Goal: Transaction & Acquisition: Purchase product/service

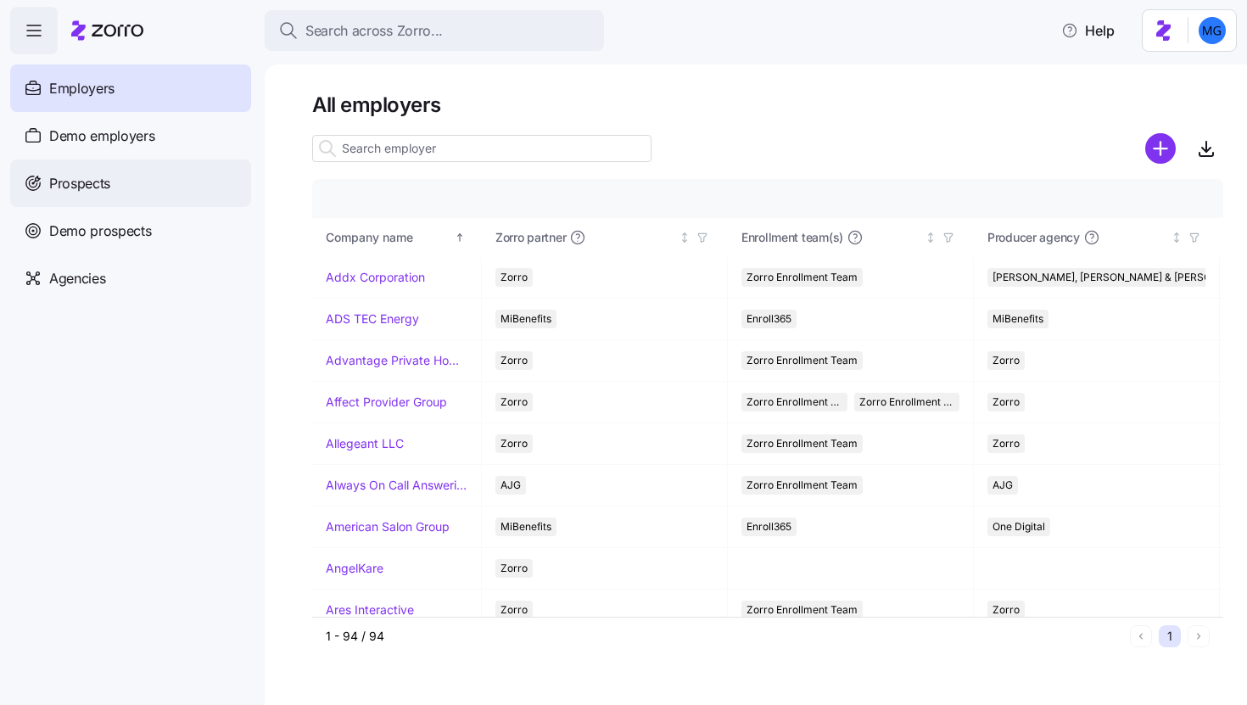
click at [112, 178] on div "Prospects" at bounding box center [130, 183] width 241 height 48
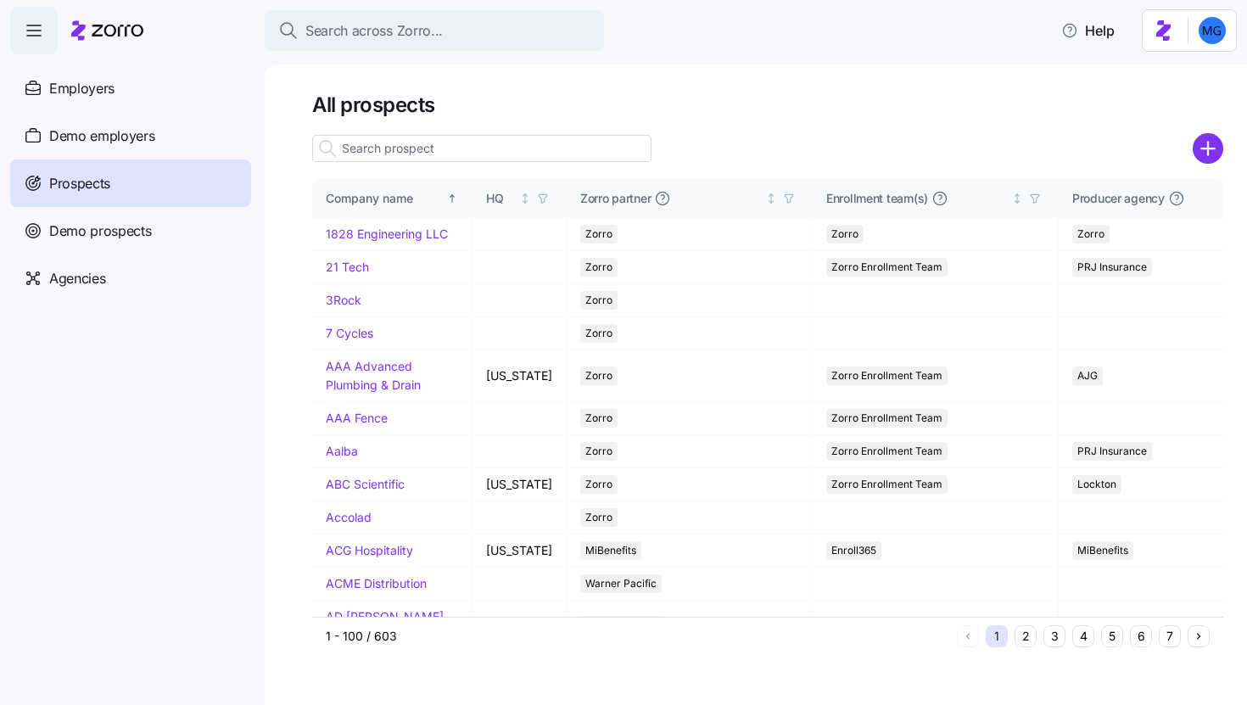
click at [477, 152] on input at bounding box center [481, 148] width 339 height 27
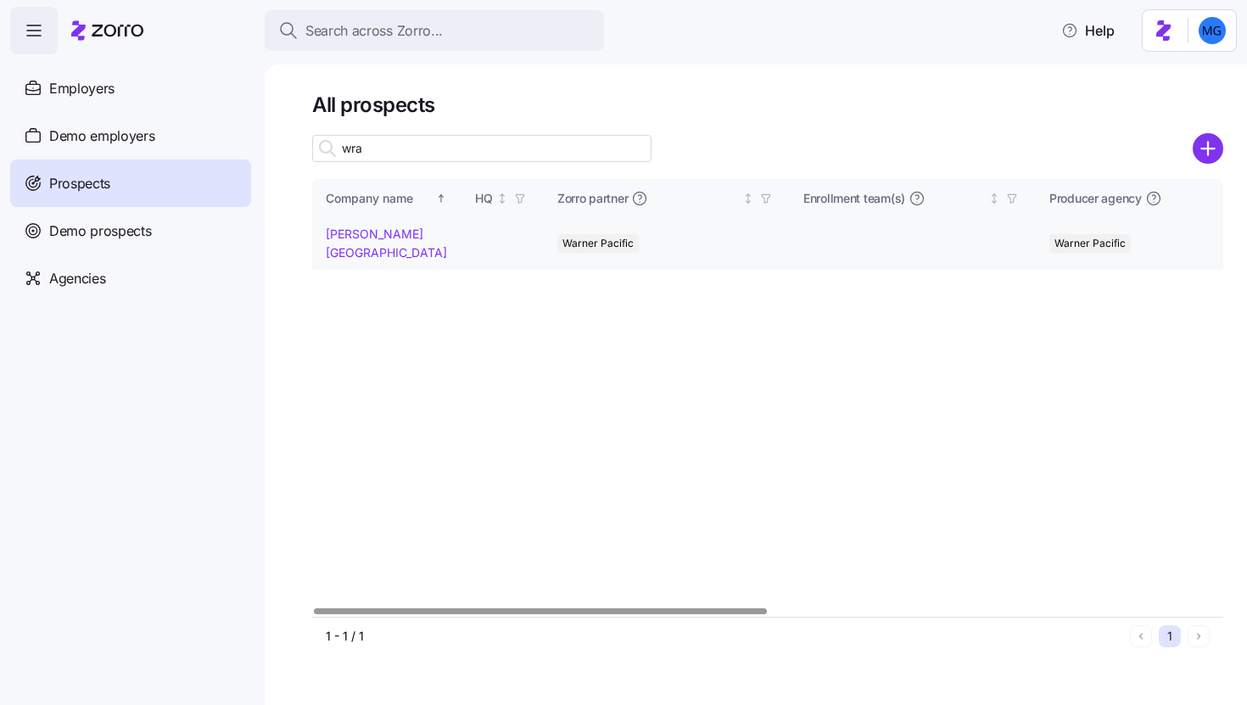
type input "wra"
click at [374, 233] on link "Wray School District" at bounding box center [386, 243] width 121 height 33
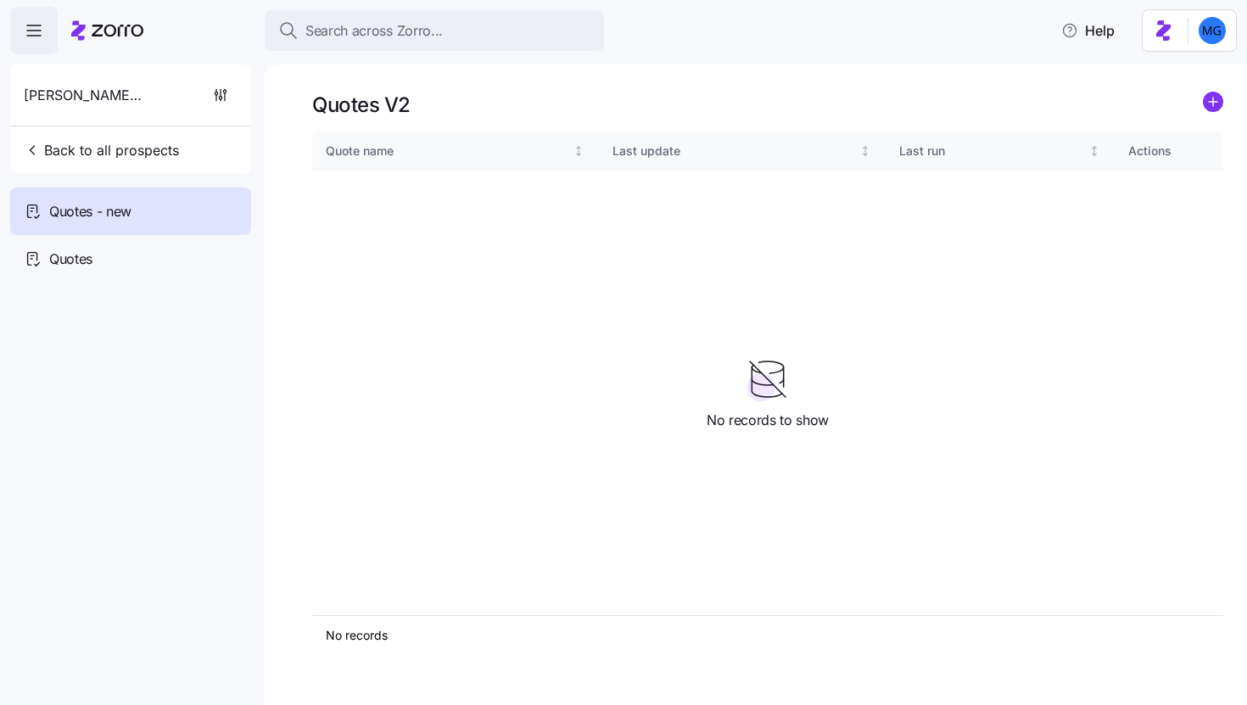
click at [223, 231] on div "Quotes - new" at bounding box center [130, 211] width 241 height 48
click at [221, 261] on div "Quotes" at bounding box center [130, 259] width 241 height 48
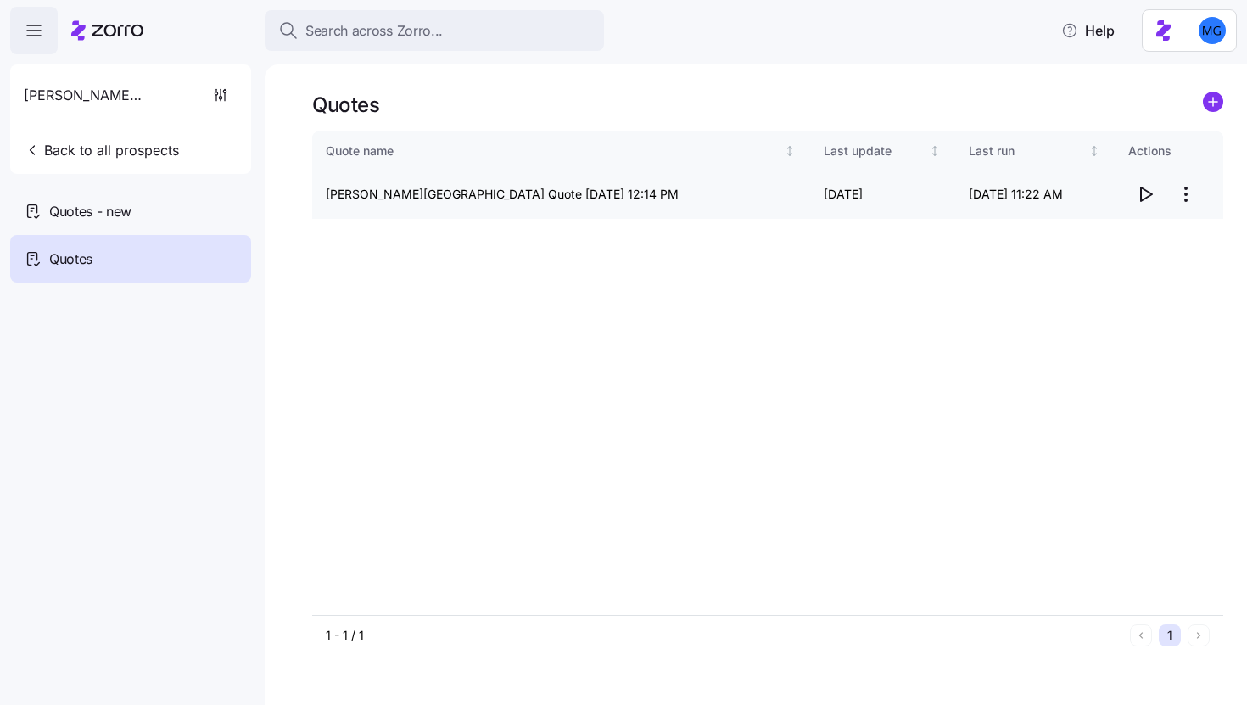
click at [1142, 197] on icon "button" at bounding box center [1145, 194] width 20 height 20
click at [91, 159] on span "Back to all prospects" at bounding box center [101, 150] width 155 height 20
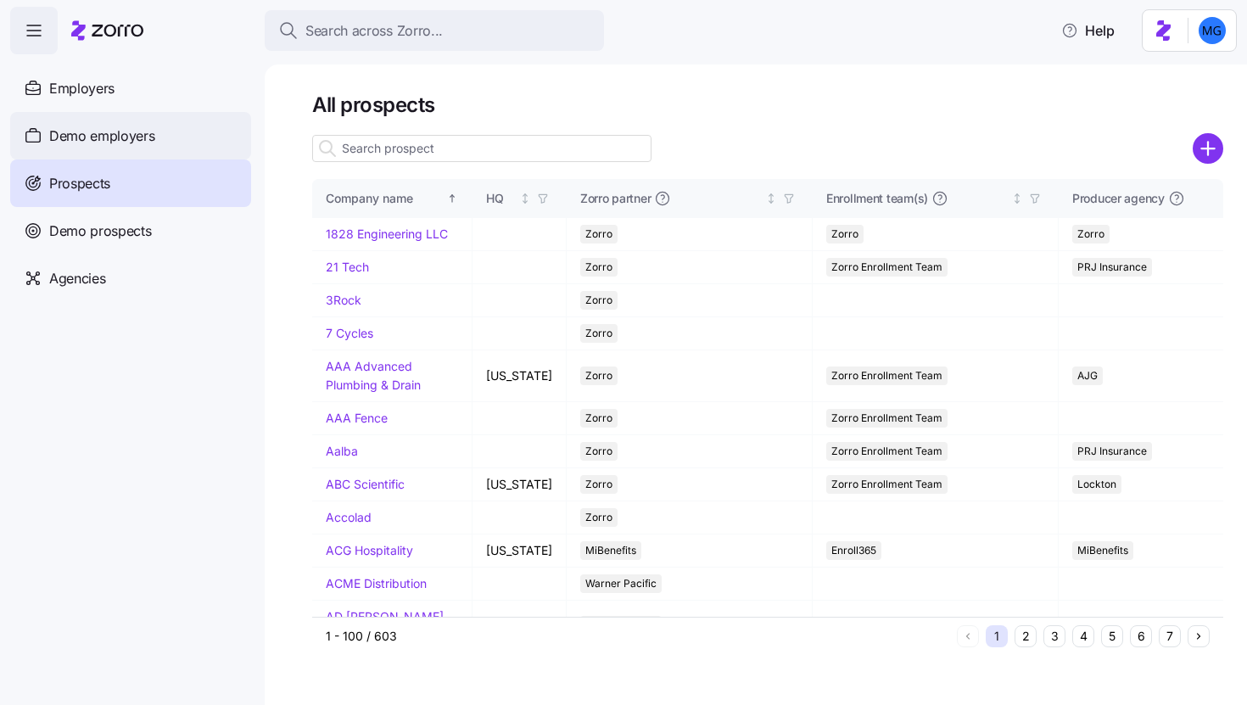
click at [137, 134] on span "Demo employers" at bounding box center [102, 136] width 106 height 21
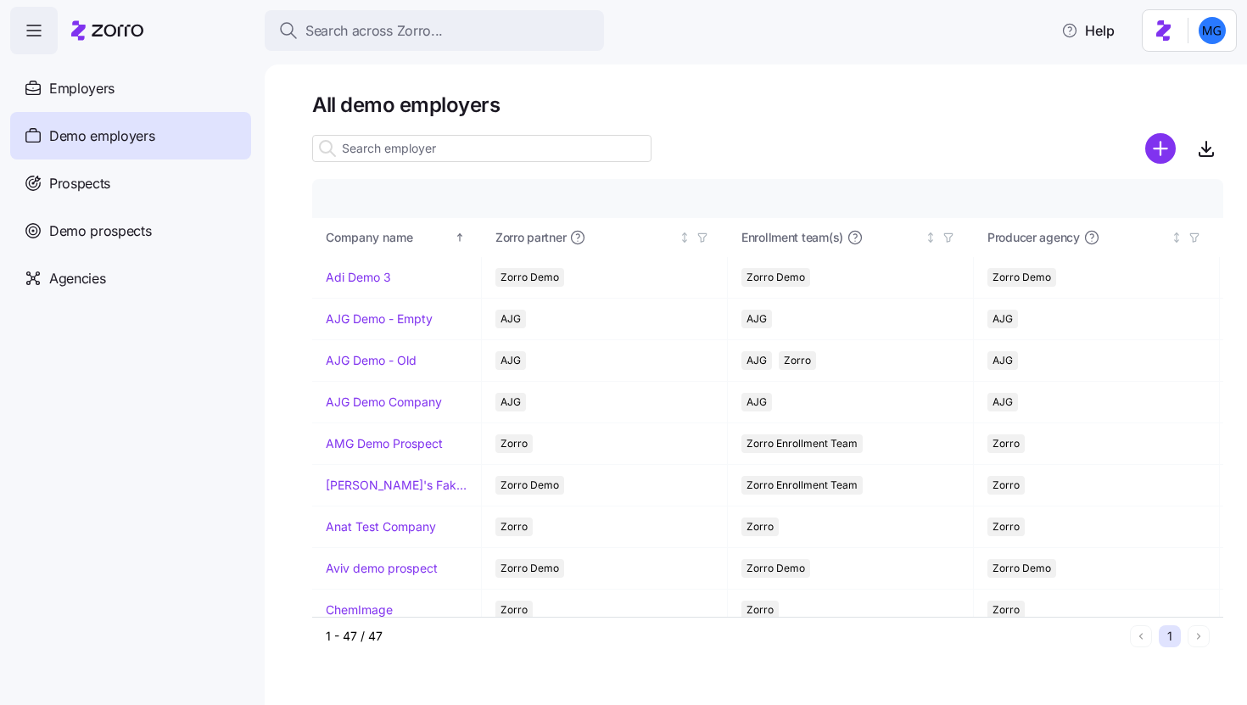
click at [540, 141] on input at bounding box center [481, 148] width 339 height 27
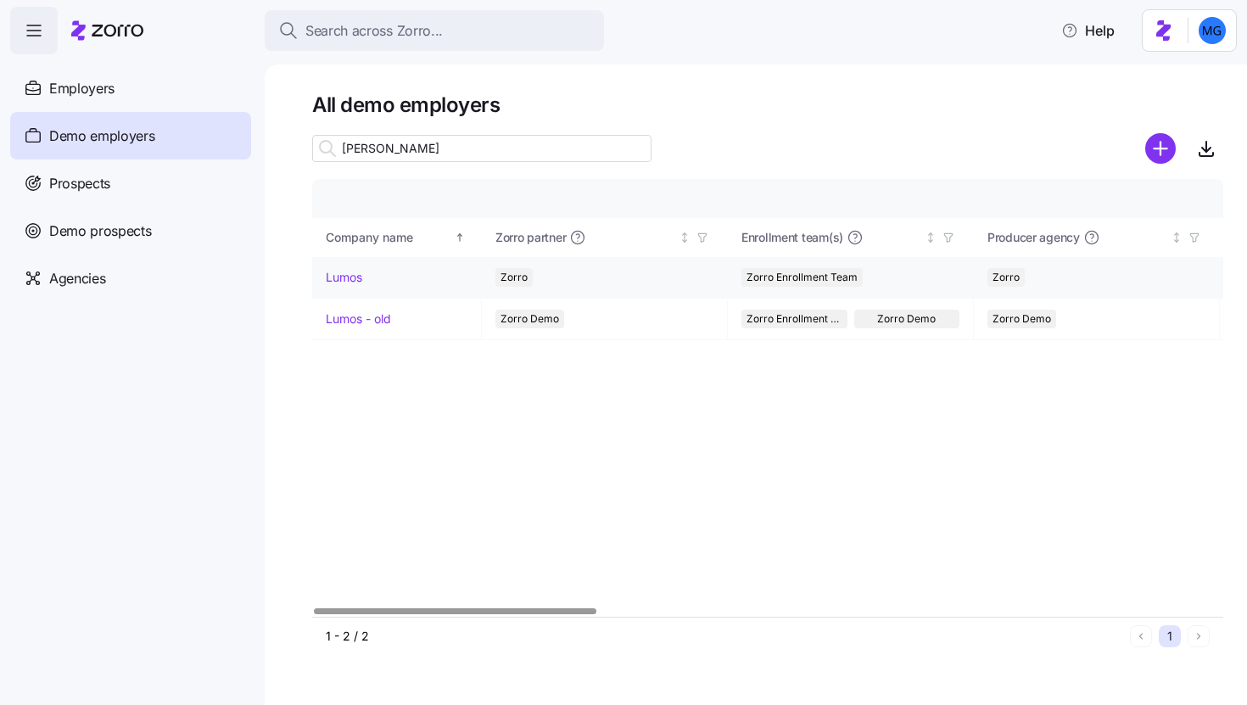
type input "lum"
click at [332, 275] on link "Lumos" at bounding box center [344, 277] width 36 height 17
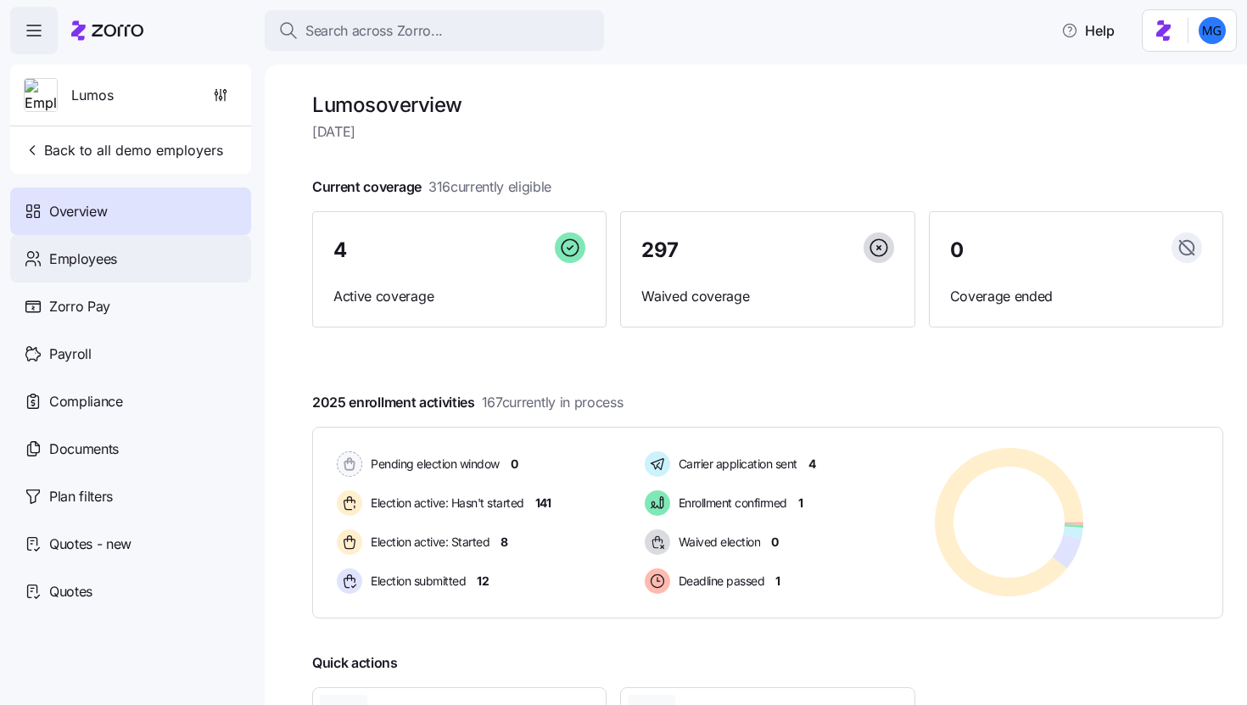
click at [149, 277] on div "Employees" at bounding box center [130, 259] width 241 height 48
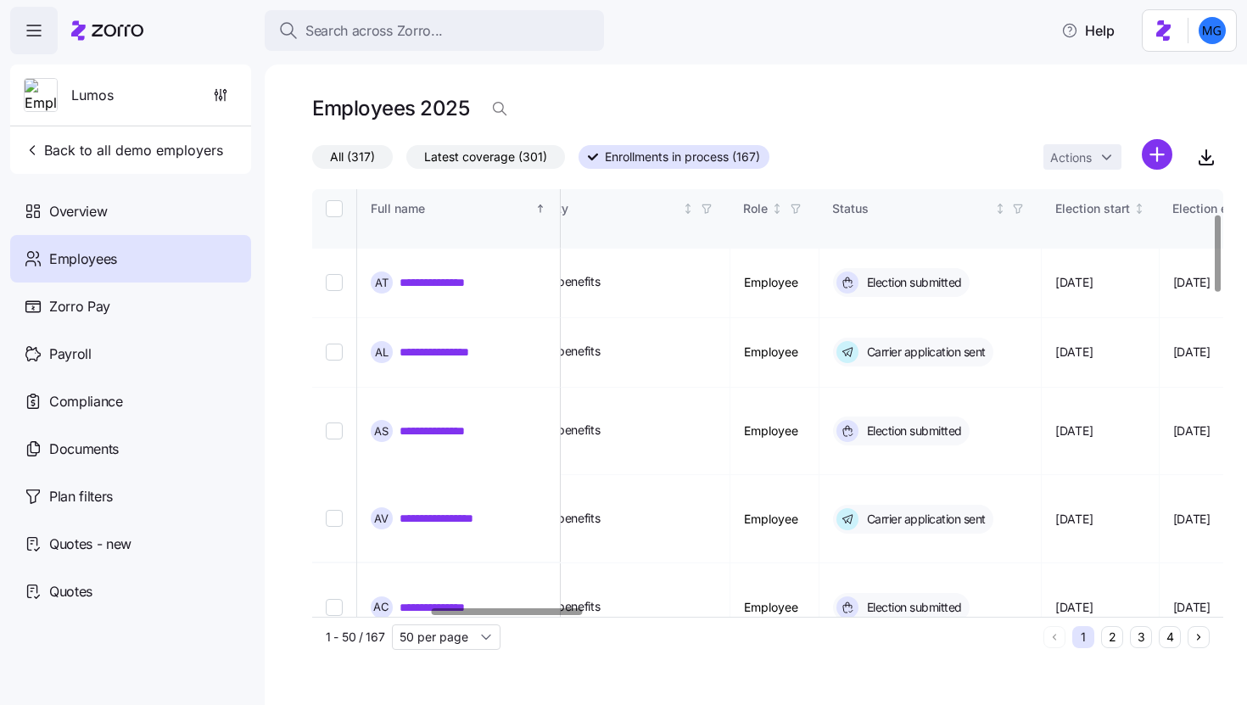
scroll to position [210, 708]
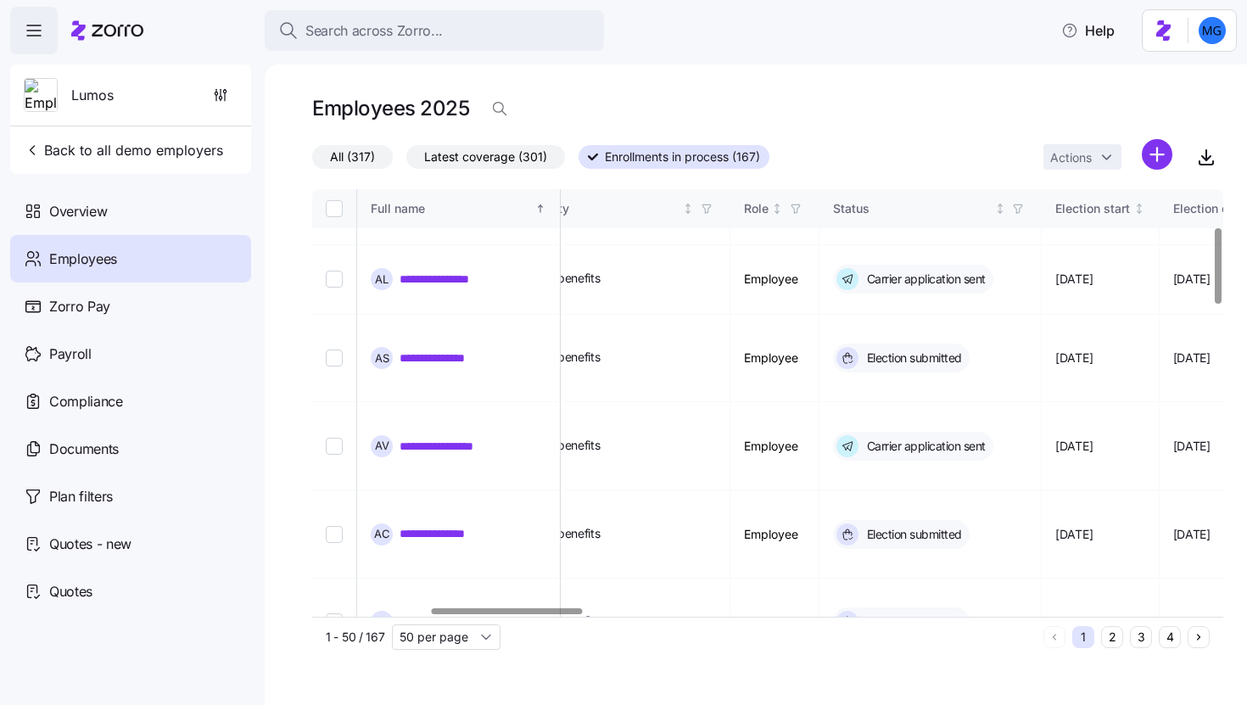
click at [446, 683] on link "**********" at bounding box center [438, 691] width 76 height 17
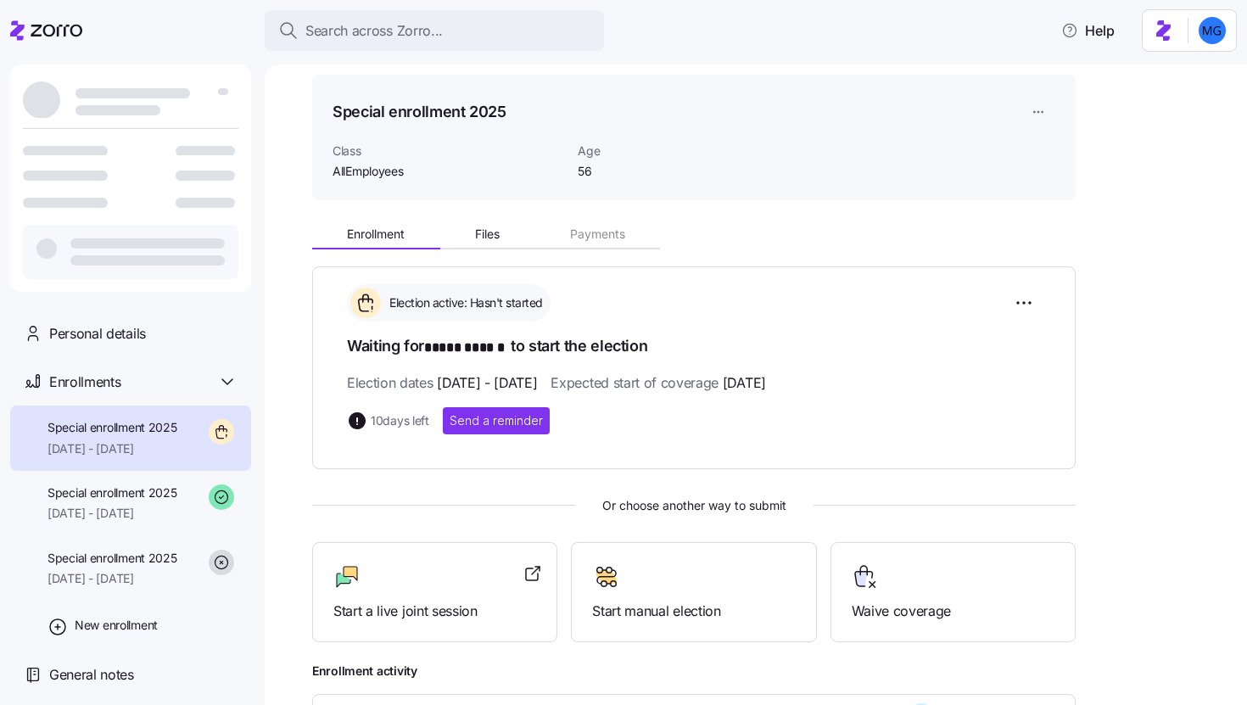
scroll to position [102, 0]
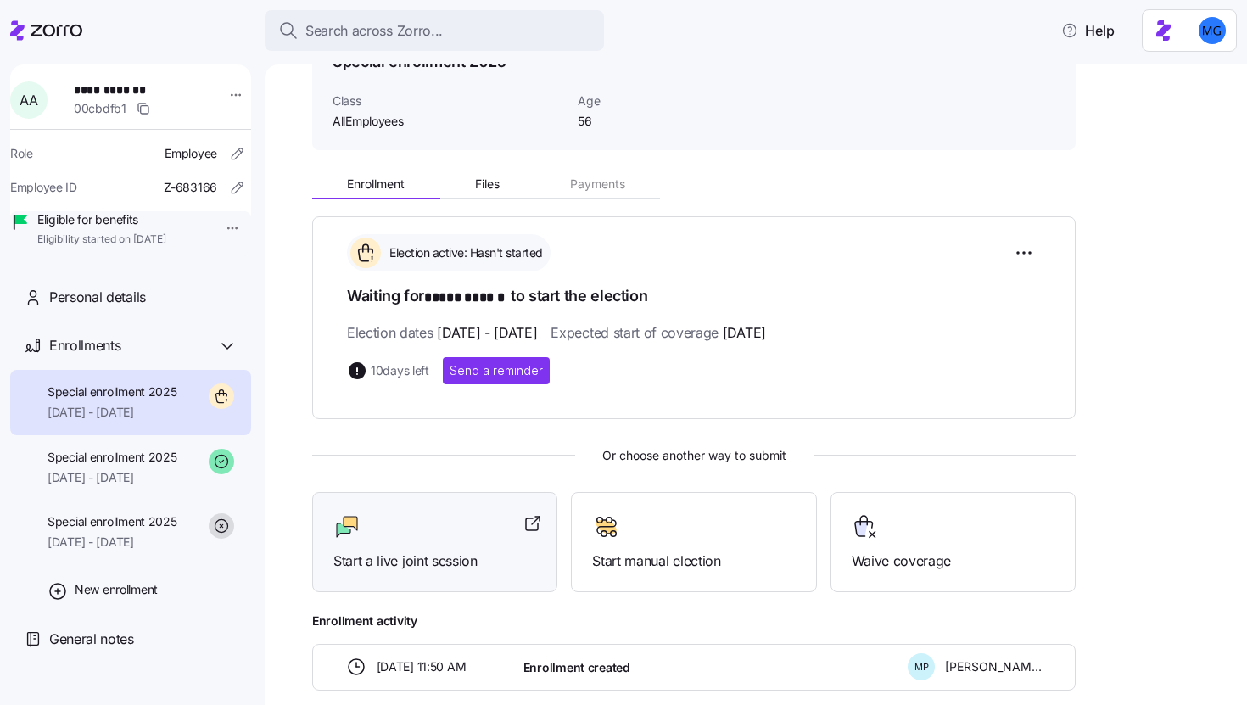
click at [462, 557] on span "Start a live joint session" at bounding box center [434, 561] width 203 height 21
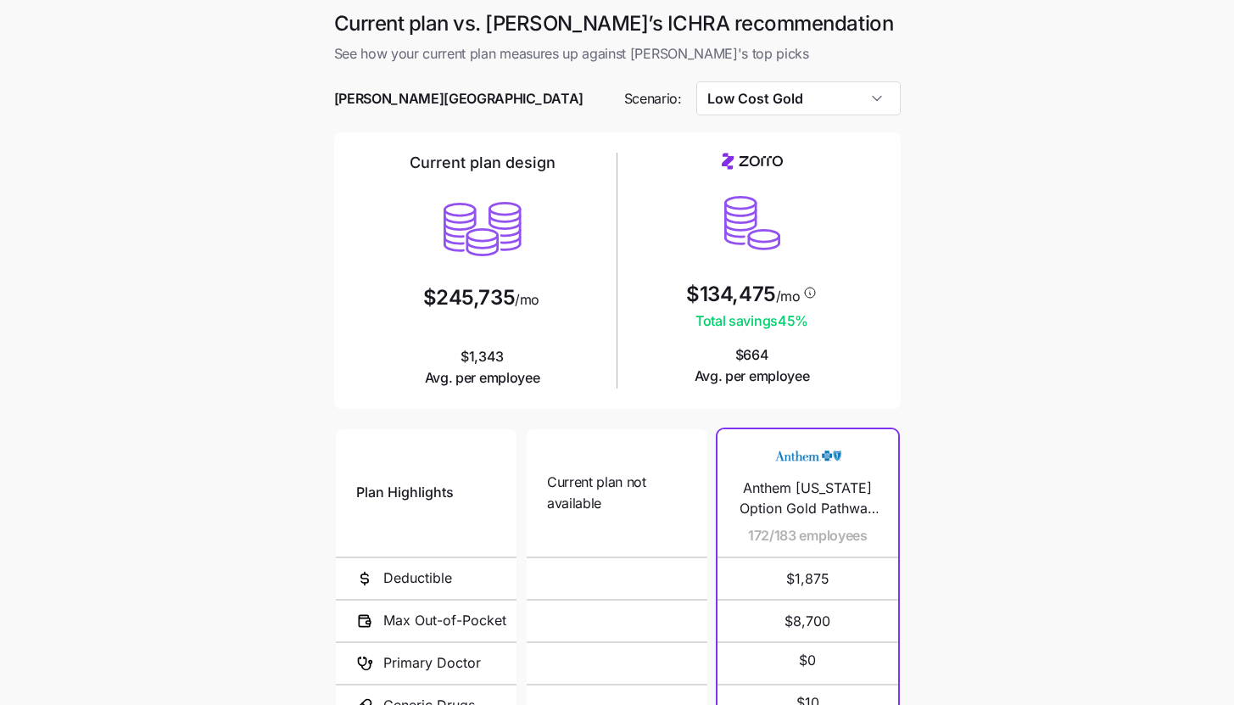
click at [990, 309] on main "Current plan vs. Zorro’s ICHRA recommendation See how your current plan measure…" at bounding box center [617, 463] width 1234 height 926
click at [851, 105] on input "Low Cost Gold" at bounding box center [799, 98] width 204 height 34
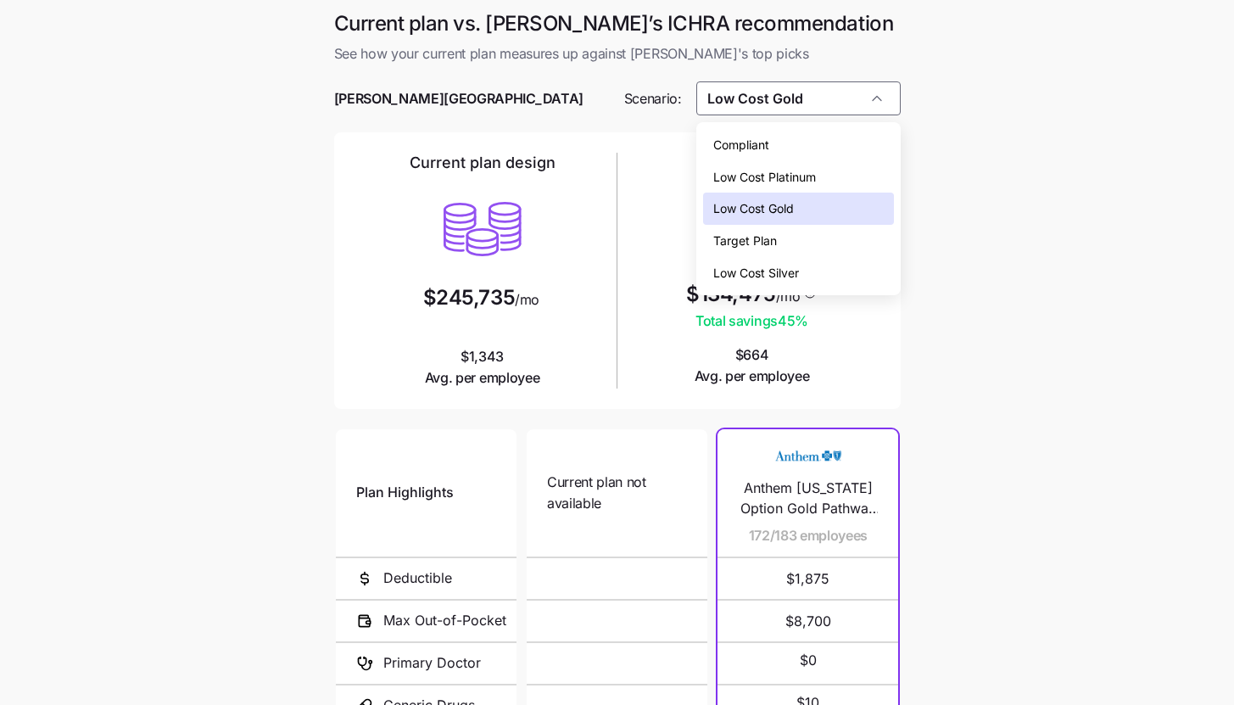
click at [820, 211] on div "Low Cost Gold" at bounding box center [798, 209] width 191 height 32
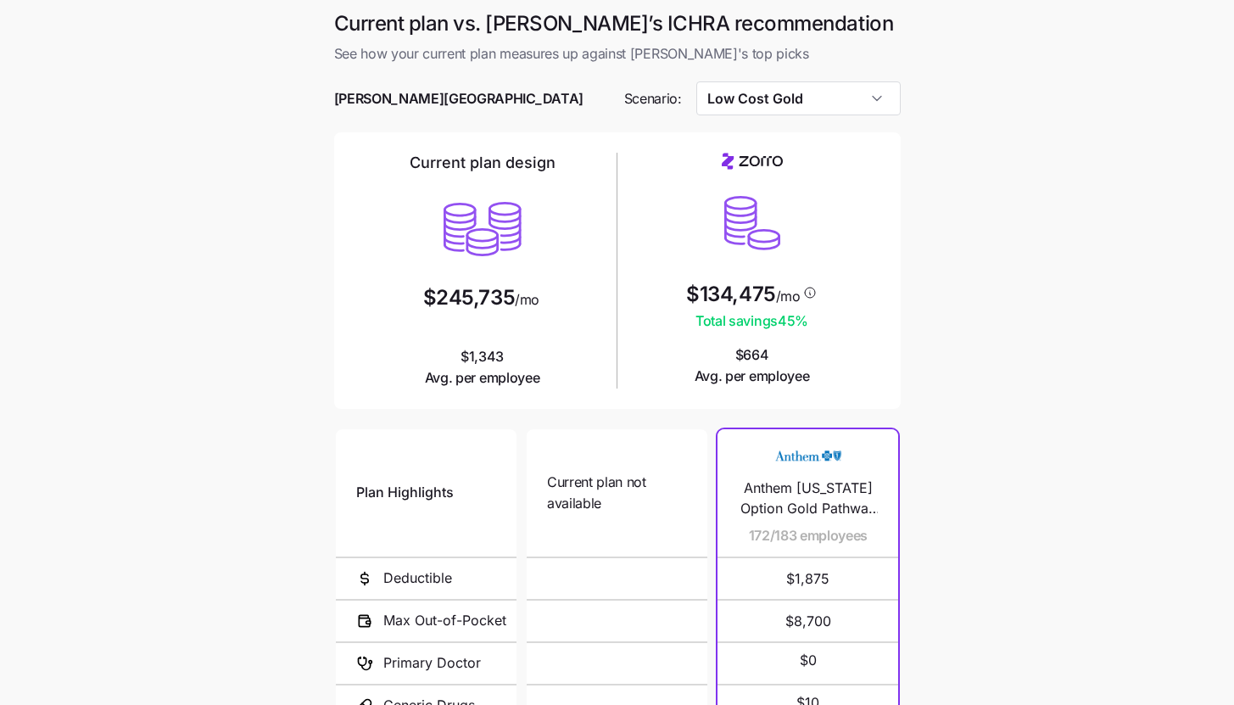
click at [959, 380] on main "Current plan vs. Zorro’s ICHRA recommendation See how your current plan measure…" at bounding box center [617, 463] width 1234 height 926
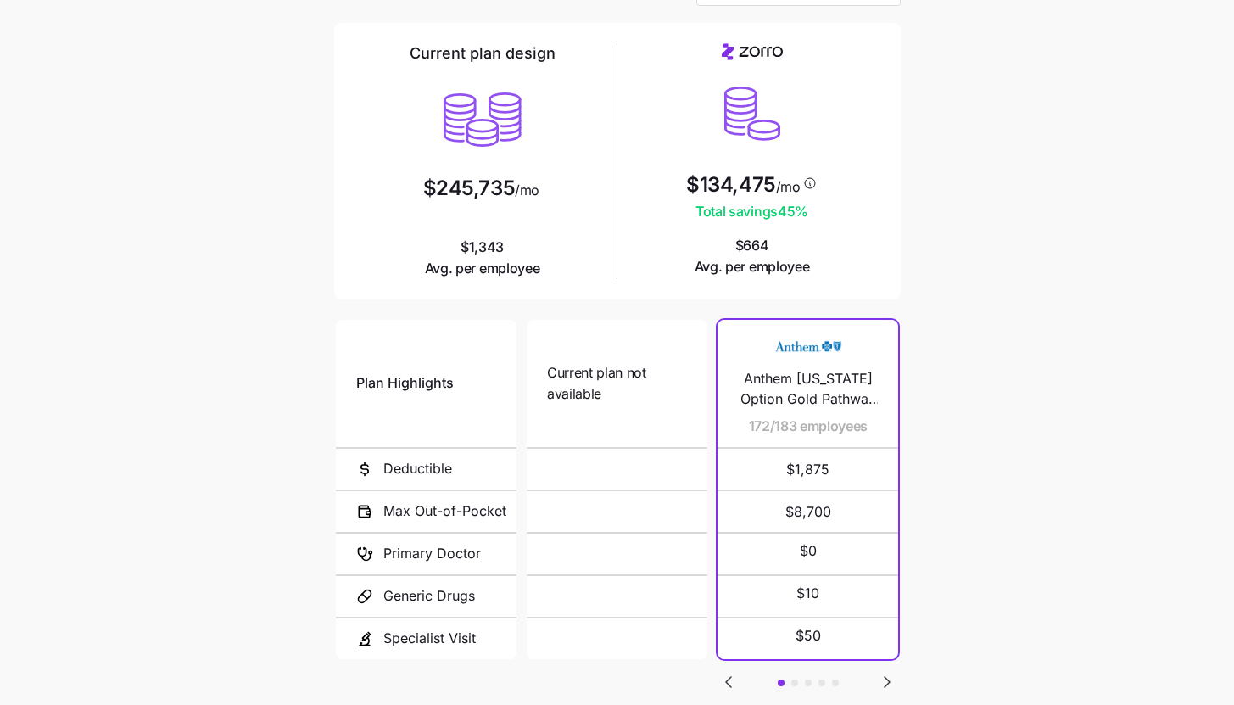
scroll to position [154, 0]
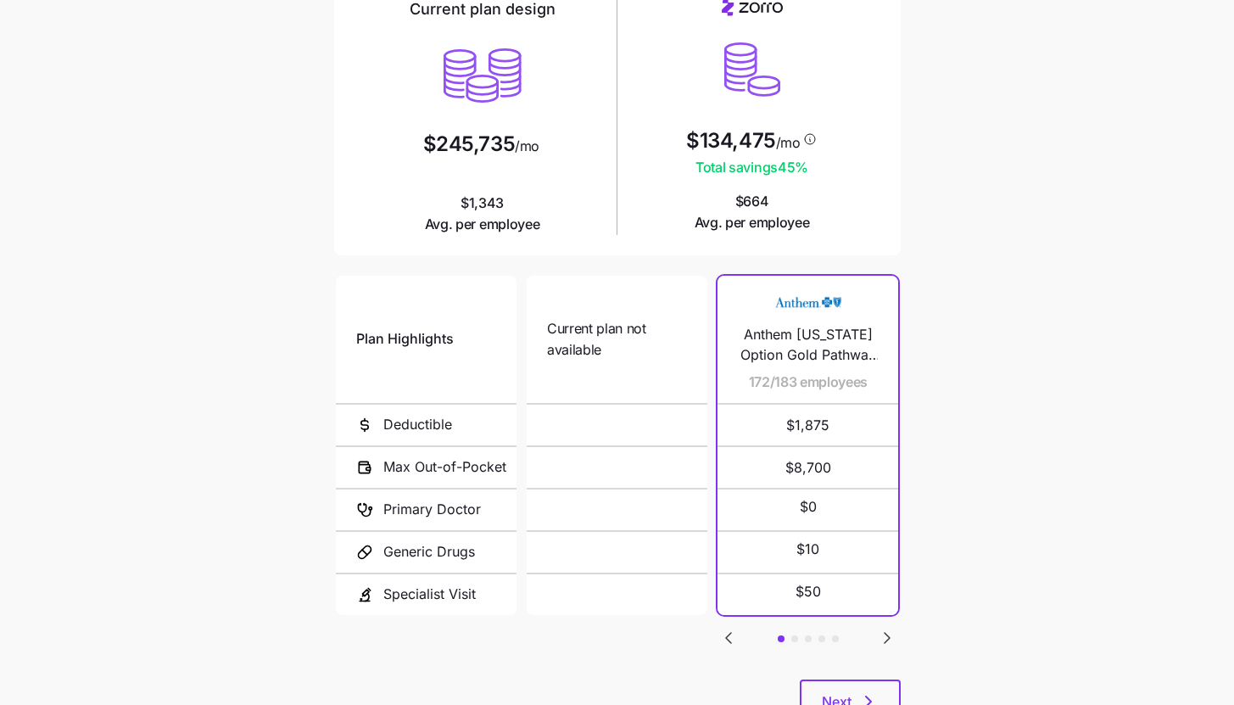
click at [892, 631] on icon "Go to next slide" at bounding box center [887, 638] width 20 height 20
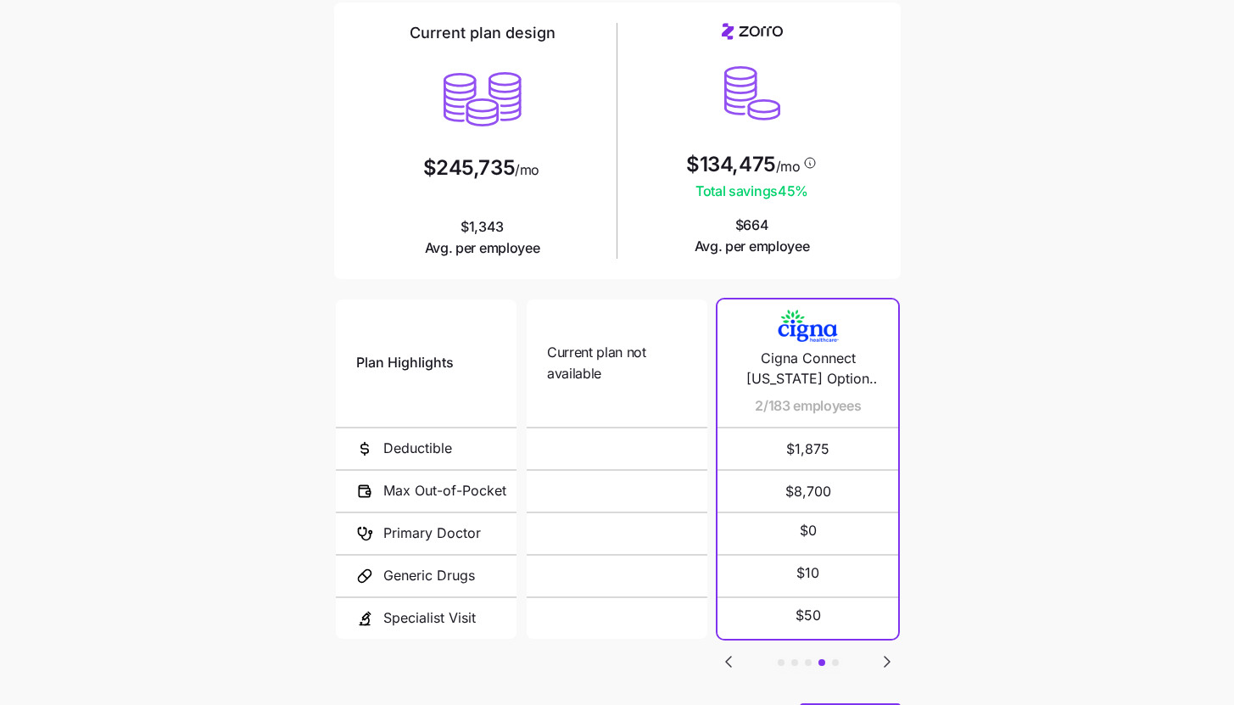
scroll to position [221, 0]
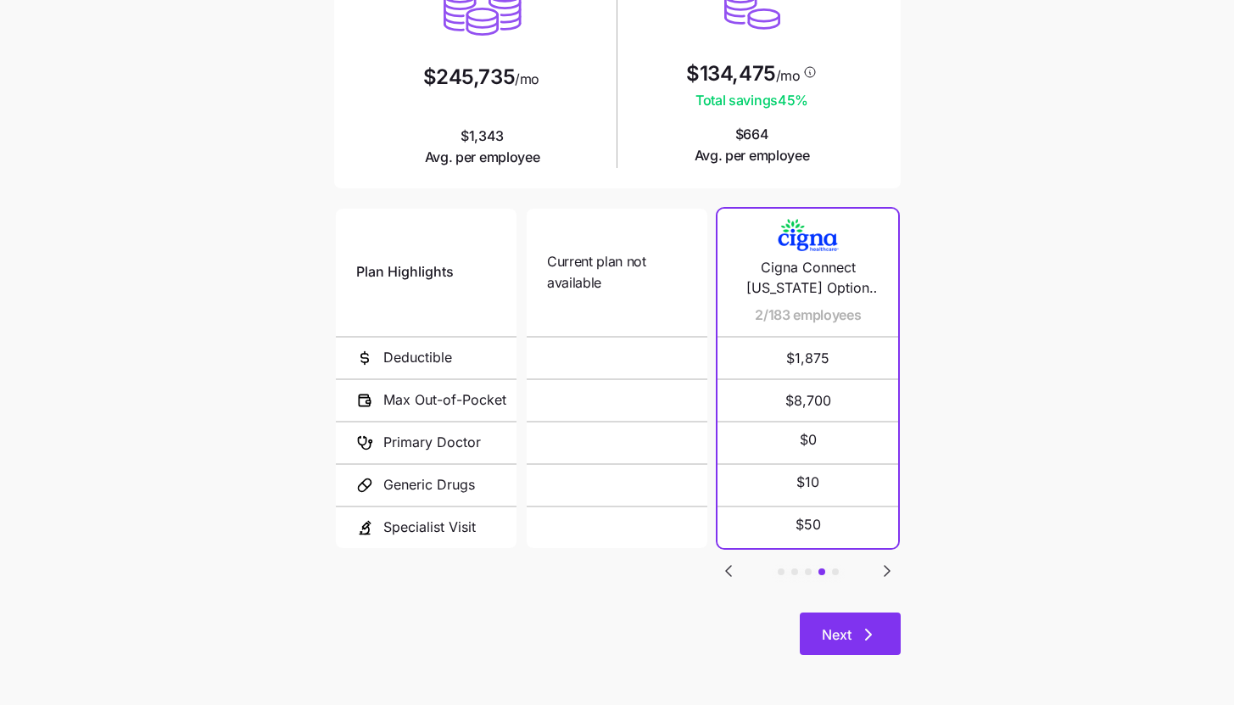
click at [846, 626] on span "Next" at bounding box center [837, 634] width 30 height 20
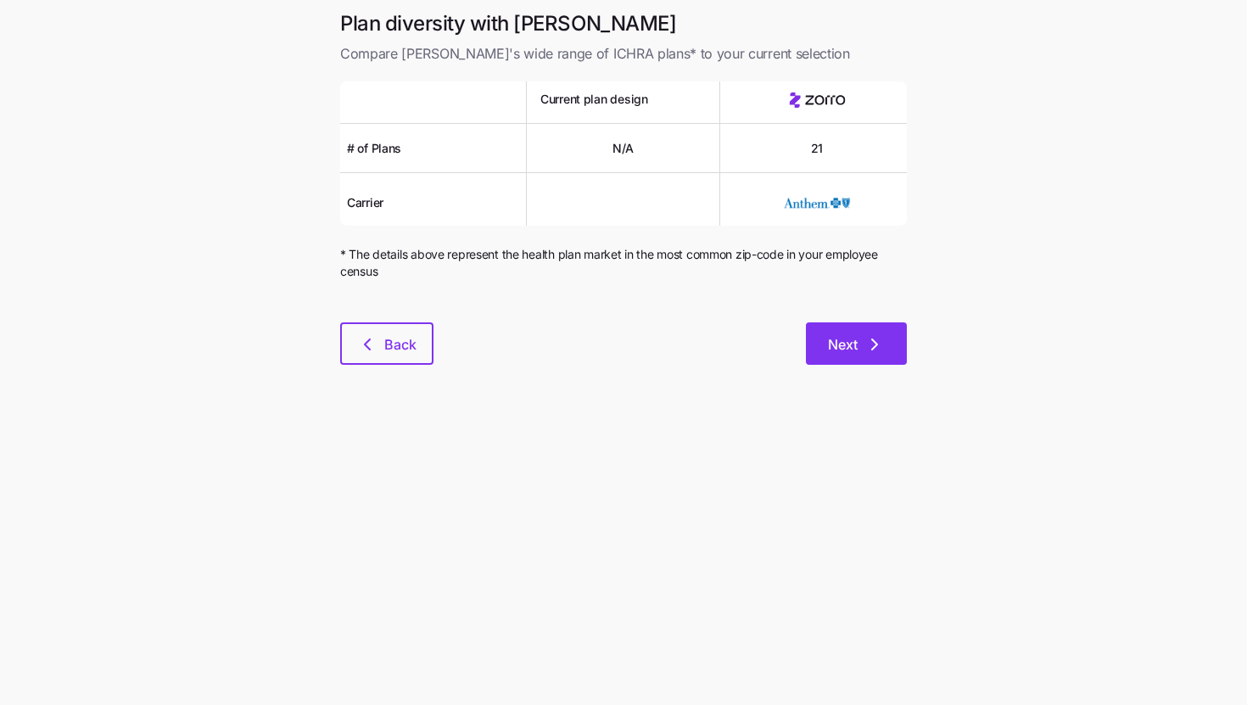
click at [890, 323] on button "Next" at bounding box center [856, 343] width 101 height 42
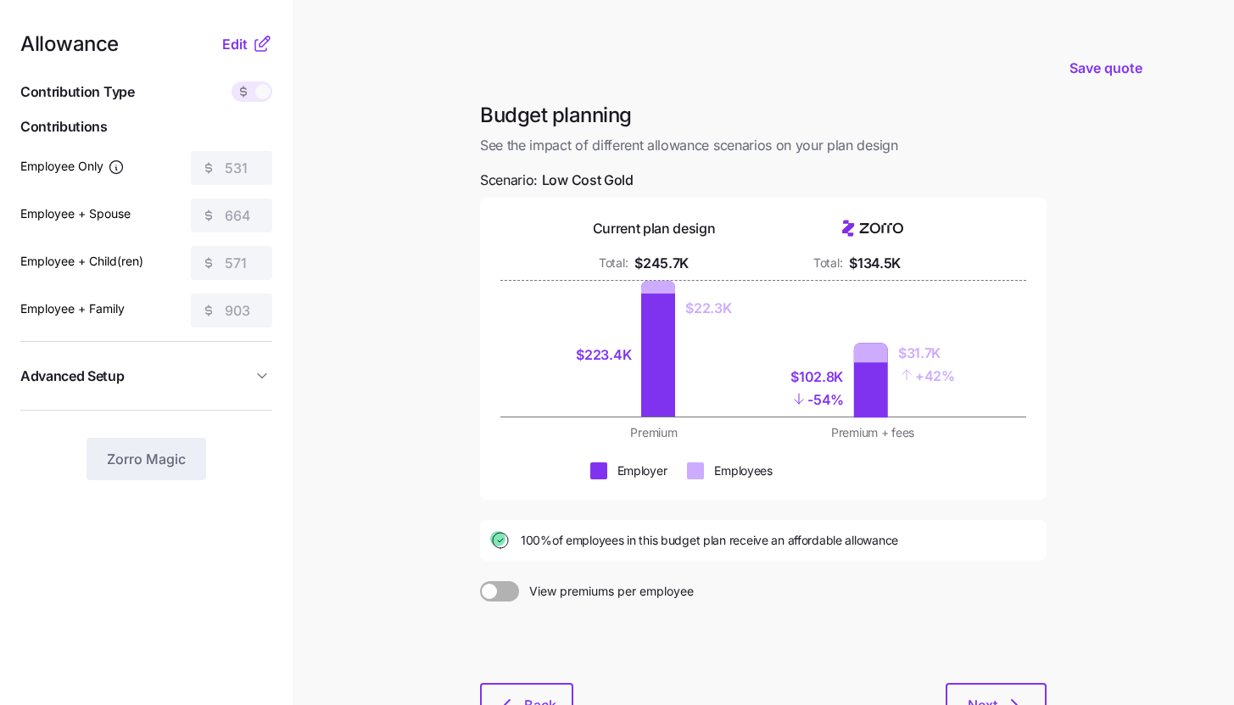
click at [266, 56] on div "Allowance Edit Contribution Type Use classes Contributions Employee Only 531 Em…" at bounding box center [146, 257] width 252 height 446
click at [262, 40] on icon at bounding box center [262, 44] width 20 height 20
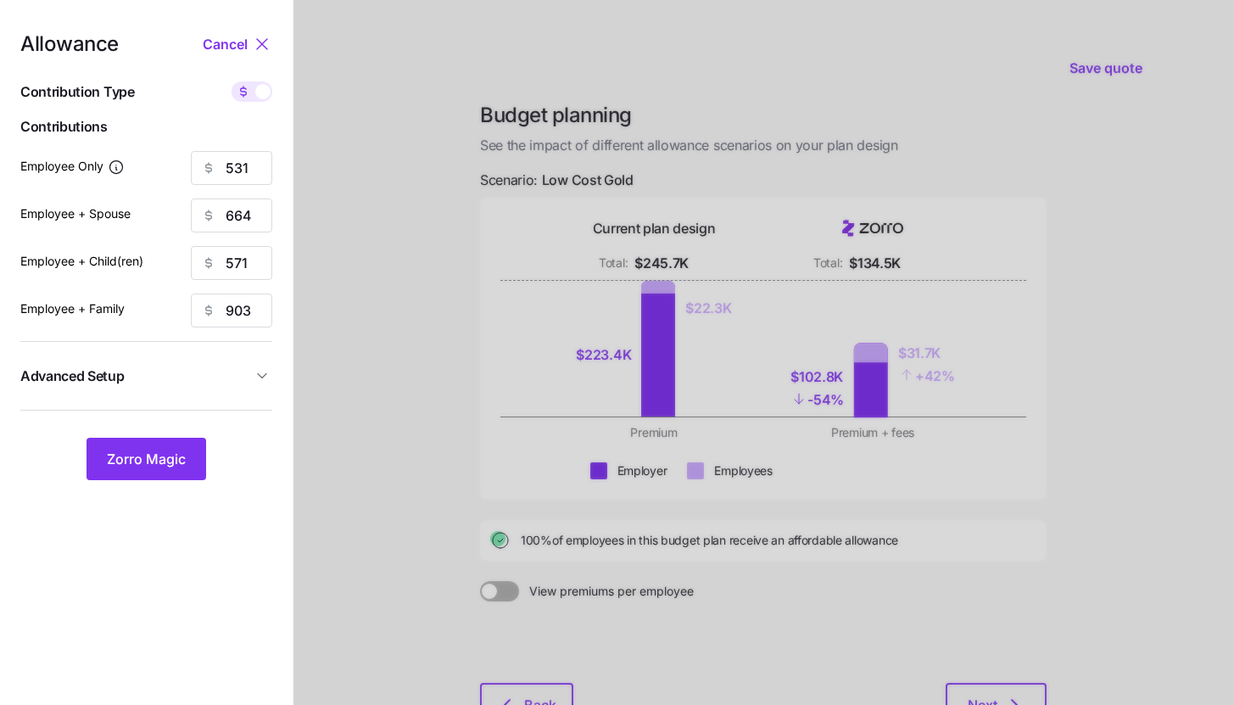
click at [255, 105] on div "Allowance Cancel Contribution Type Use classes Contributions Employee Only 531 …" at bounding box center [146, 257] width 252 height 446
click at [260, 98] on span at bounding box center [262, 91] width 15 height 15
click at [232, 81] on input "checkbox" at bounding box center [232, 81] width 0 height 0
type input "80"
type input "50"
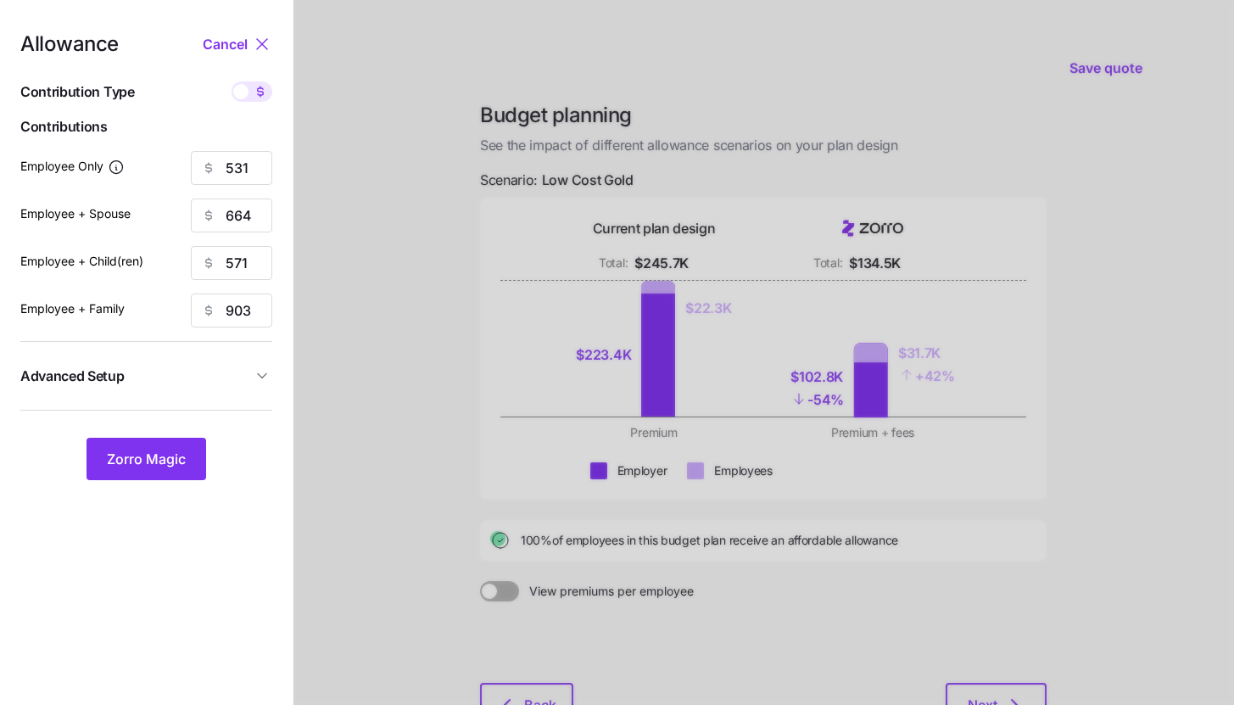
type input "50"
click at [256, 166] on input "80" at bounding box center [231, 168] width 81 height 34
type input "100"
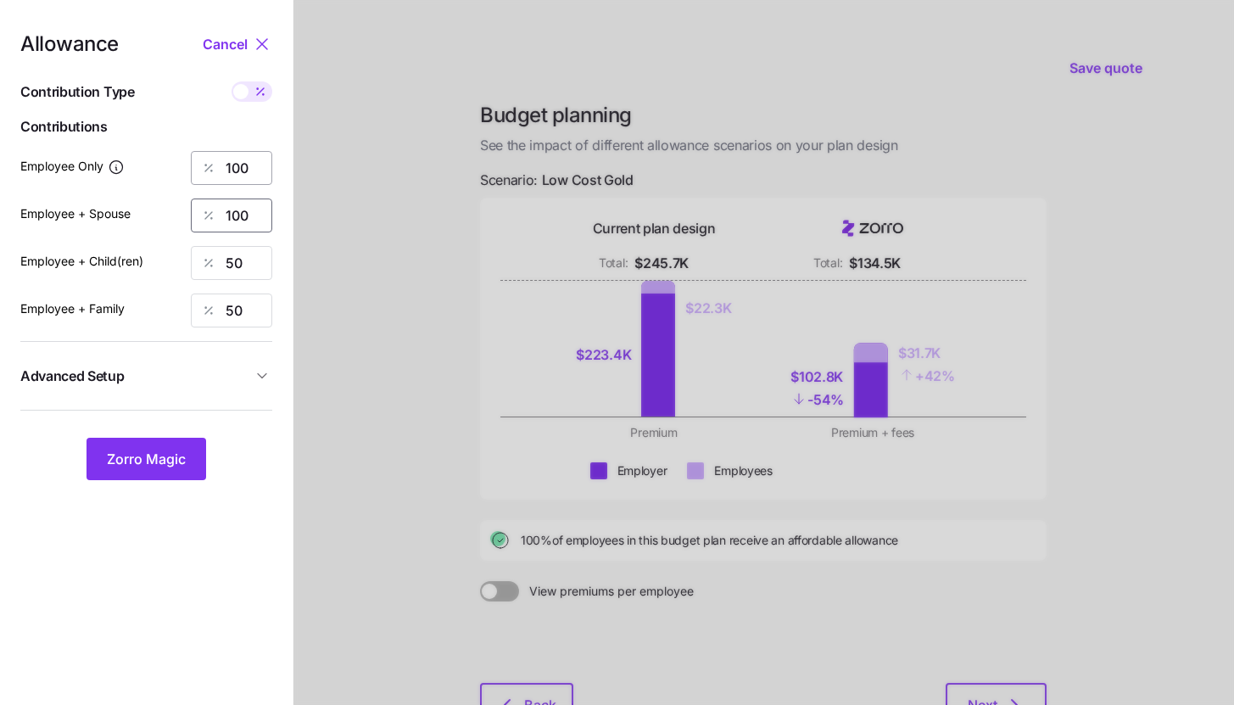
type input "100"
click at [179, 468] on span "Zorro Magic" at bounding box center [146, 459] width 79 height 20
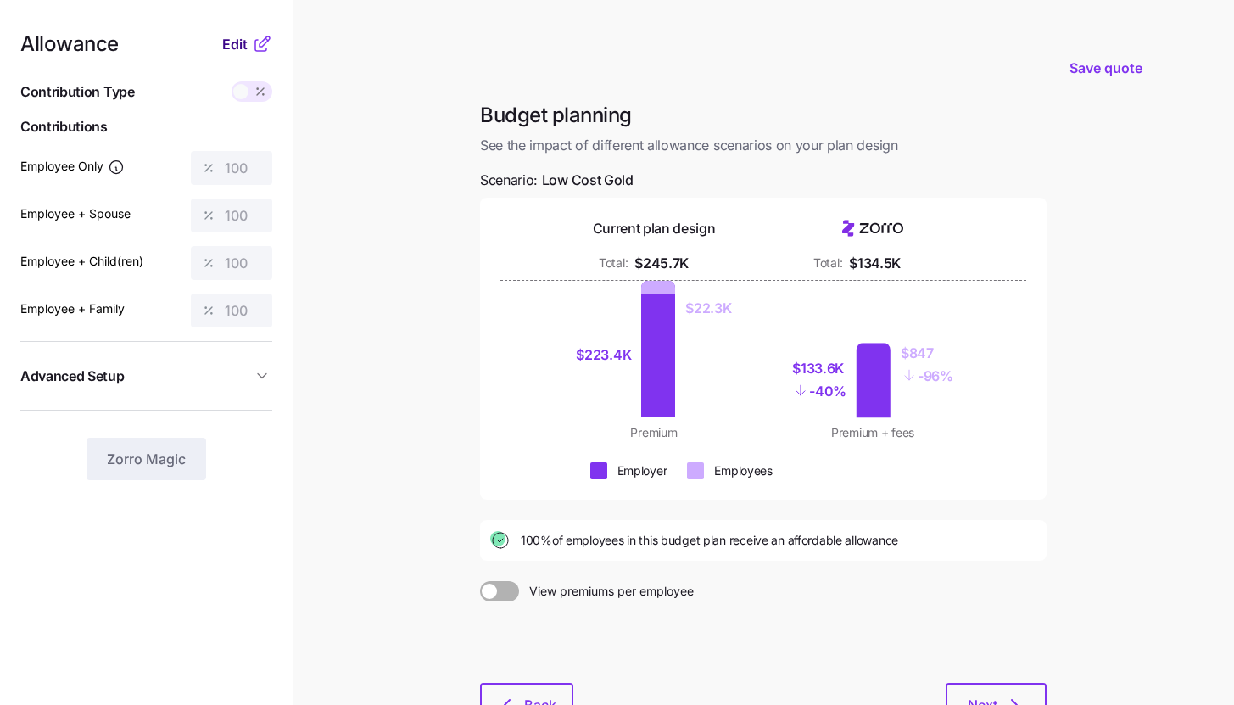
click at [246, 42] on span "Edit" at bounding box center [234, 44] width 25 height 20
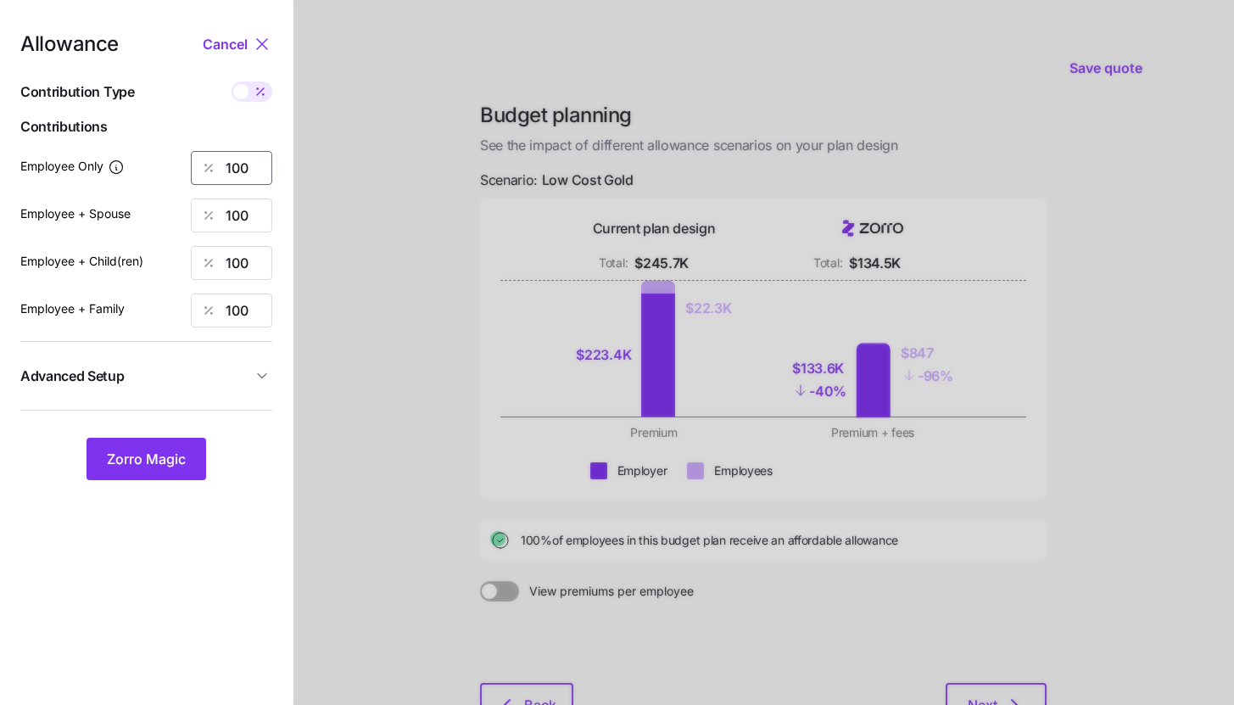
click at [240, 162] on input "100" at bounding box center [231, 168] width 81 height 34
type input "75"
type input "50"
click at [238, 294] on input "100" at bounding box center [231, 311] width 81 height 34
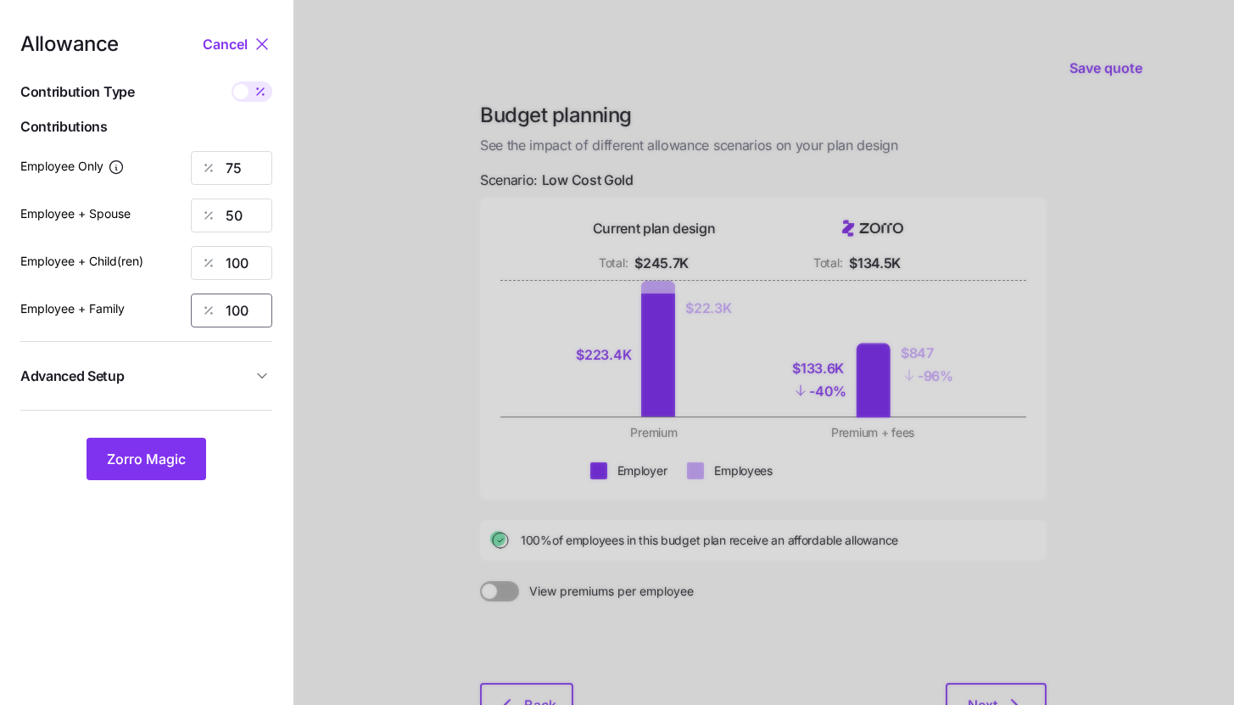
click at [238, 294] on input "100" at bounding box center [231, 311] width 81 height 34
click at [247, 248] on input "100" at bounding box center [231, 263] width 81 height 34
type input "50"
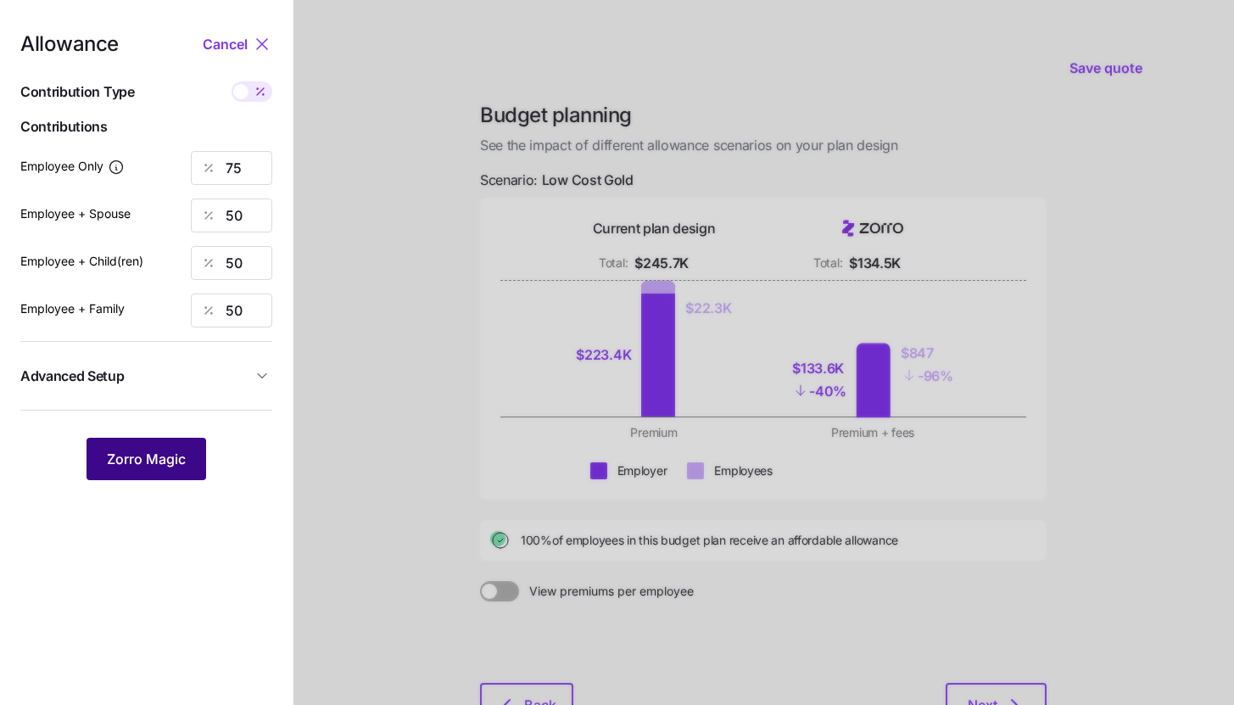
click at [173, 473] on button "Zorro Magic" at bounding box center [147, 459] width 120 height 42
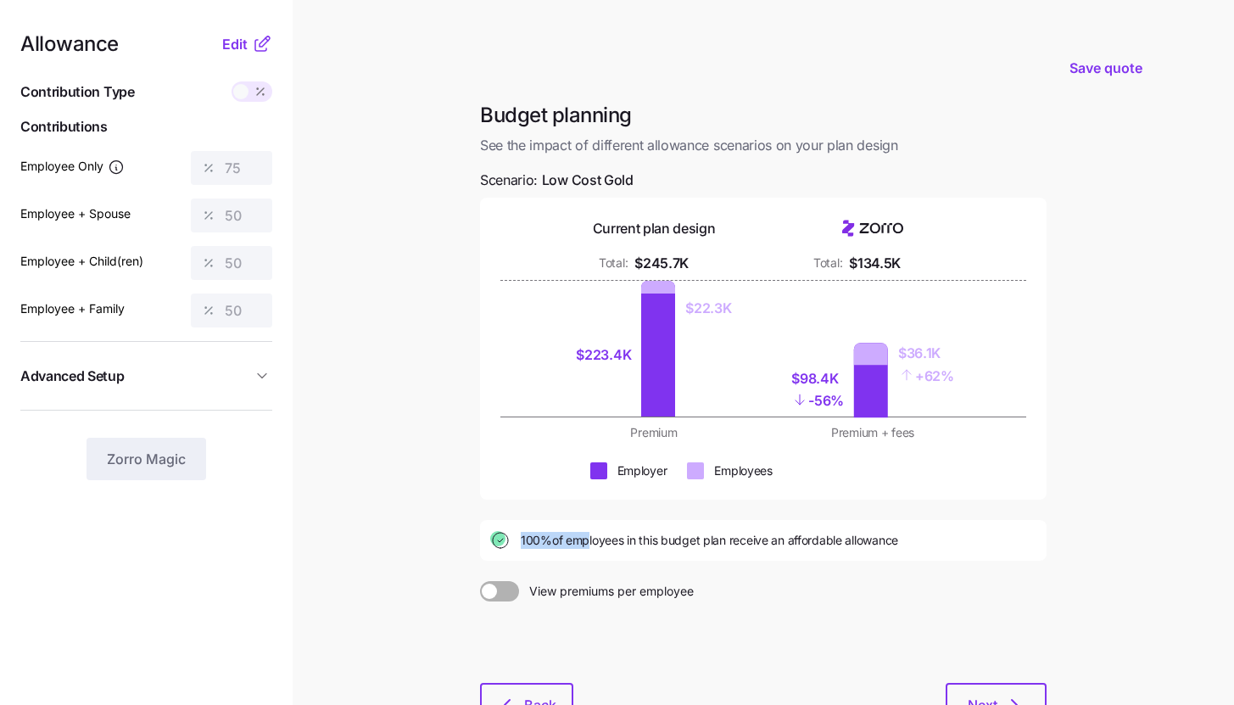
drag, startPoint x: 515, startPoint y: 539, endPoint x: 585, endPoint y: 534, distance: 70.5
click at [585, 534] on div "100% of employees in this budget plan receive an affordable allowance" at bounding box center [763, 540] width 546 height 20
click at [674, 572] on div "Budget planning See the impact of different allowance scenarios on your plan de…" at bounding box center [764, 424] width 594 height 644
click at [266, 41] on icon at bounding box center [262, 44] width 20 height 20
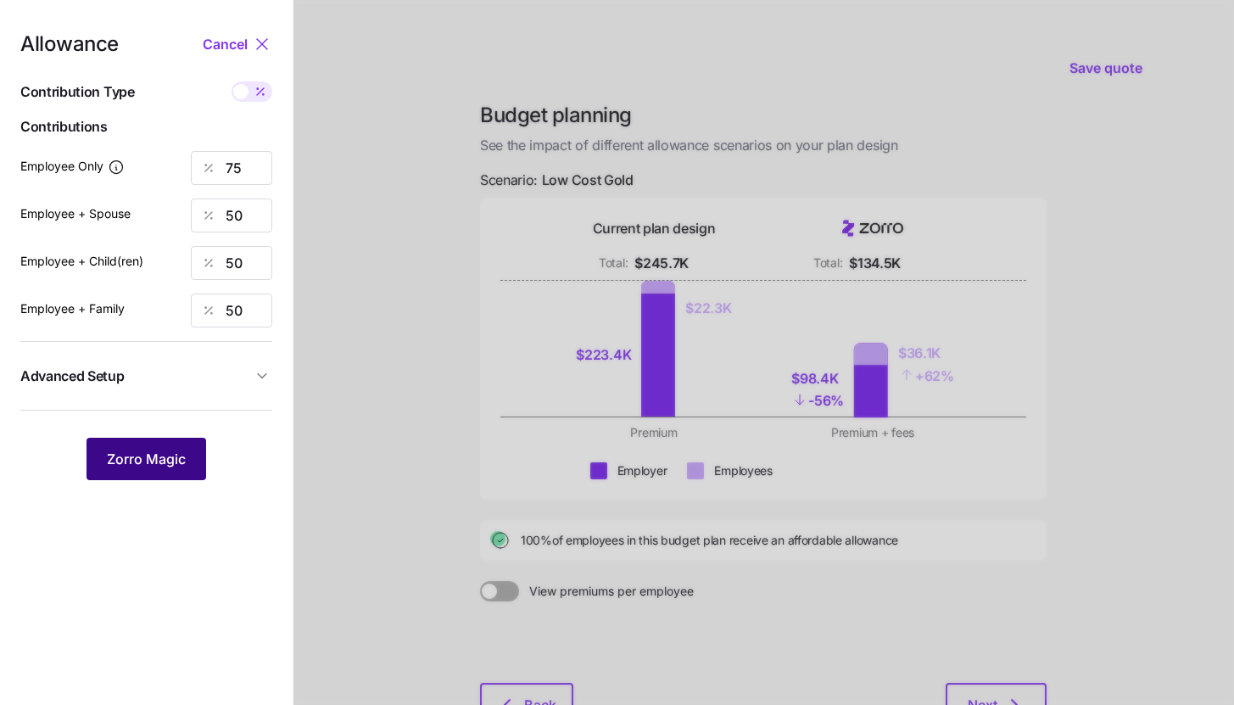
click at [172, 450] on span "Zorro Magic" at bounding box center [146, 459] width 79 height 20
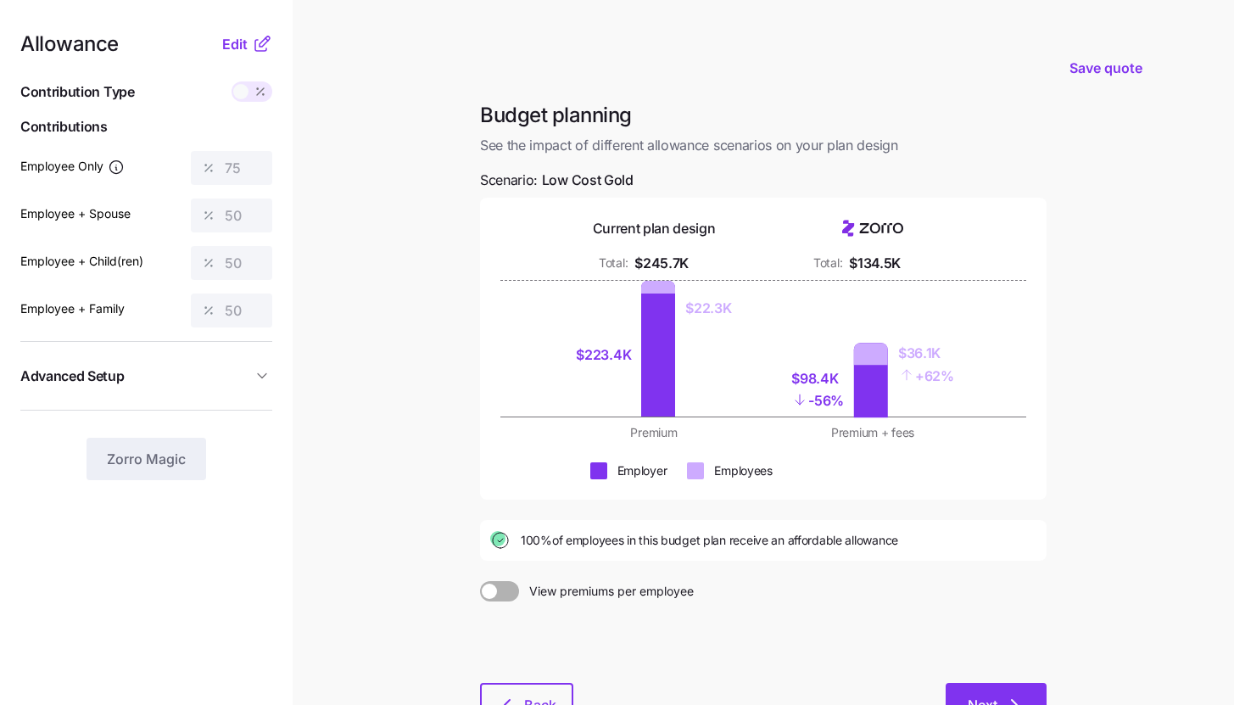
click at [987, 691] on button "Next" at bounding box center [996, 704] width 101 height 42
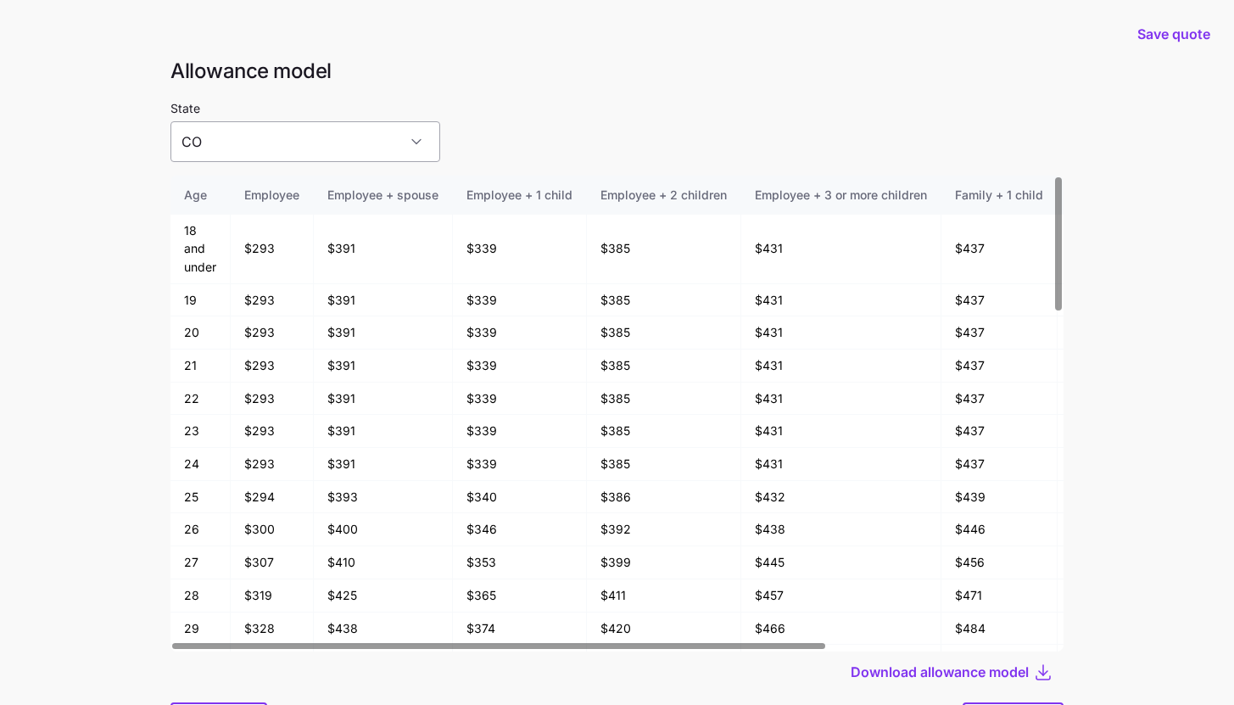
click at [348, 149] on input "CO" at bounding box center [306, 141] width 270 height 41
click at [408, 470] on td "$391" at bounding box center [383, 464] width 139 height 33
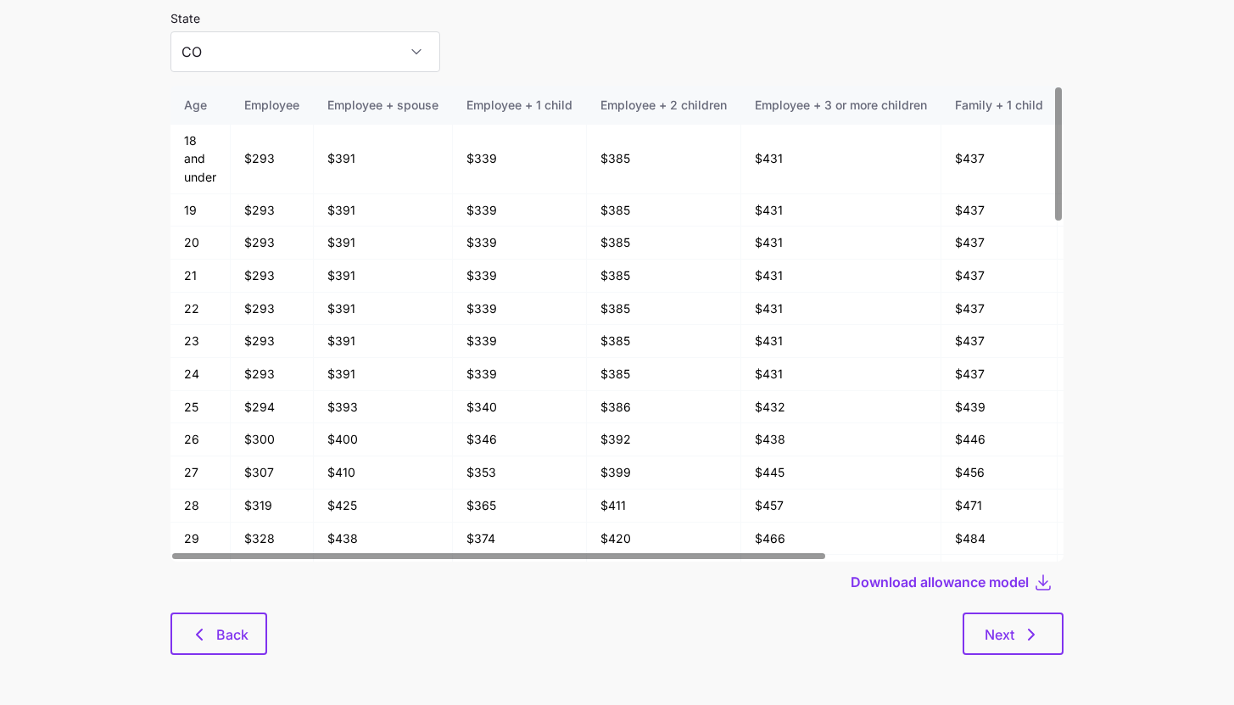
scroll to position [91, 0]
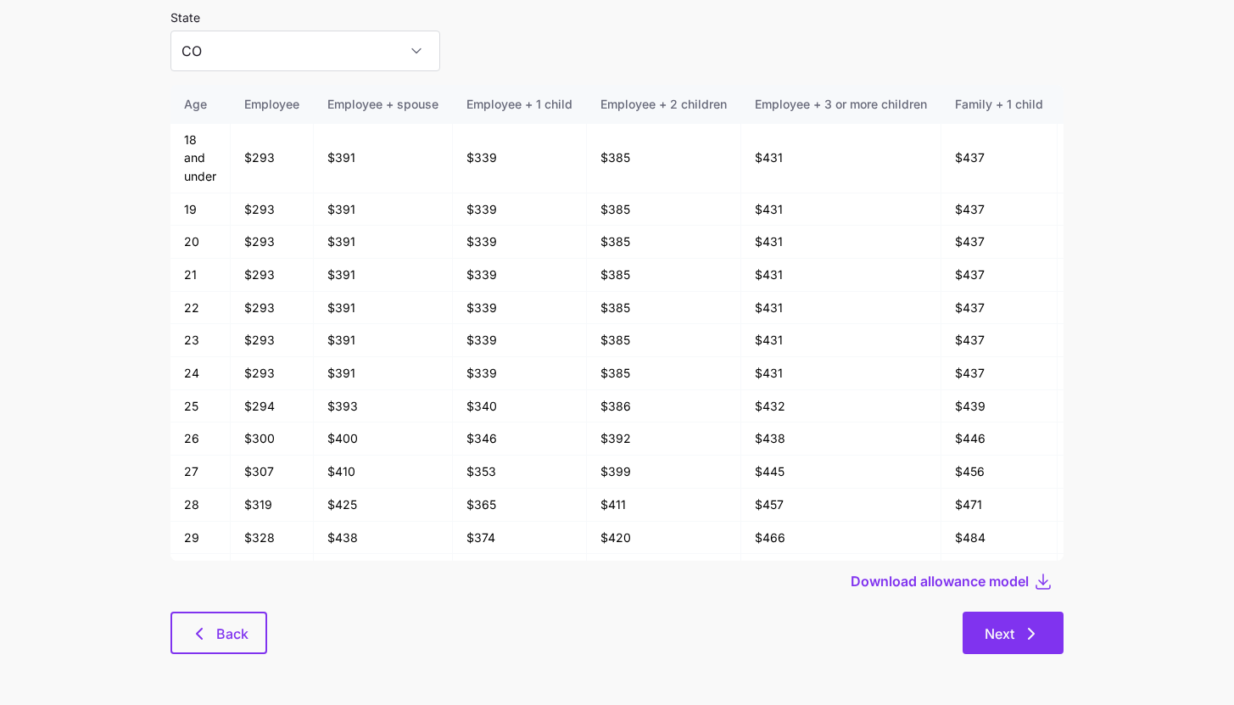
click at [1032, 629] on icon "button" at bounding box center [1031, 634] width 20 height 20
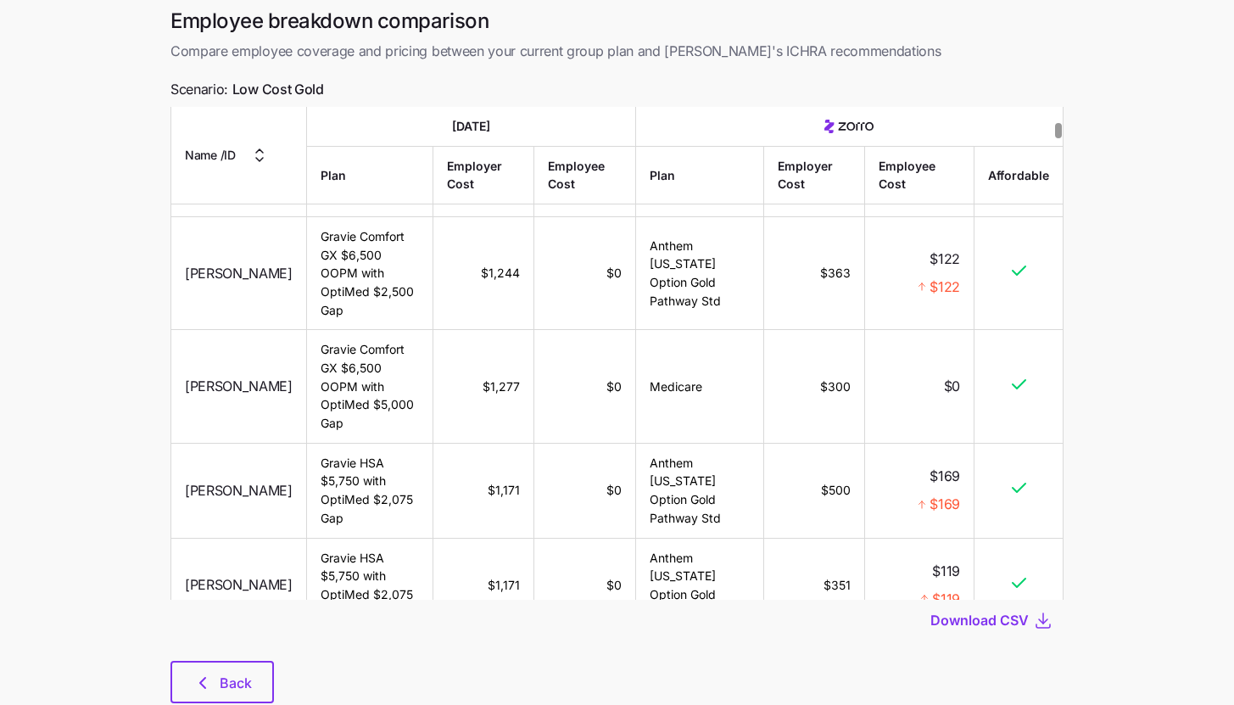
scroll to position [98, 0]
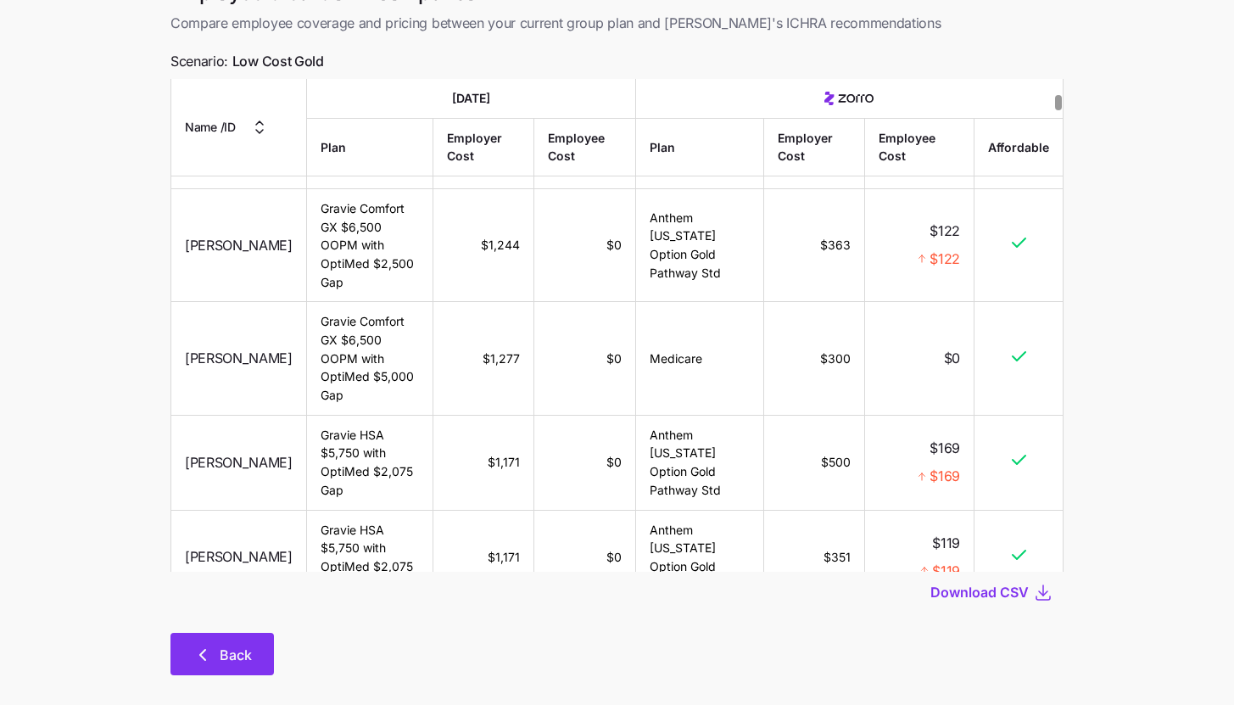
click at [262, 657] on button "Back" at bounding box center [223, 654] width 104 height 42
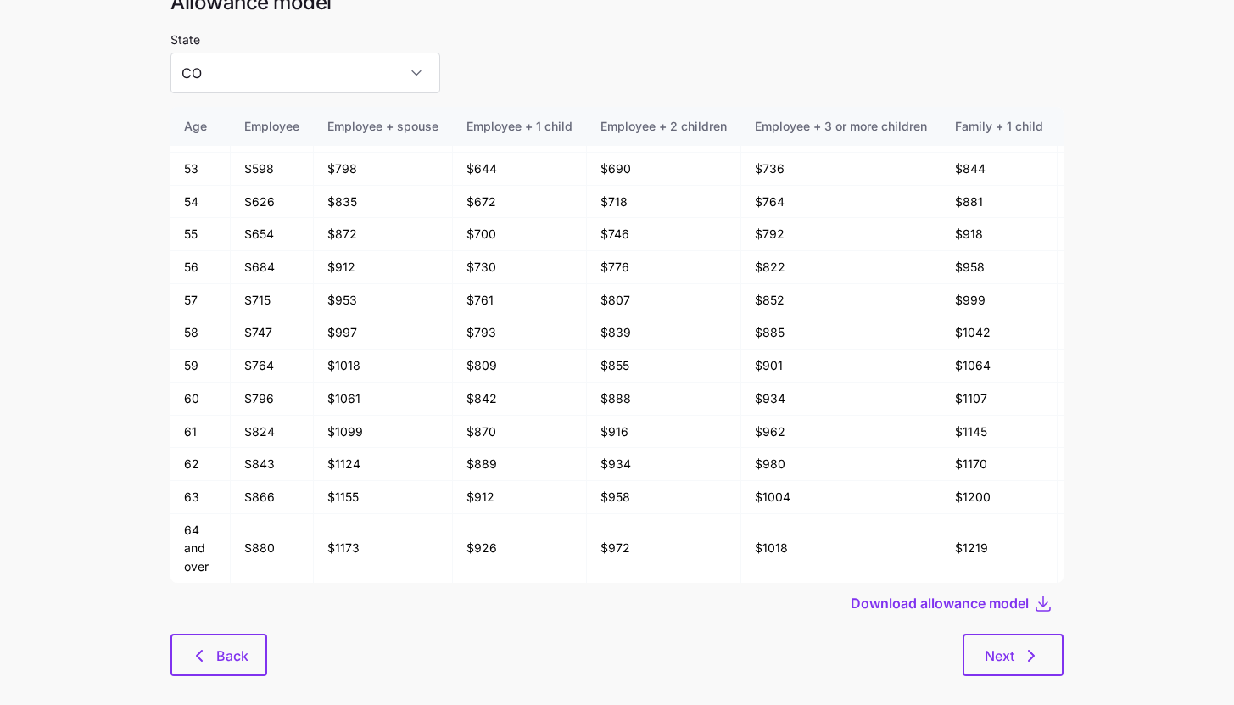
scroll to position [84, 0]
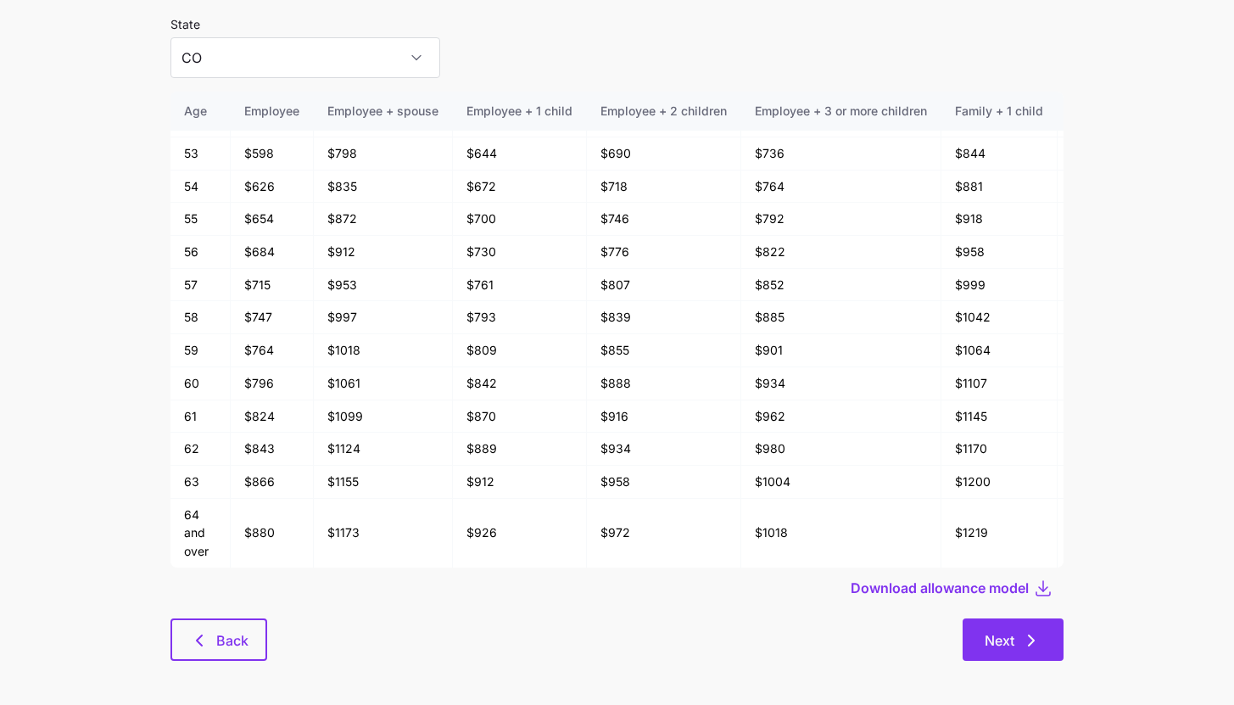
click at [1002, 625] on button "Next" at bounding box center [1013, 639] width 101 height 42
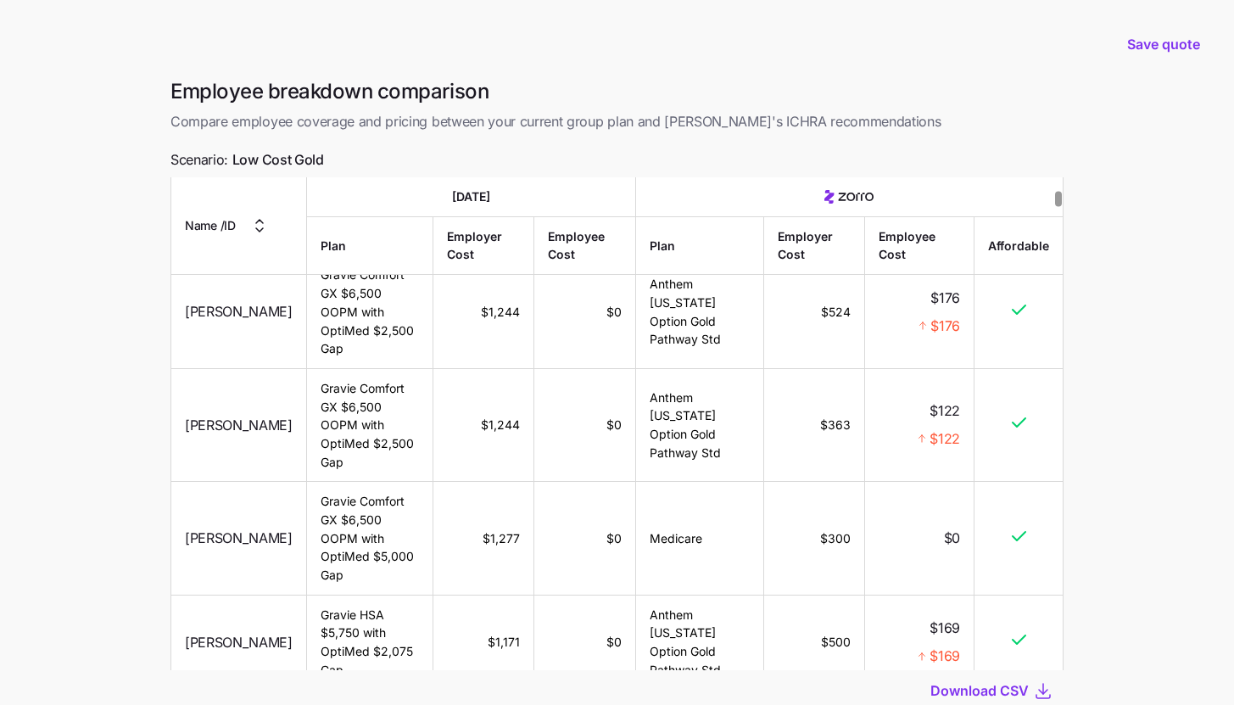
scroll to position [120, 0]
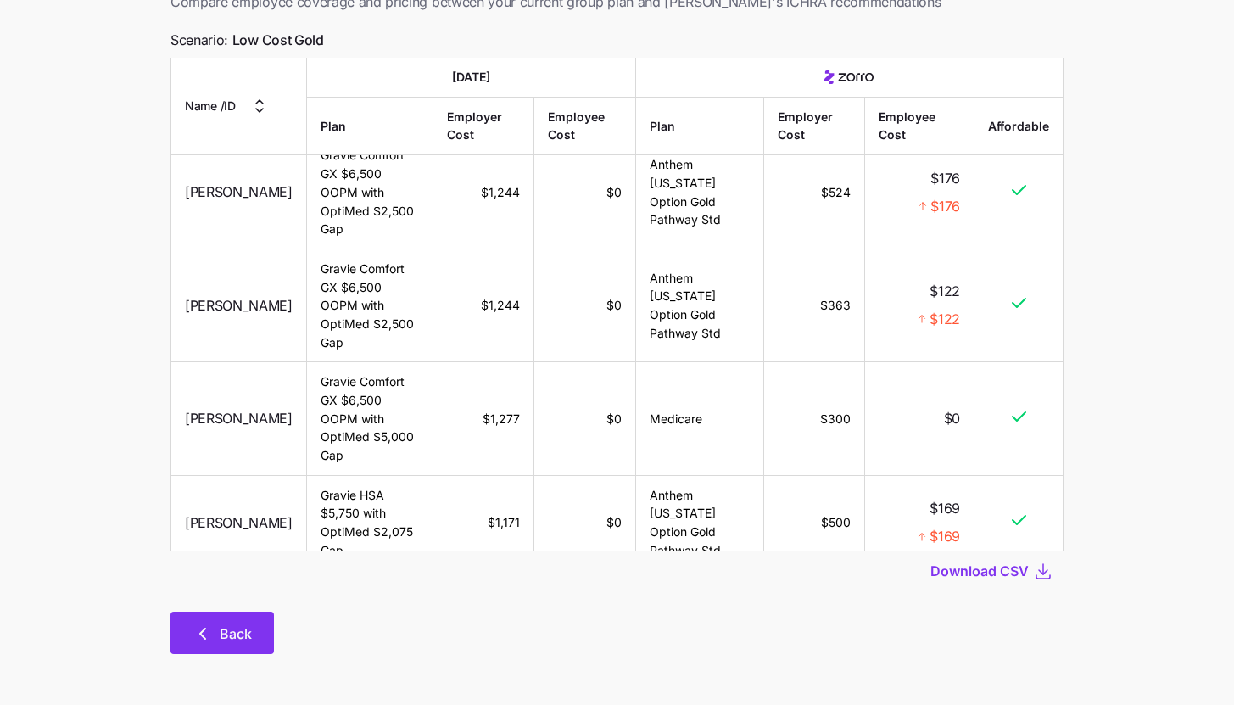
click at [209, 618] on button "Back" at bounding box center [223, 633] width 104 height 42
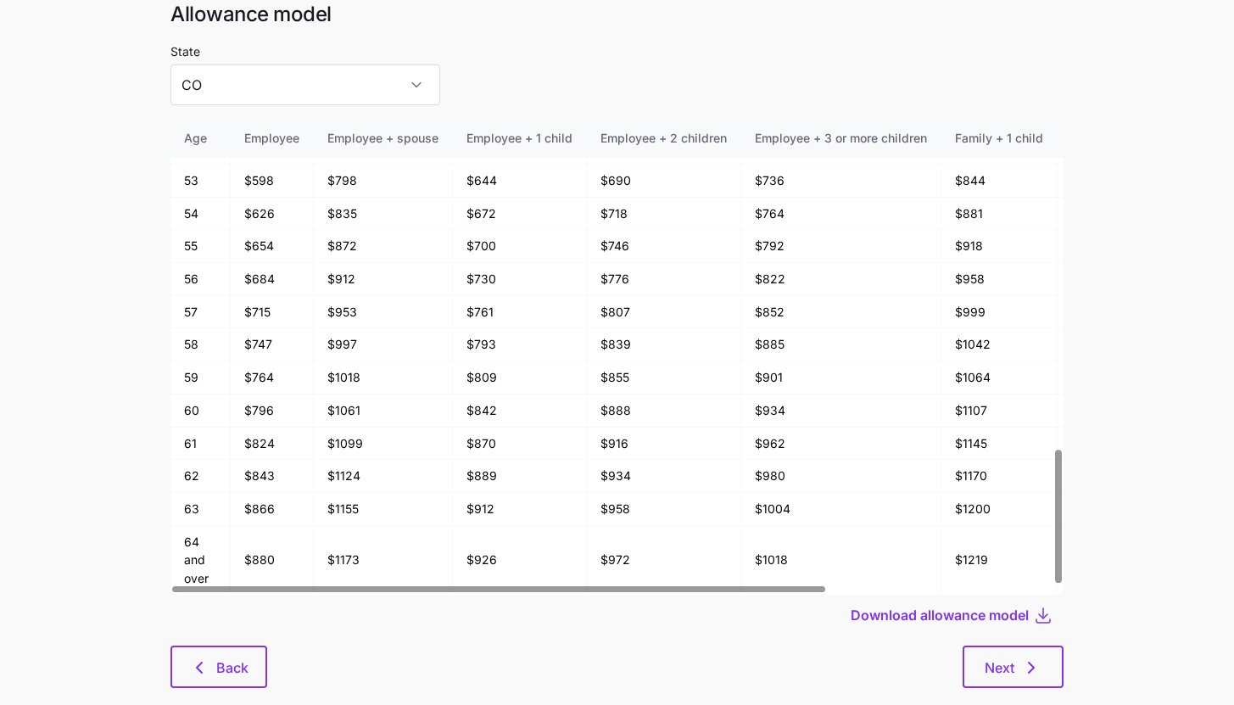
scroll to position [91, 0]
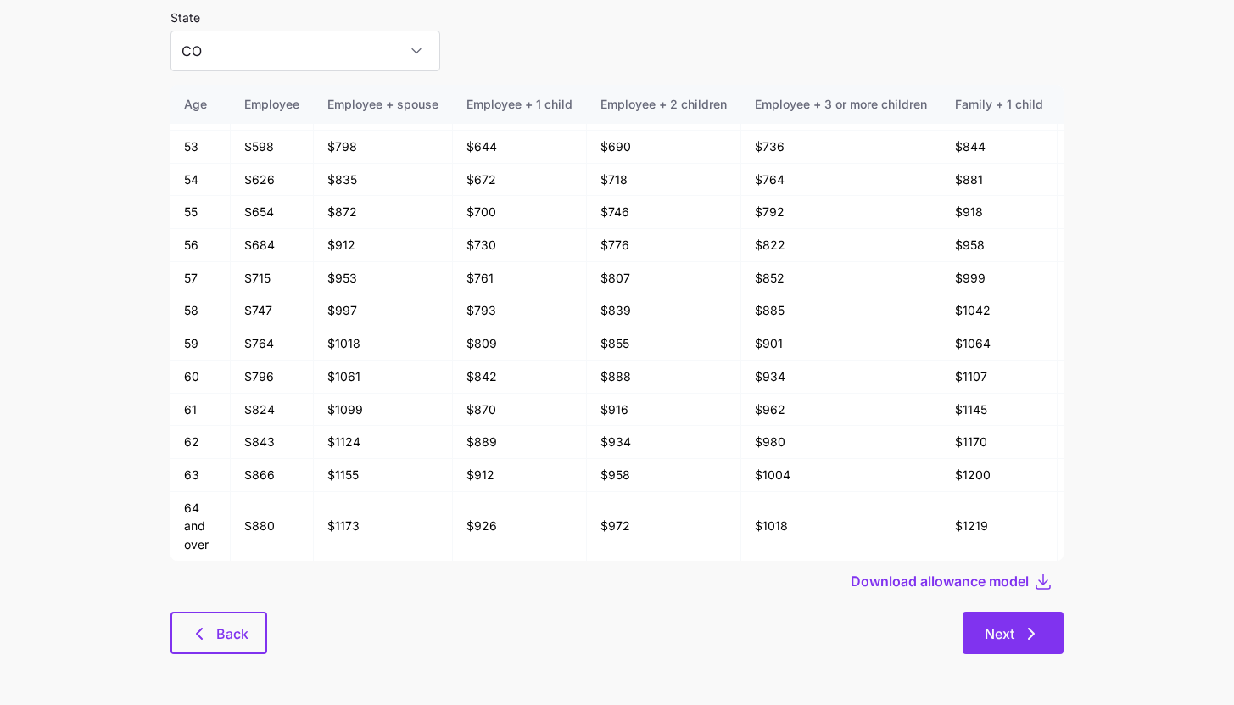
click at [1024, 633] on icon "button" at bounding box center [1031, 634] width 20 height 20
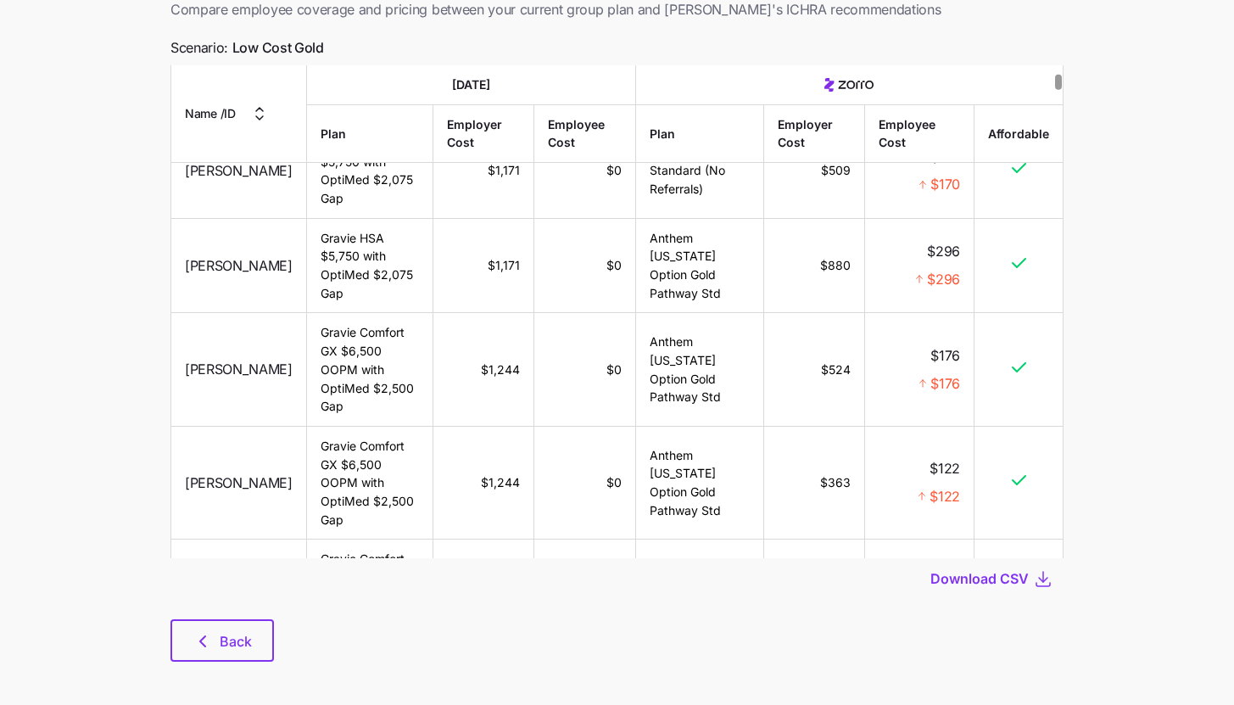
scroll to position [120, 0]
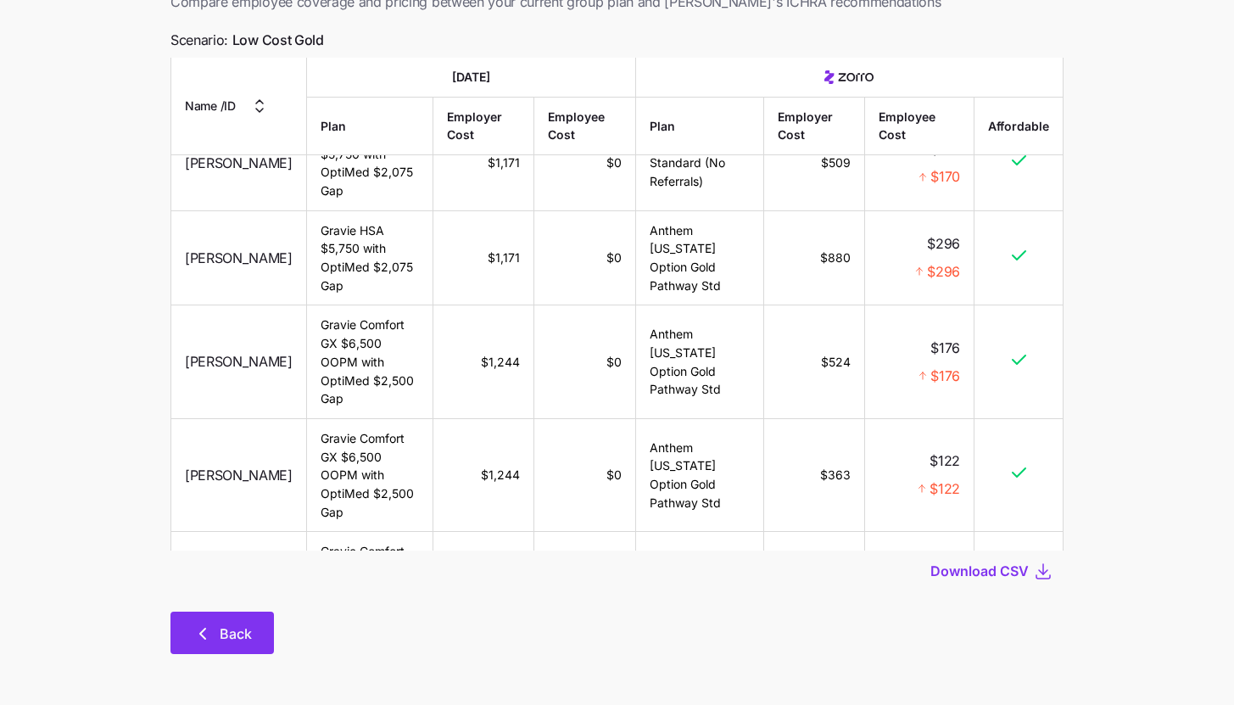
click at [215, 643] on span "Back" at bounding box center [222, 634] width 59 height 20
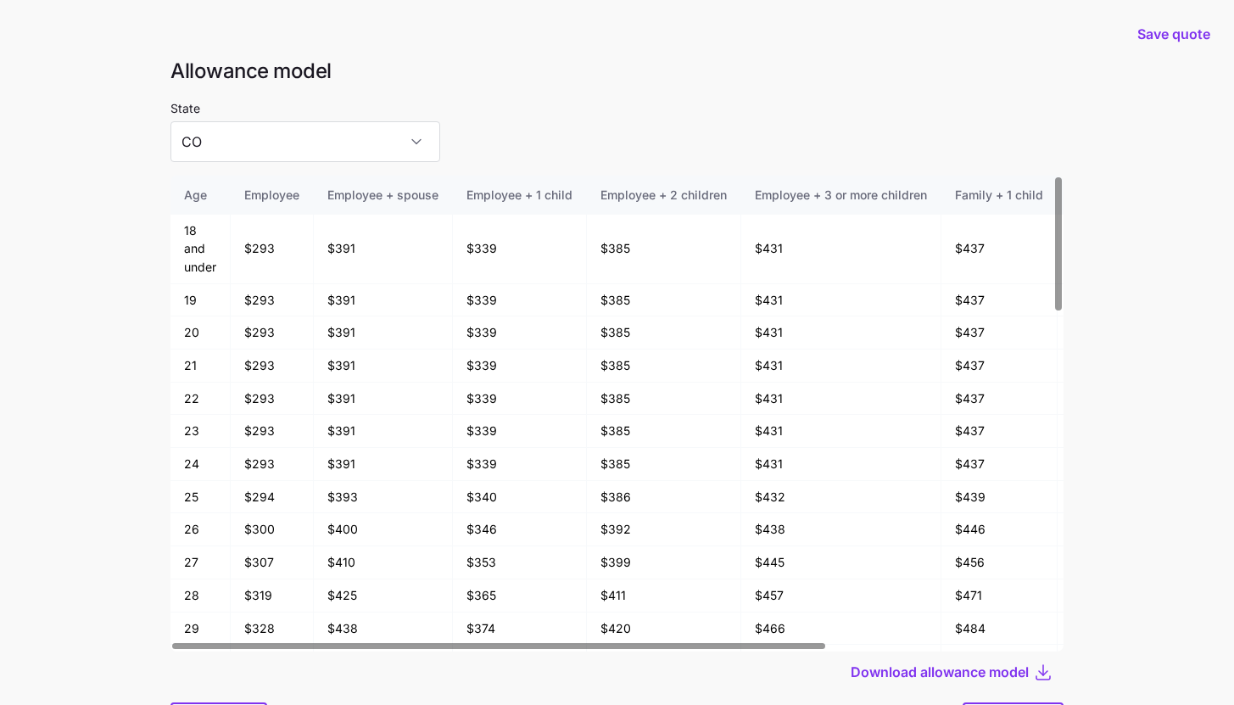
scroll to position [91, 0]
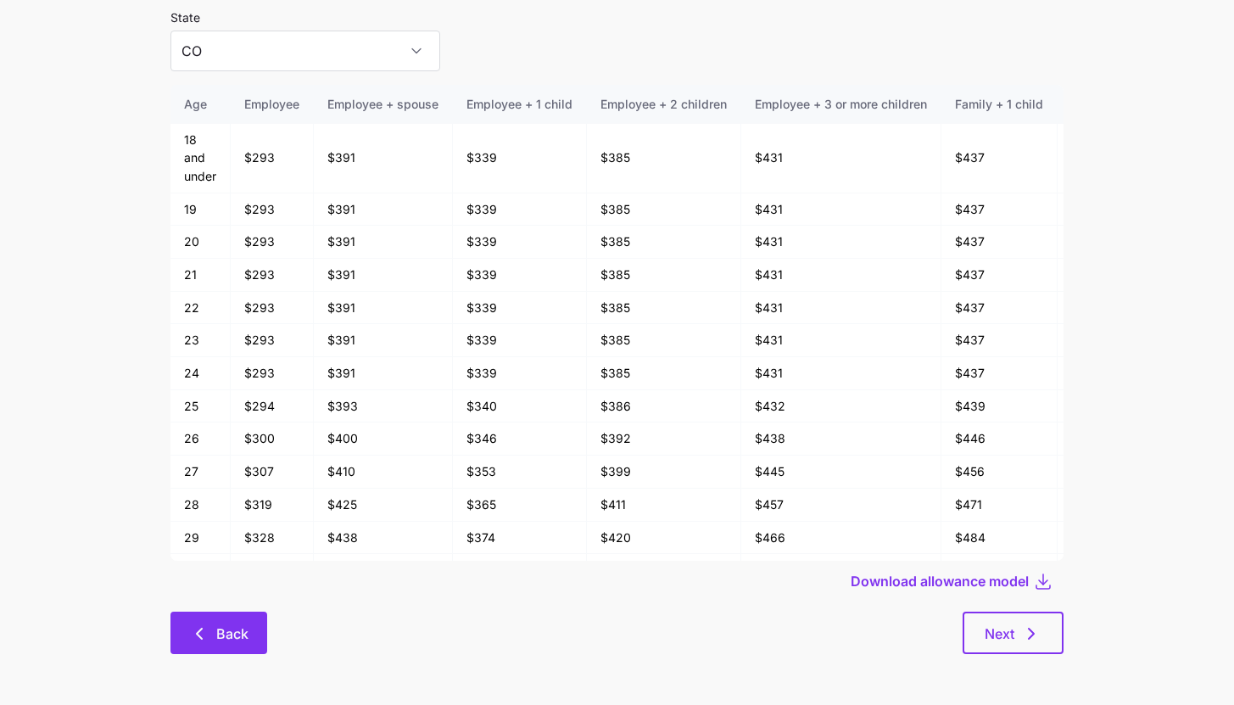
click at [238, 631] on span "Back" at bounding box center [232, 634] width 32 height 20
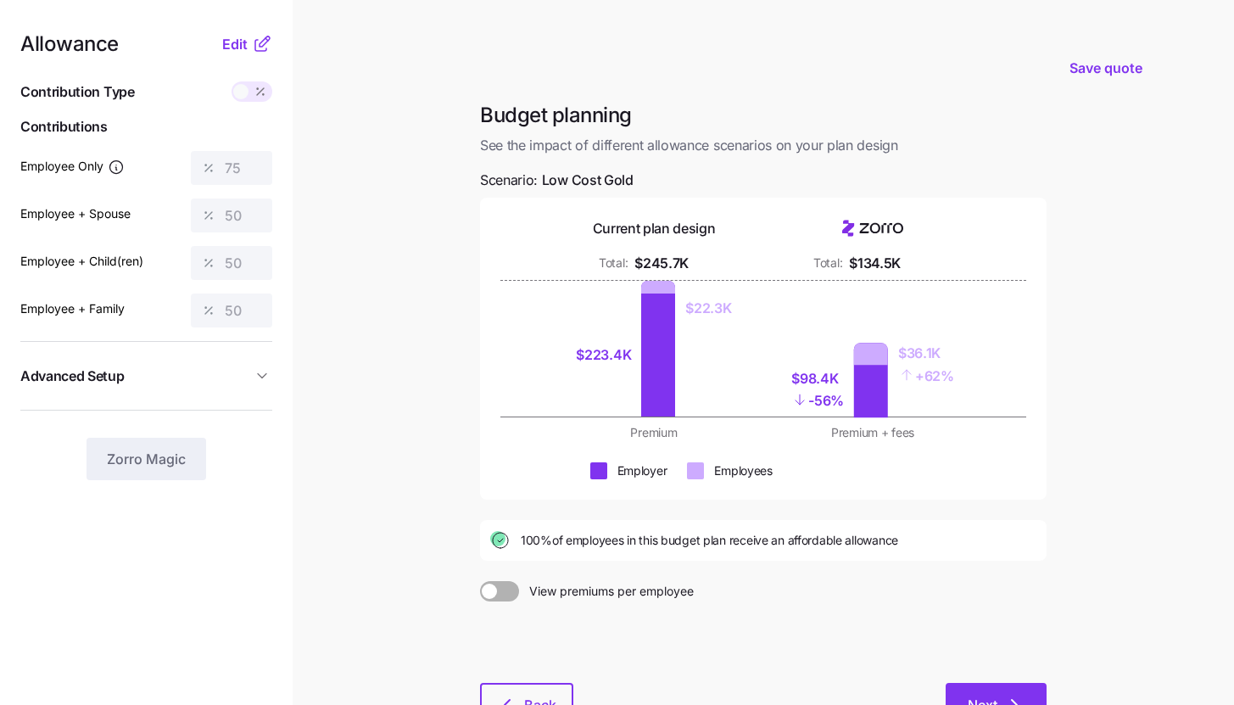
click at [976, 693] on button "Next" at bounding box center [996, 704] width 101 height 42
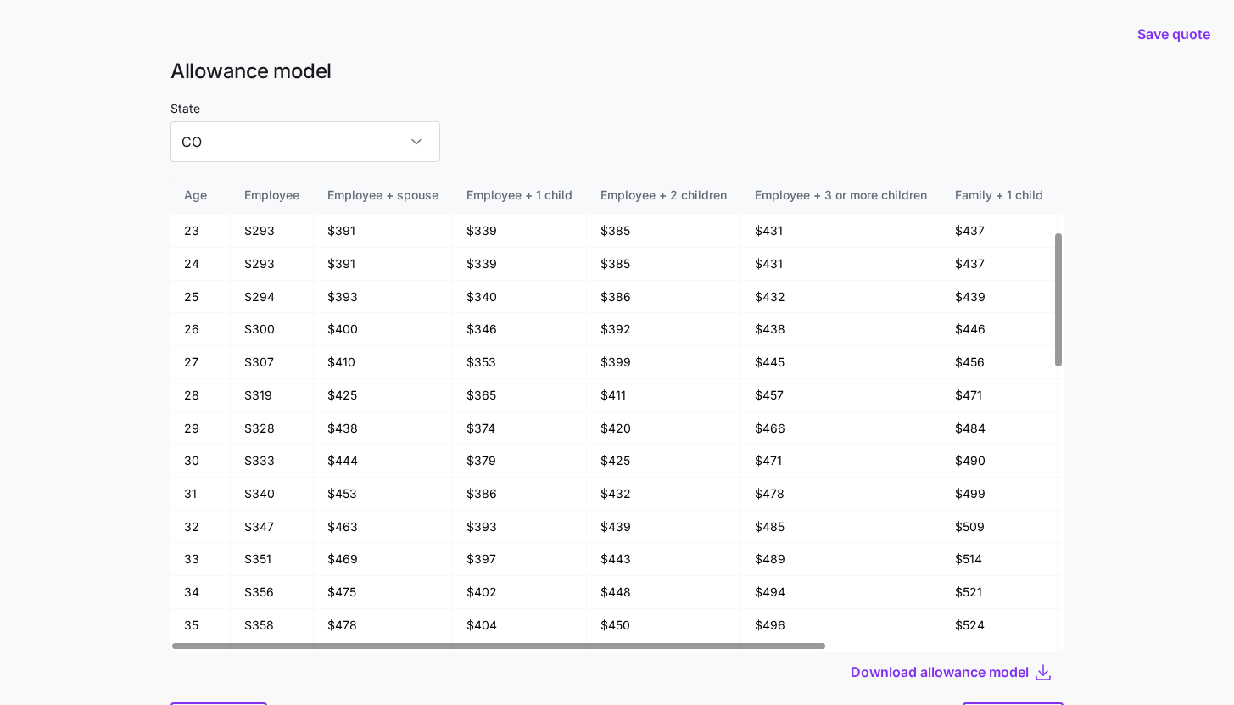
scroll to position [91, 0]
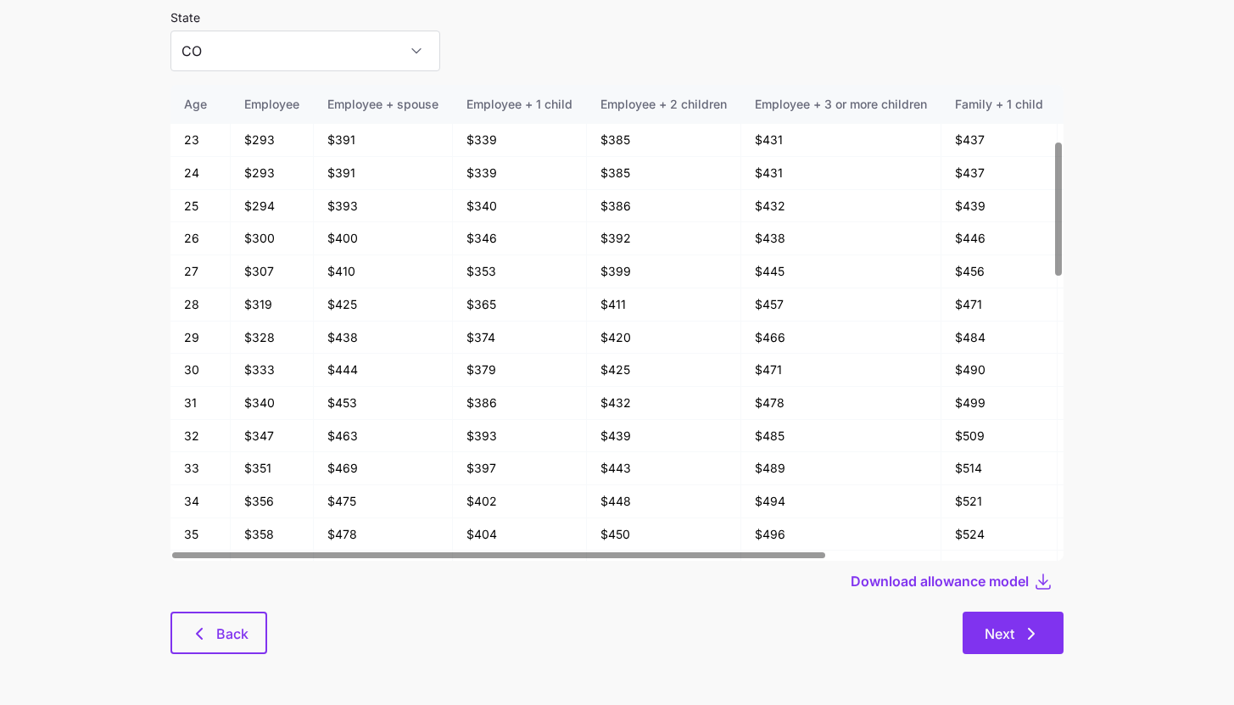
click at [1010, 621] on button "Next" at bounding box center [1013, 633] width 101 height 42
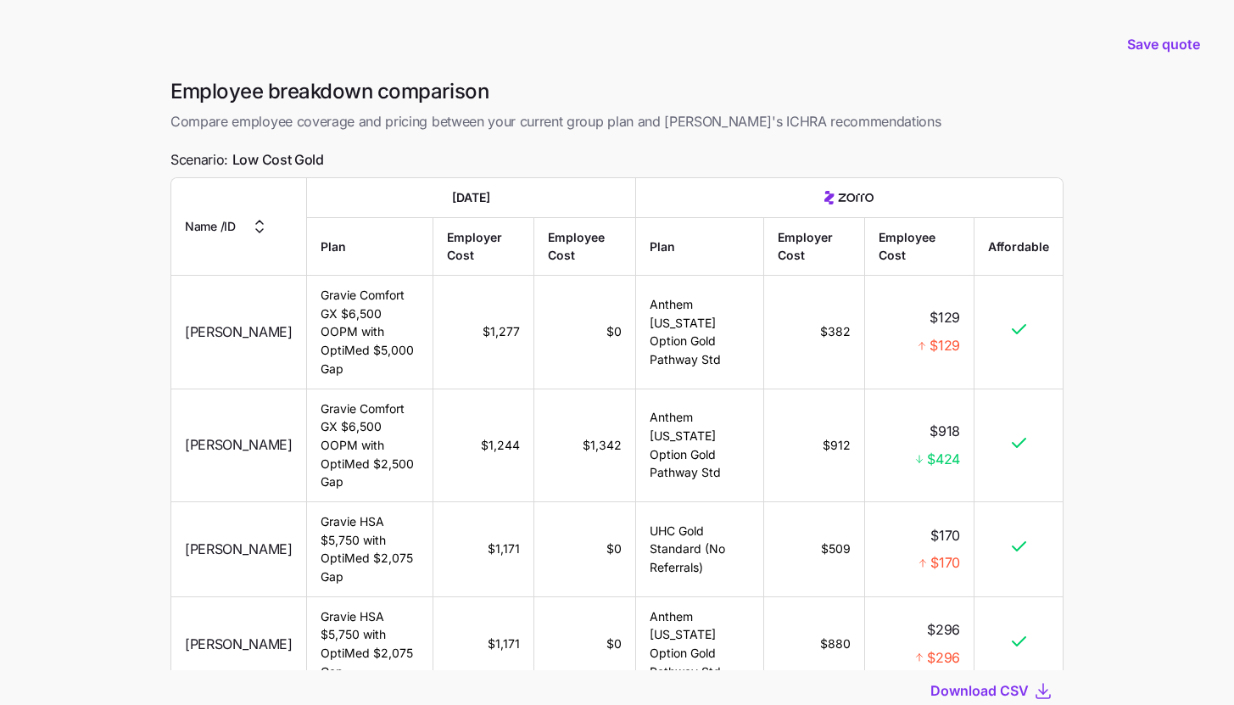
scroll to position [120, 0]
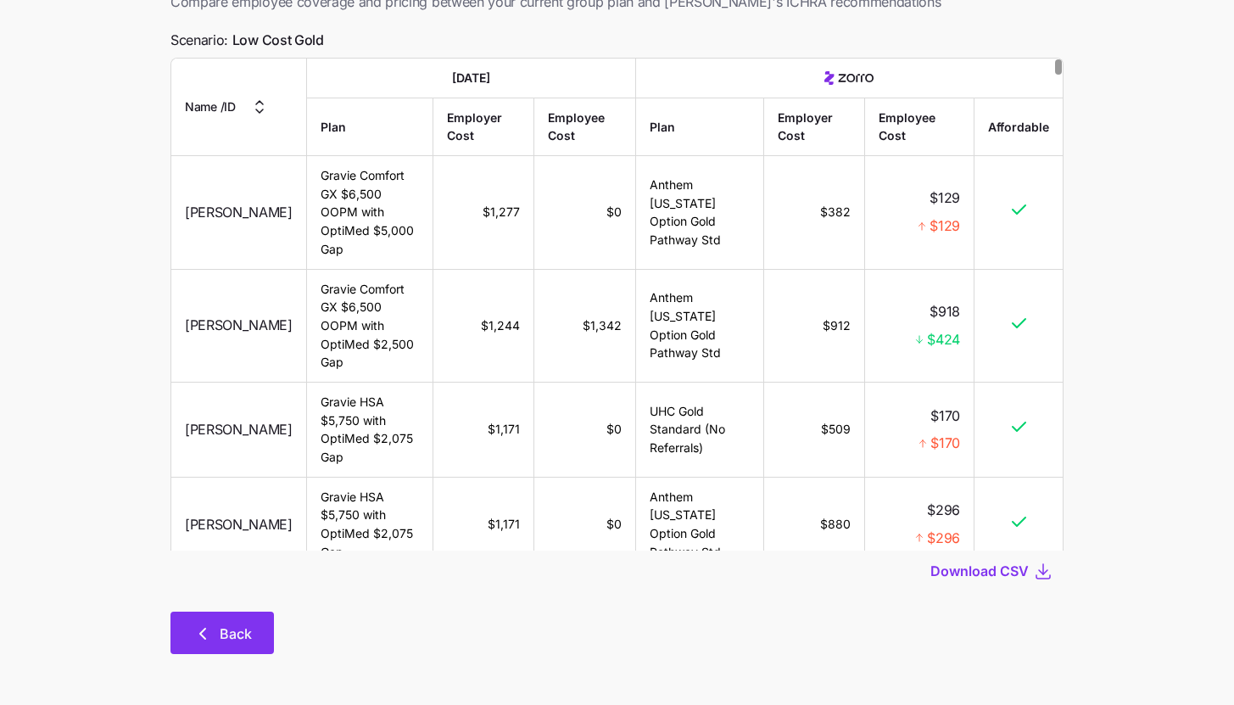
click at [251, 637] on span "Back" at bounding box center [236, 634] width 32 height 20
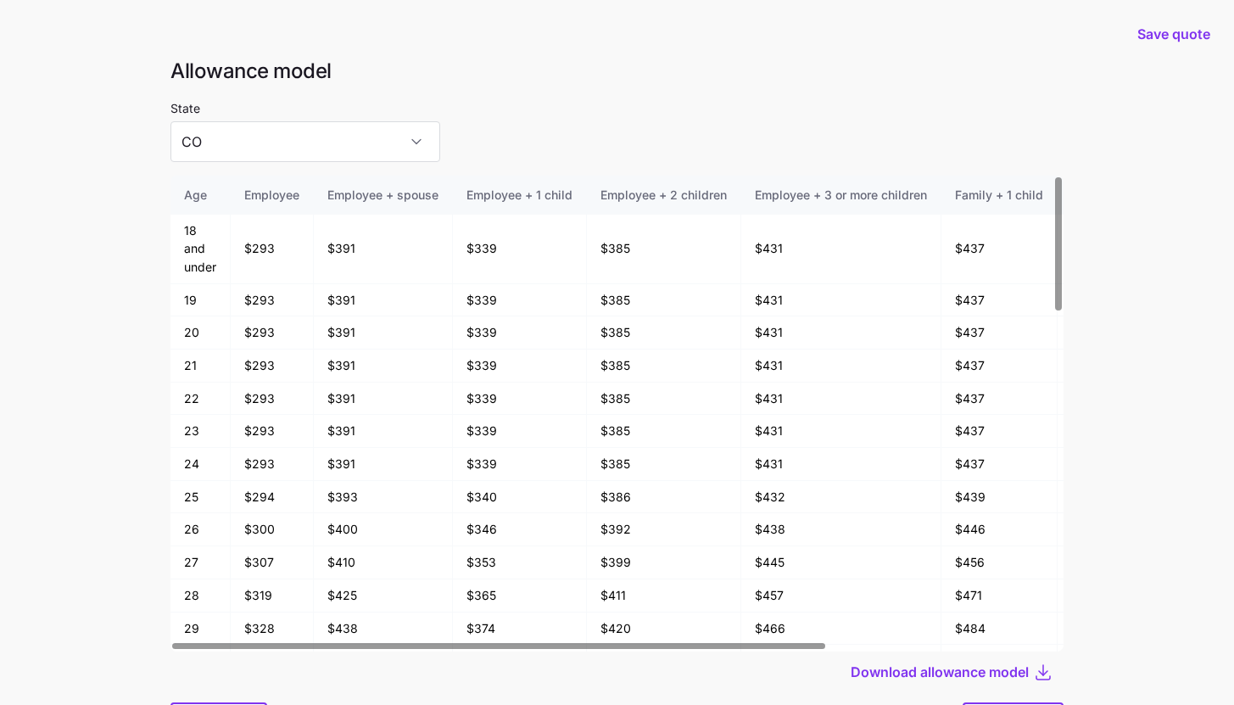
scroll to position [91, 0]
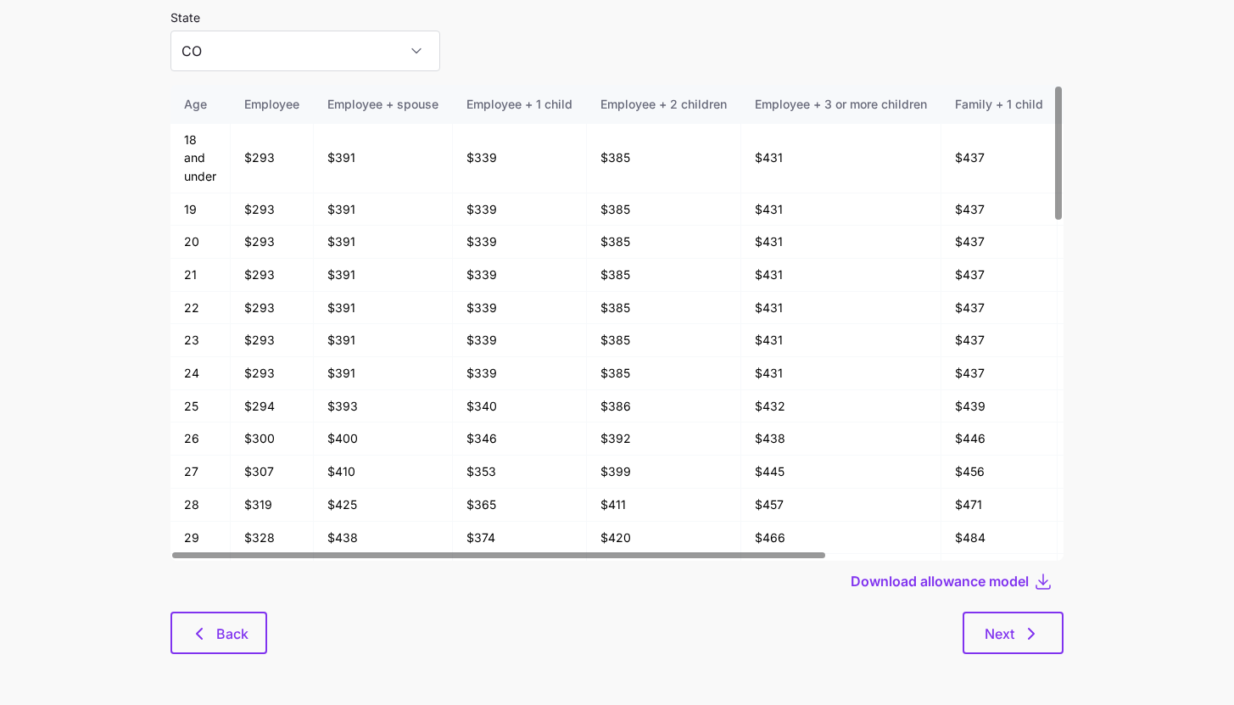
click at [210, 590] on div "Download allowance model" at bounding box center [617, 581] width 893 height 41
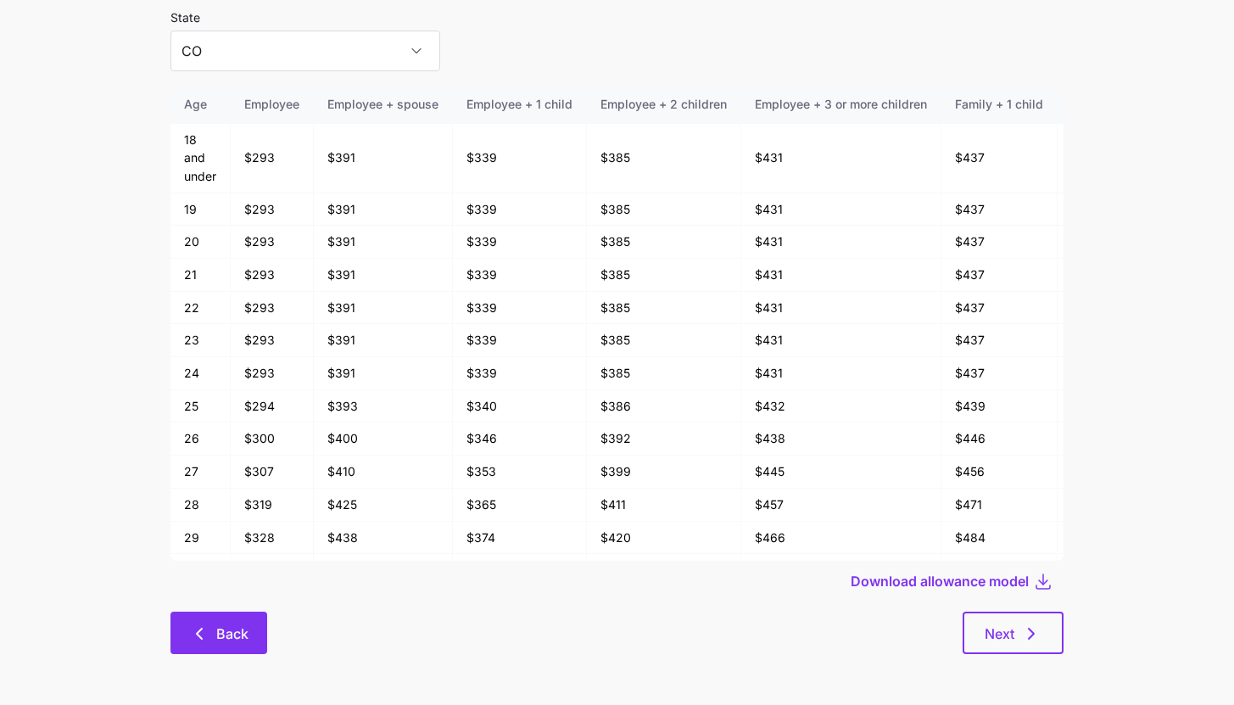
click at [215, 620] on button "Back" at bounding box center [219, 633] width 97 height 42
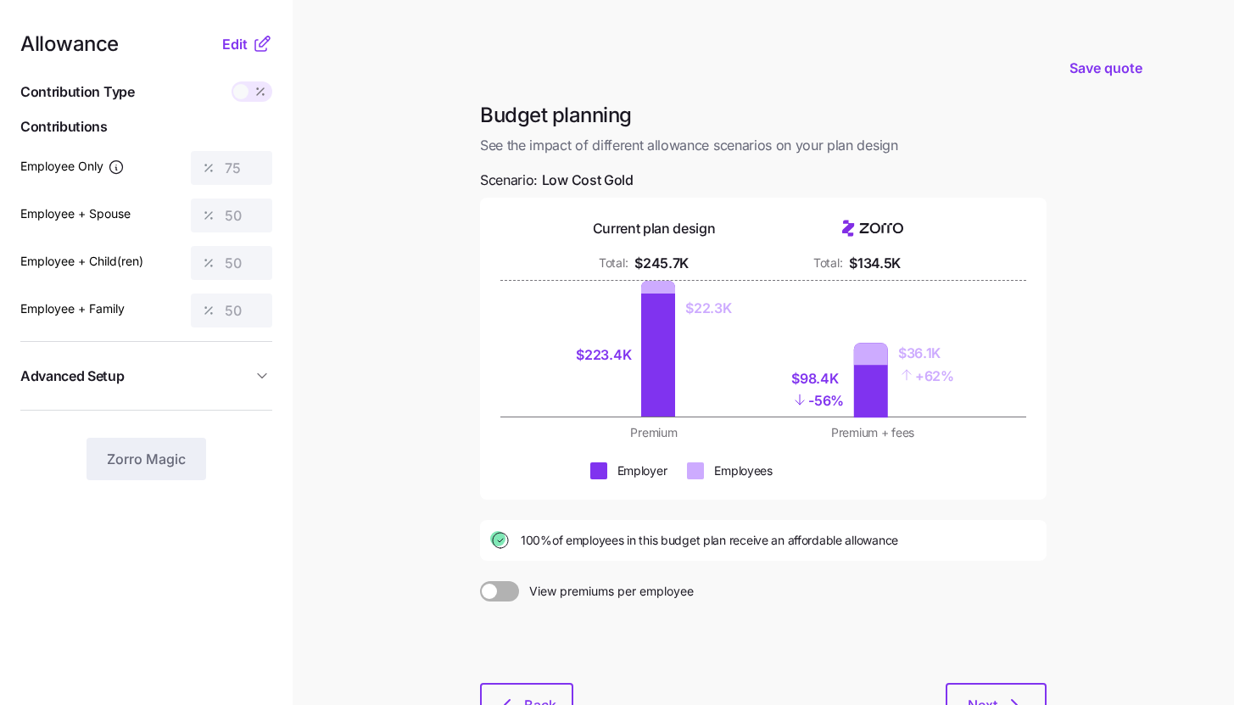
scroll to position [129, 0]
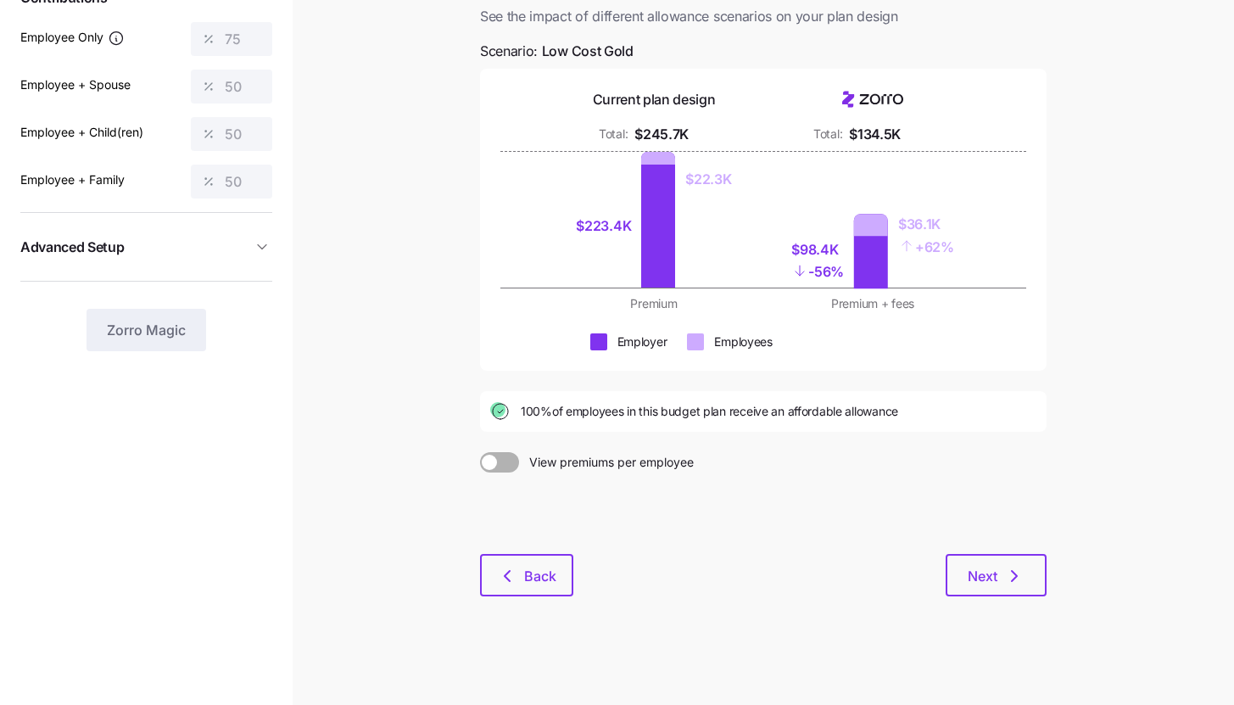
click at [540, 596] on div "Budget planning See the impact of different allowance scenarios on your plan de…" at bounding box center [764, 295] width 594 height 644
click at [540, 596] on button "Back" at bounding box center [526, 575] width 93 height 42
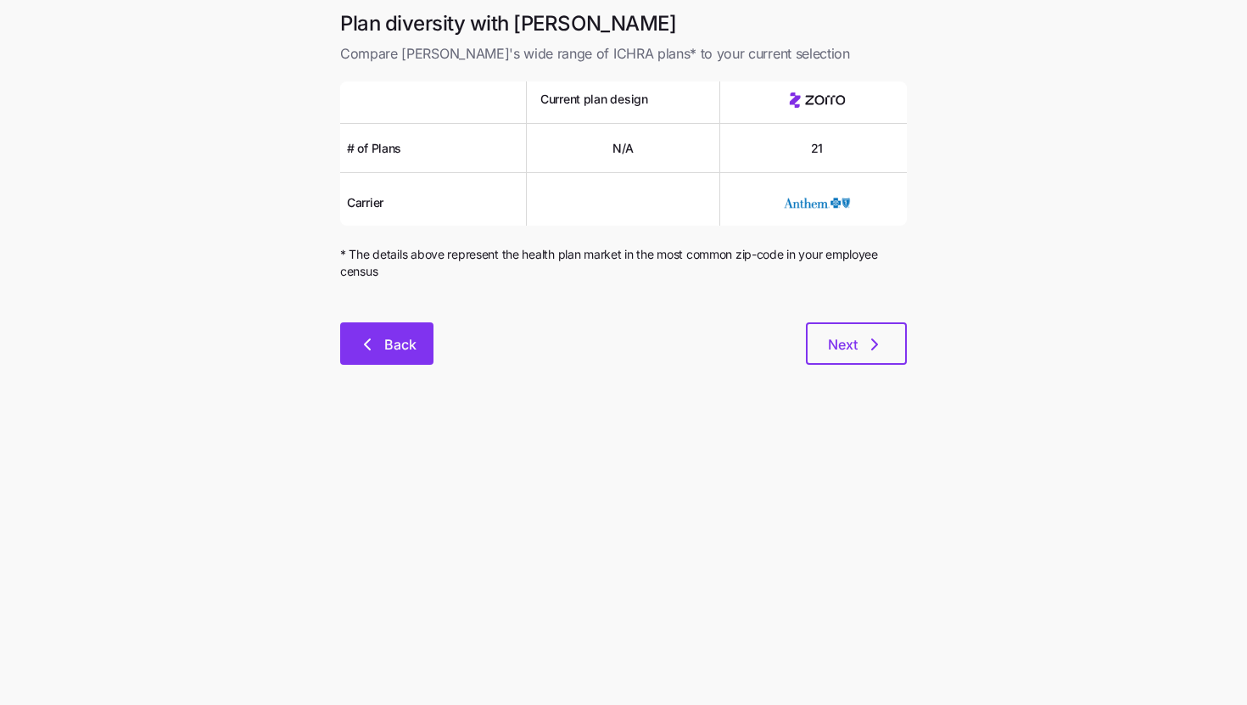
click at [382, 361] on button "Back" at bounding box center [386, 343] width 93 height 42
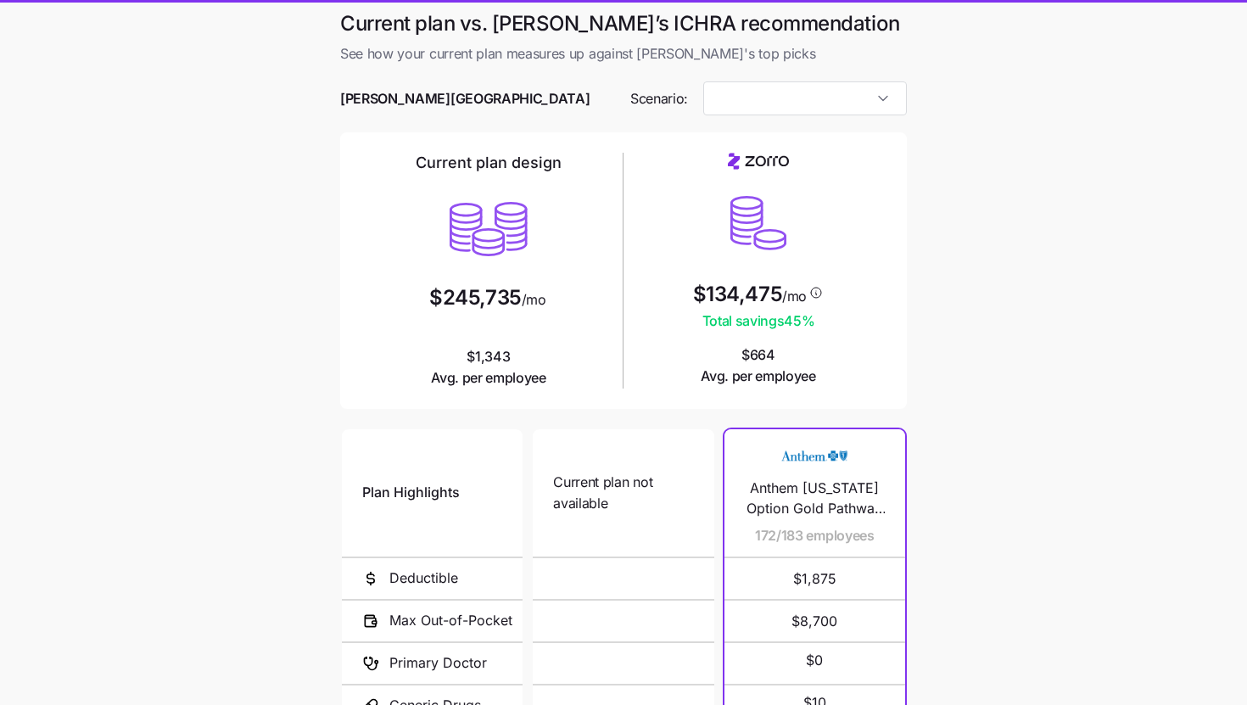
type input "Low Cost Gold"
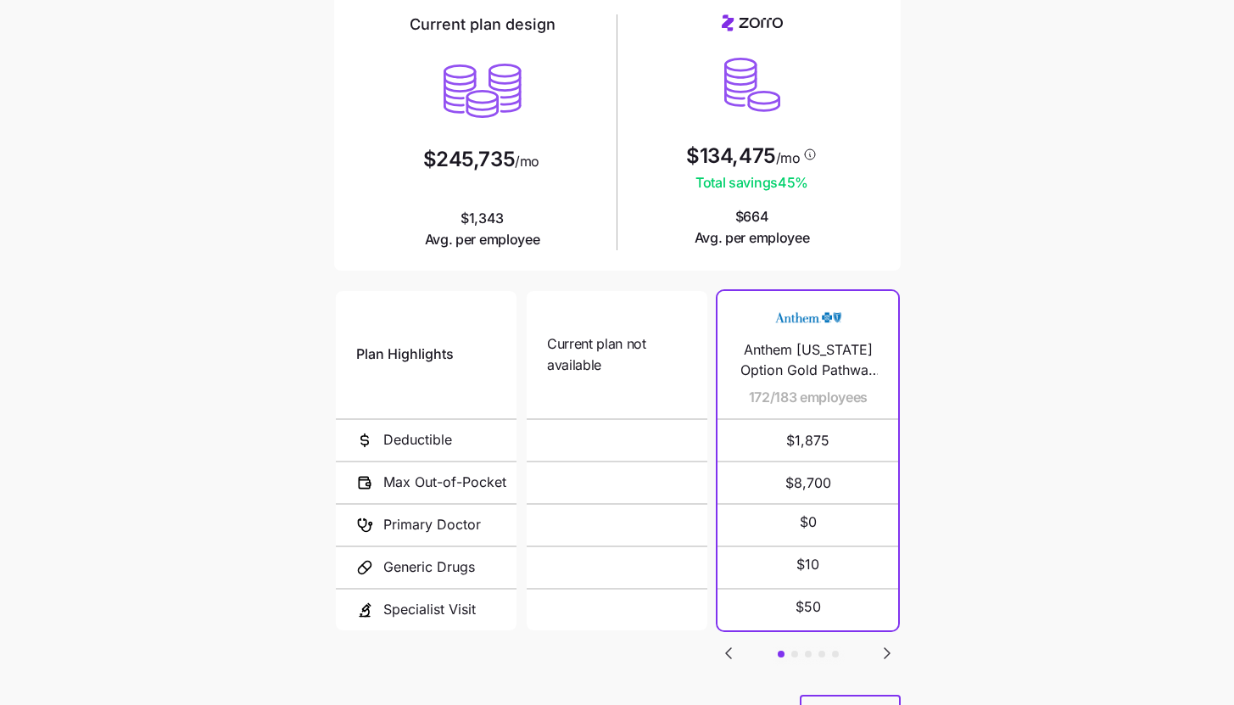
scroll to position [159, 0]
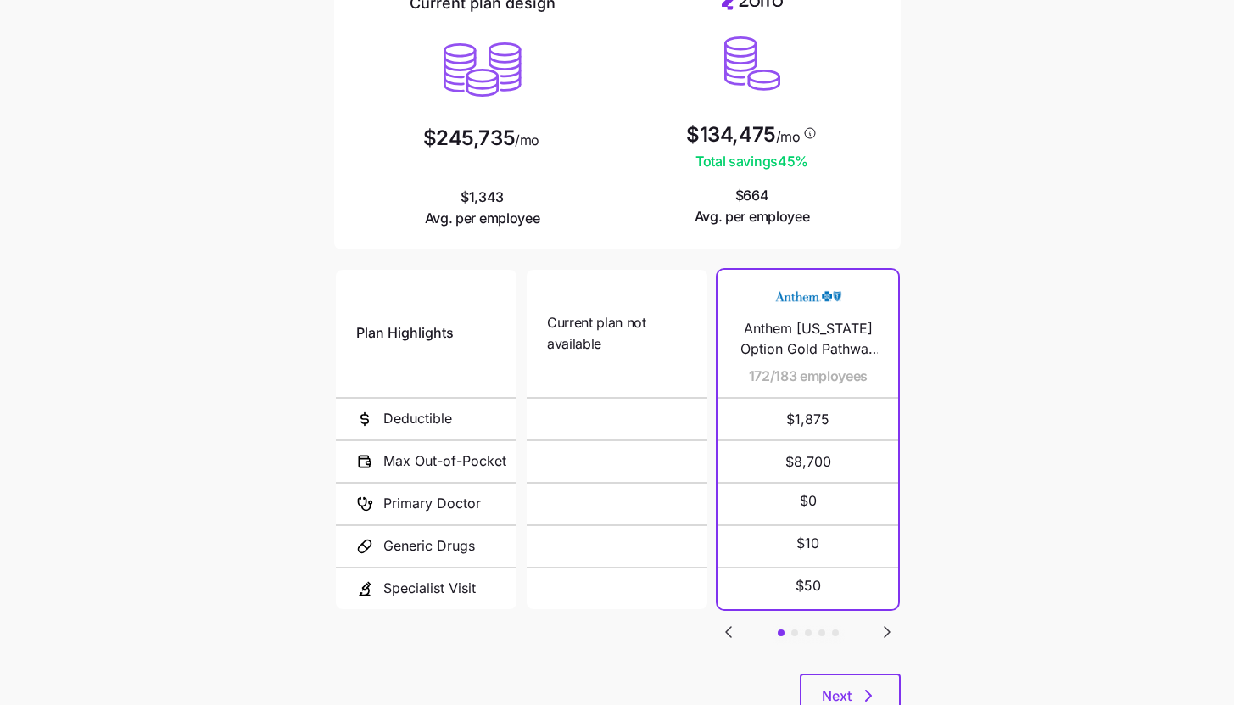
click at [889, 624] on icon "Go to next slide" at bounding box center [887, 632] width 20 height 20
click at [892, 630] on icon "Go to next slide" at bounding box center [887, 632] width 20 height 20
click at [884, 625] on icon "Go to next slide" at bounding box center [887, 632] width 20 height 20
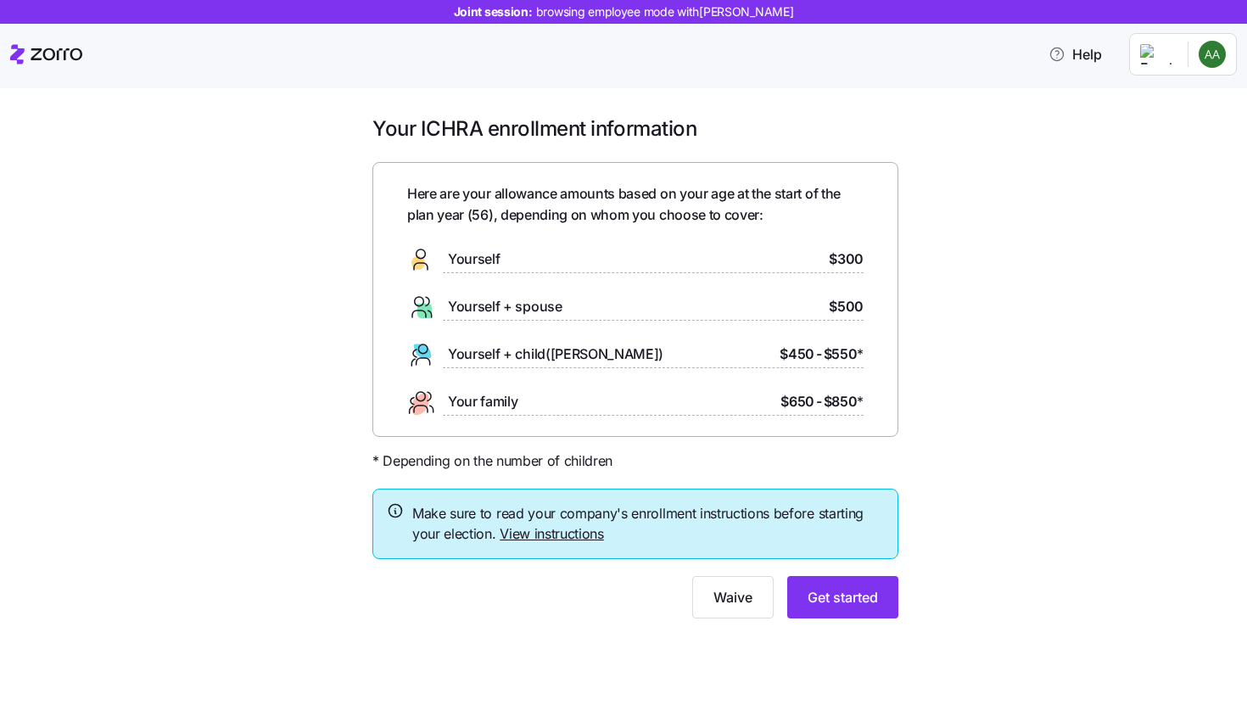
click at [541, 536] on link "View instructions" at bounding box center [552, 533] width 104 height 17
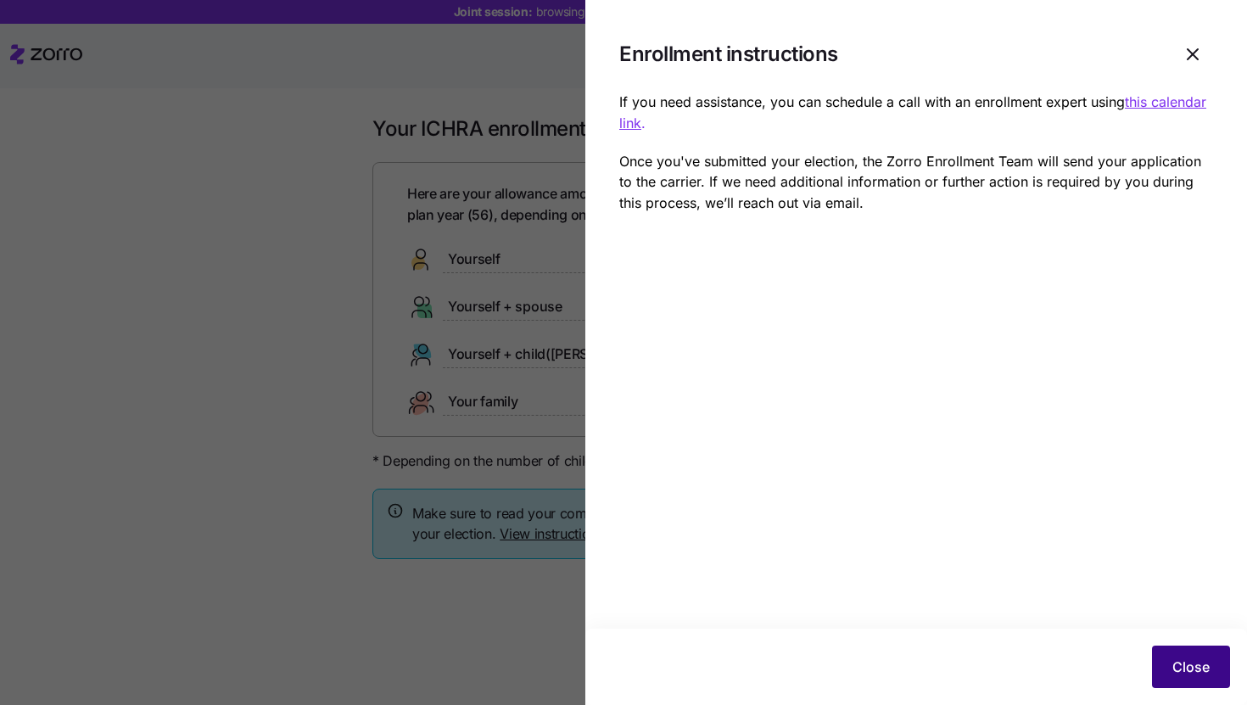
click at [1203, 671] on span "Close" at bounding box center [1190, 667] width 37 height 20
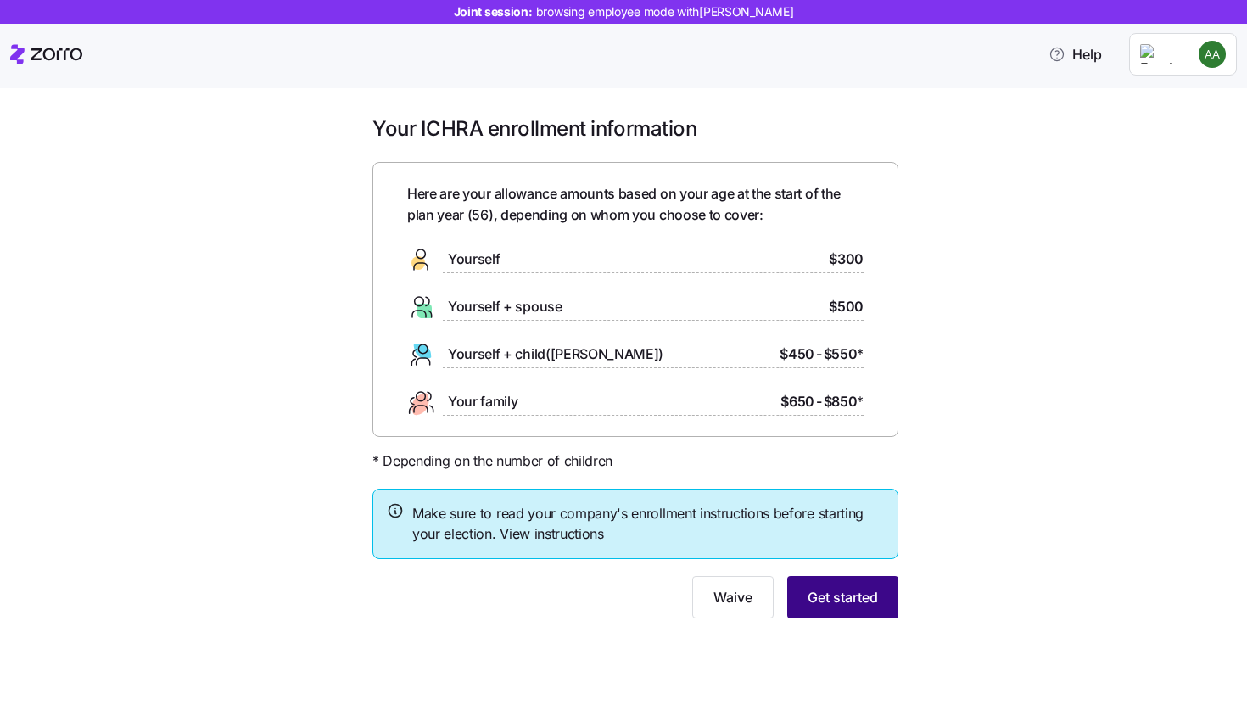
click at [845, 600] on span "Get started" at bounding box center [843, 597] width 70 height 20
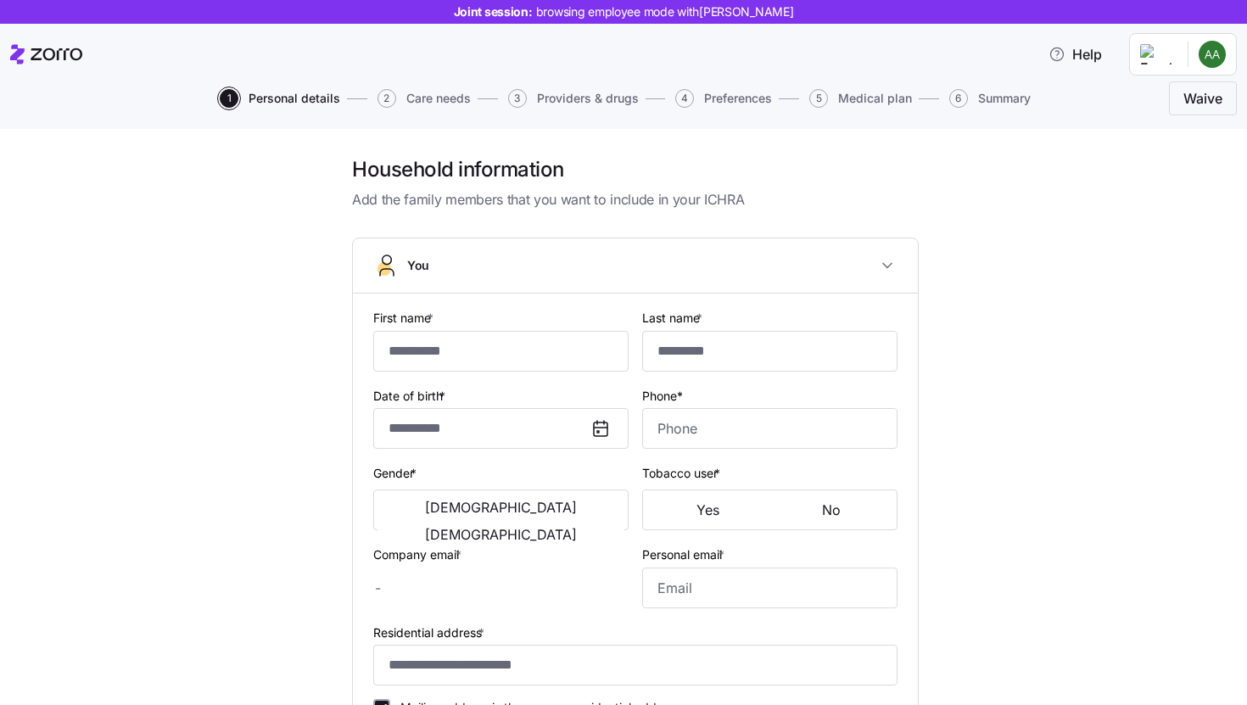
type input "*****"
type input "******"
type input "amber.austin@email.com"
type input "moe@fake.com"
type input "**********"
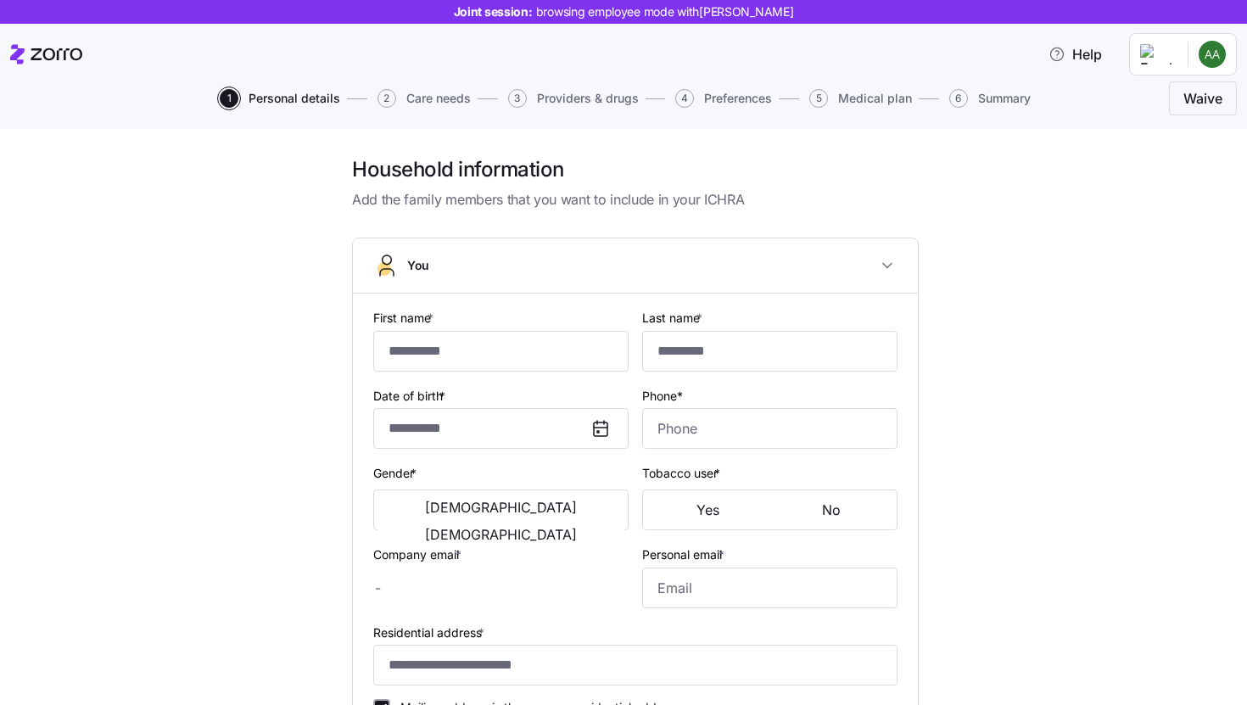
checkbox input "true"
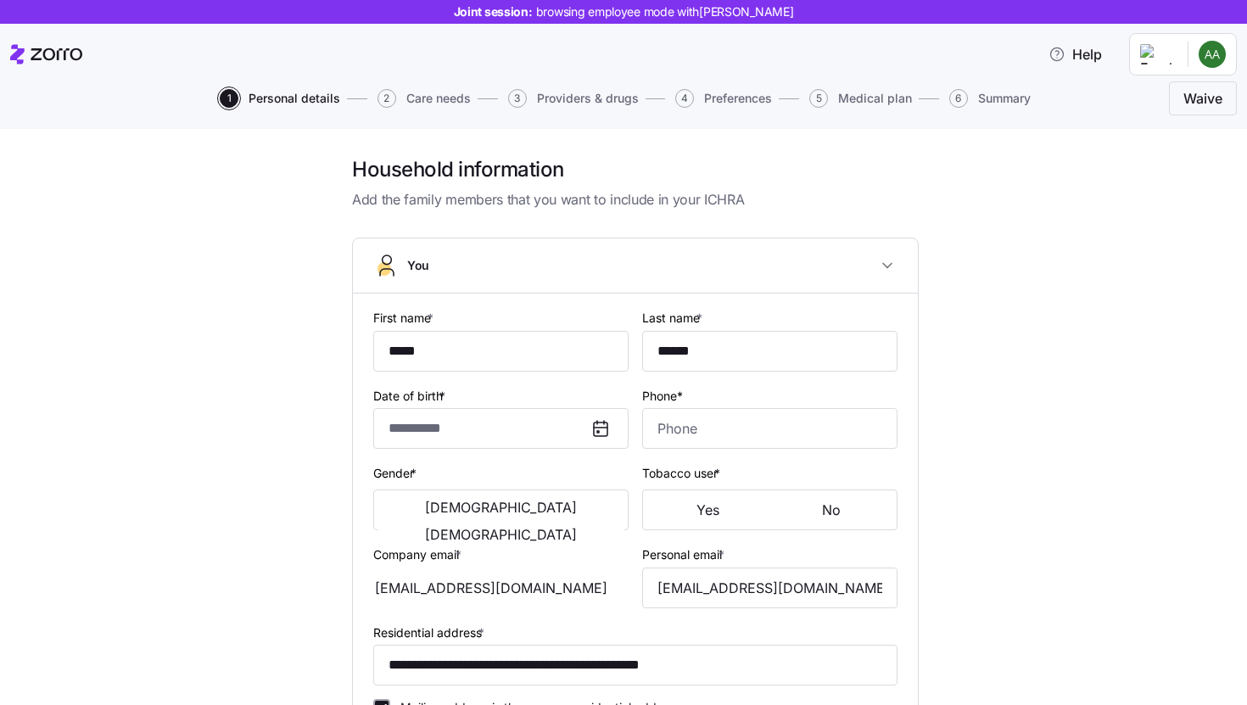
type input "**********"
type input "(909) 499-6873"
type input "US citizen"
type input "Single"
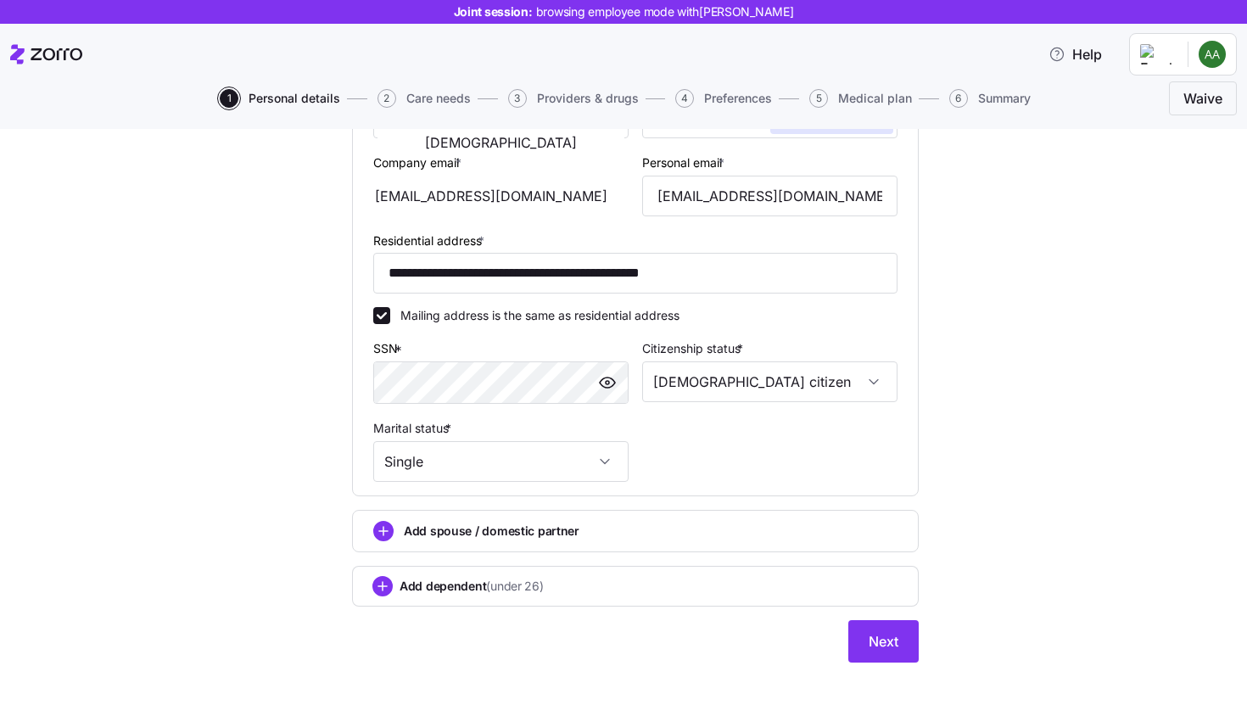
scroll to position [413, 0]
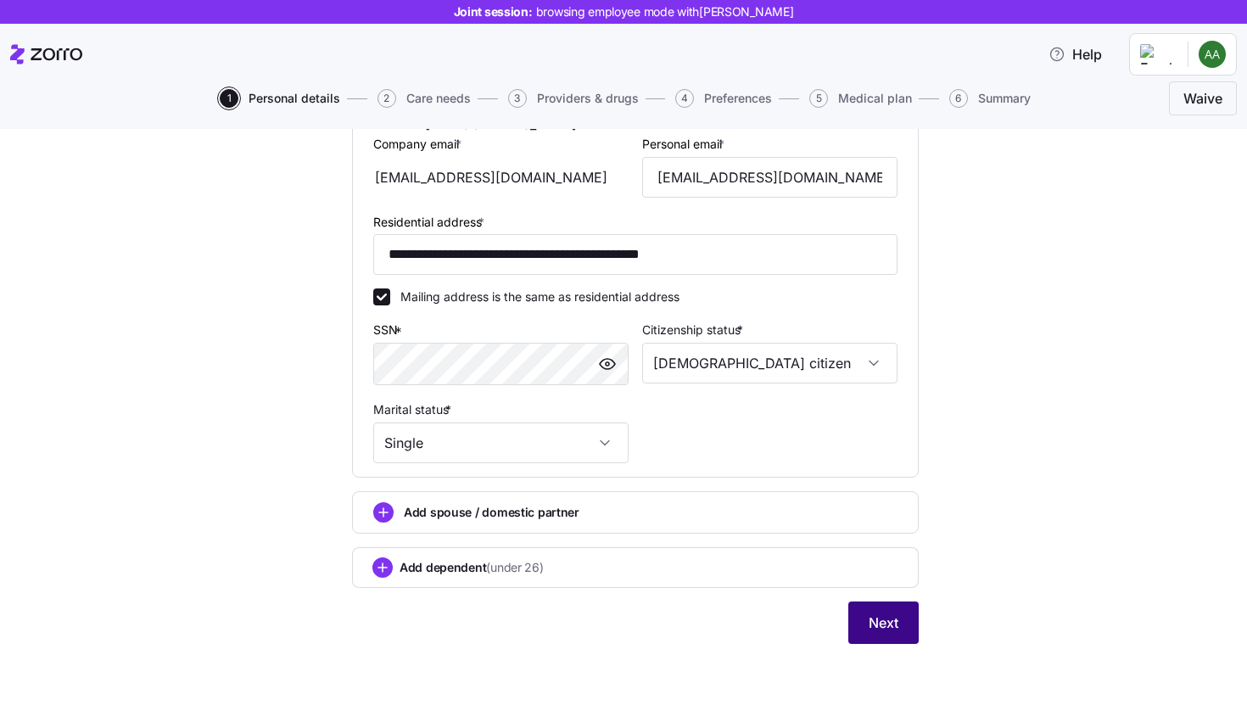
click at [895, 634] on button "Next" at bounding box center [883, 622] width 70 height 42
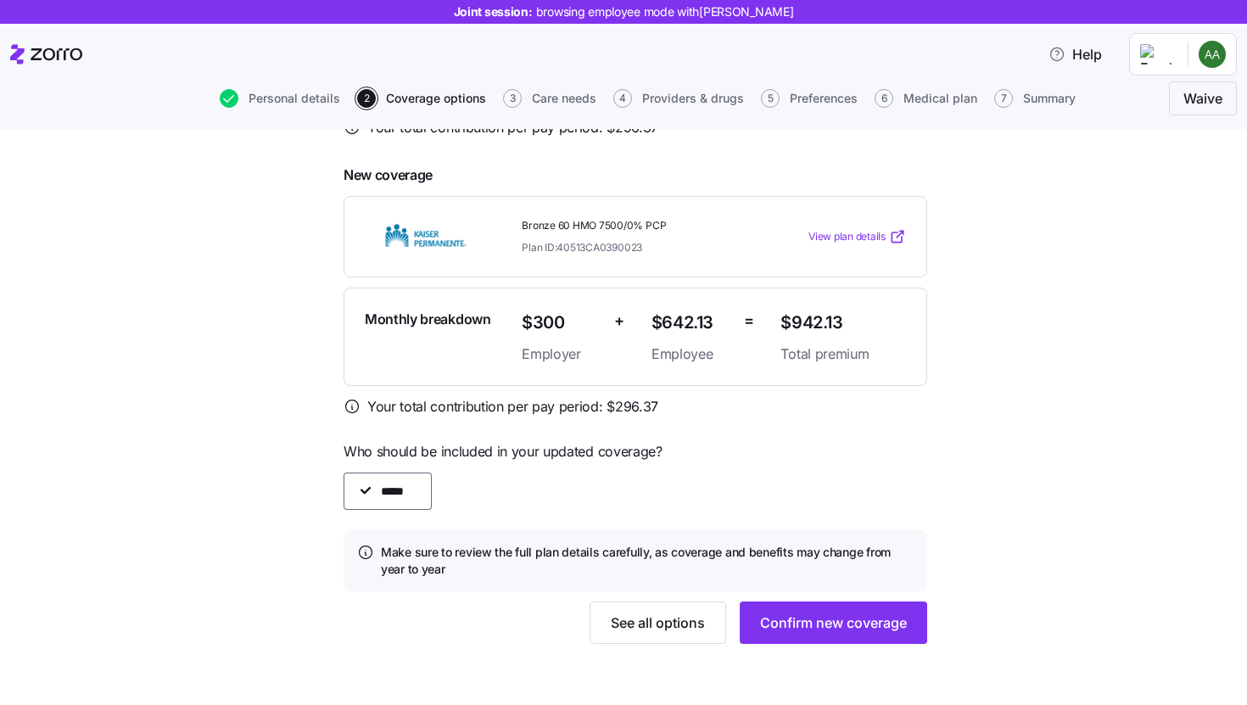
scroll to position [411, 0]
click at [675, 636] on button "See all options" at bounding box center [658, 623] width 137 height 42
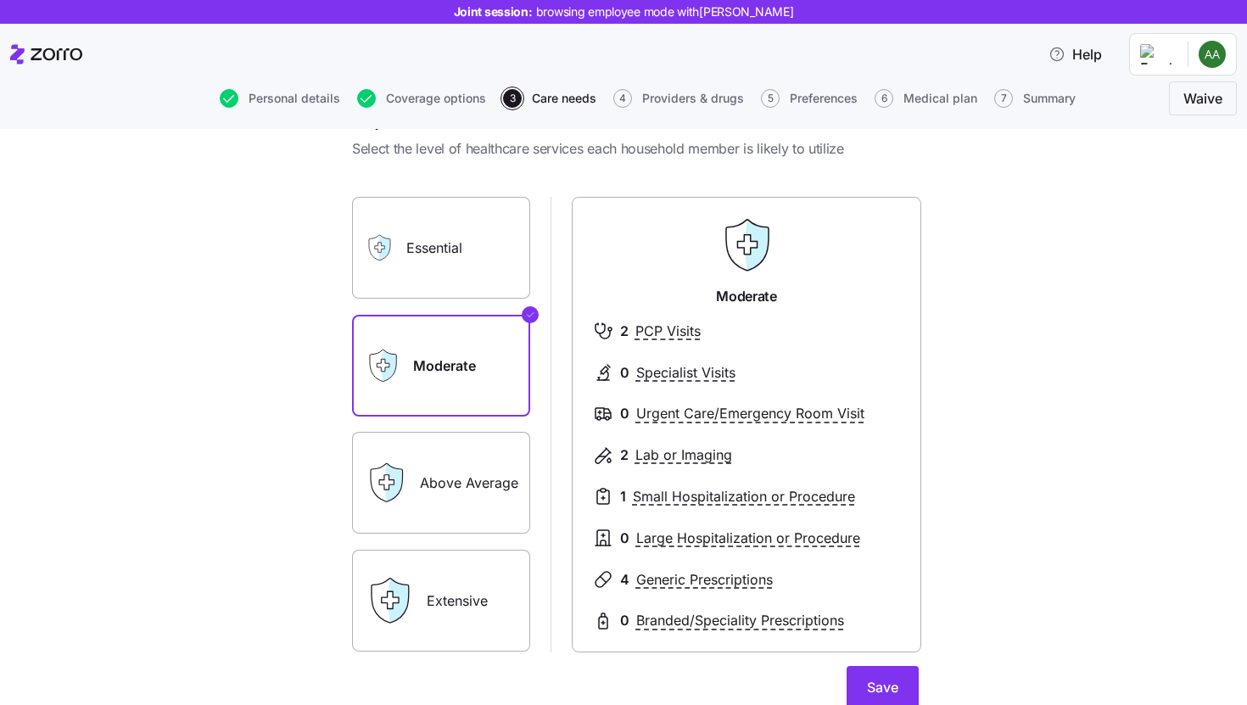
scroll to position [64, 0]
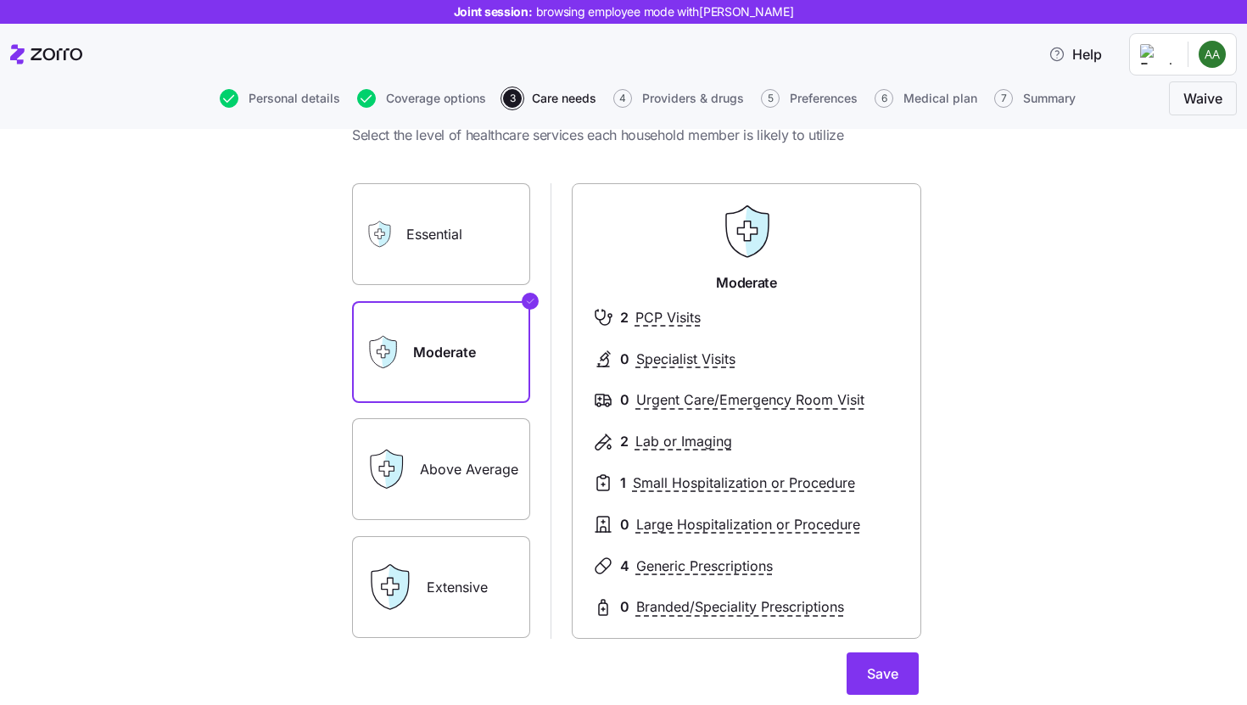
click at [389, 598] on icon at bounding box center [399, 587] width 20 height 44
click at [503, 566] on label "Extensive" at bounding box center [441, 587] width 178 height 102
click at [0, 0] on input "Extensive" at bounding box center [0, 0] width 0 height 0
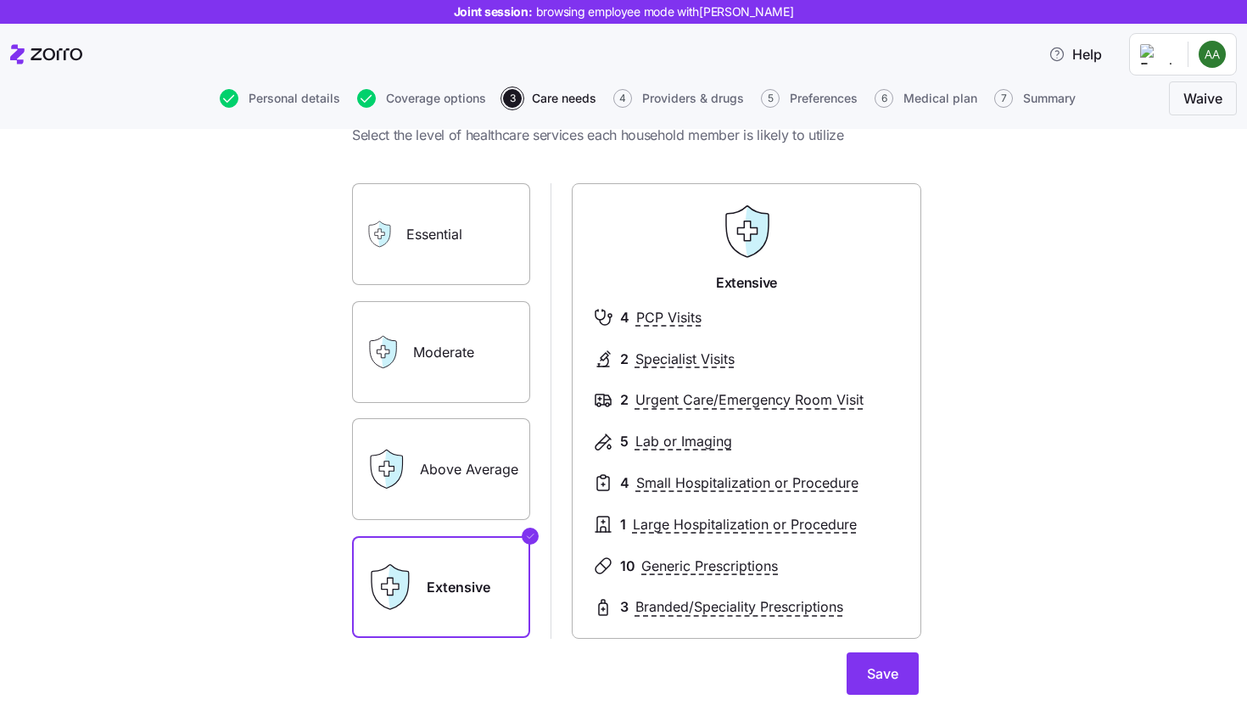
click at [450, 227] on label "Essential" at bounding box center [441, 234] width 178 height 102
click at [0, 0] on input "Essential" at bounding box center [0, 0] width 0 height 0
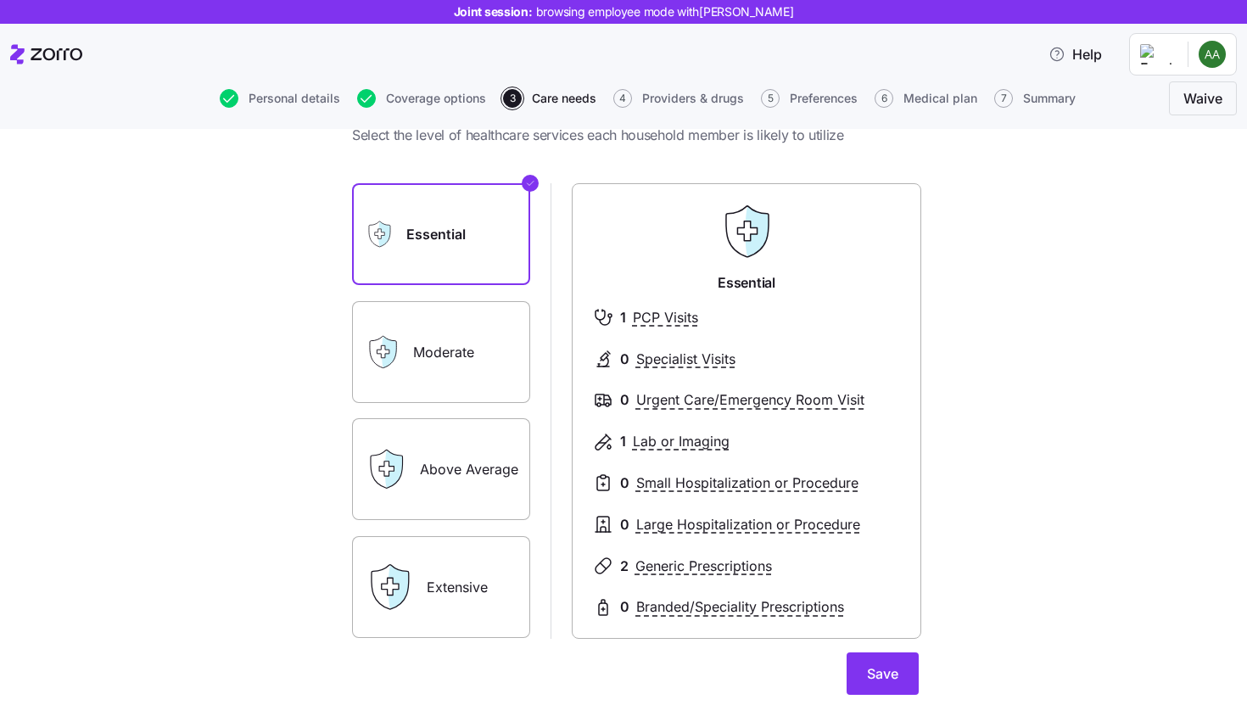
click at [457, 474] on label "Above Average" at bounding box center [441, 469] width 178 height 102
click at [0, 0] on input "Above Average" at bounding box center [0, 0] width 0 height 0
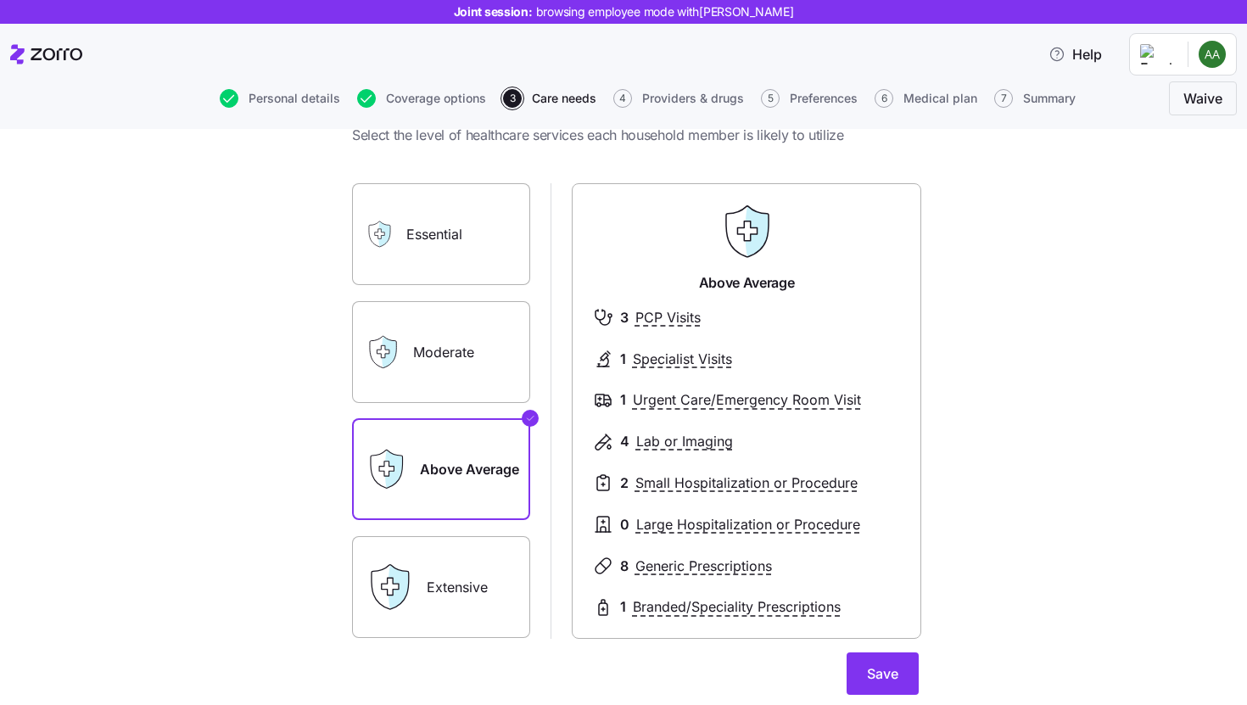
click at [472, 374] on label "Moderate" at bounding box center [441, 352] width 178 height 102
click at [0, 0] on input "Moderate" at bounding box center [0, 0] width 0 height 0
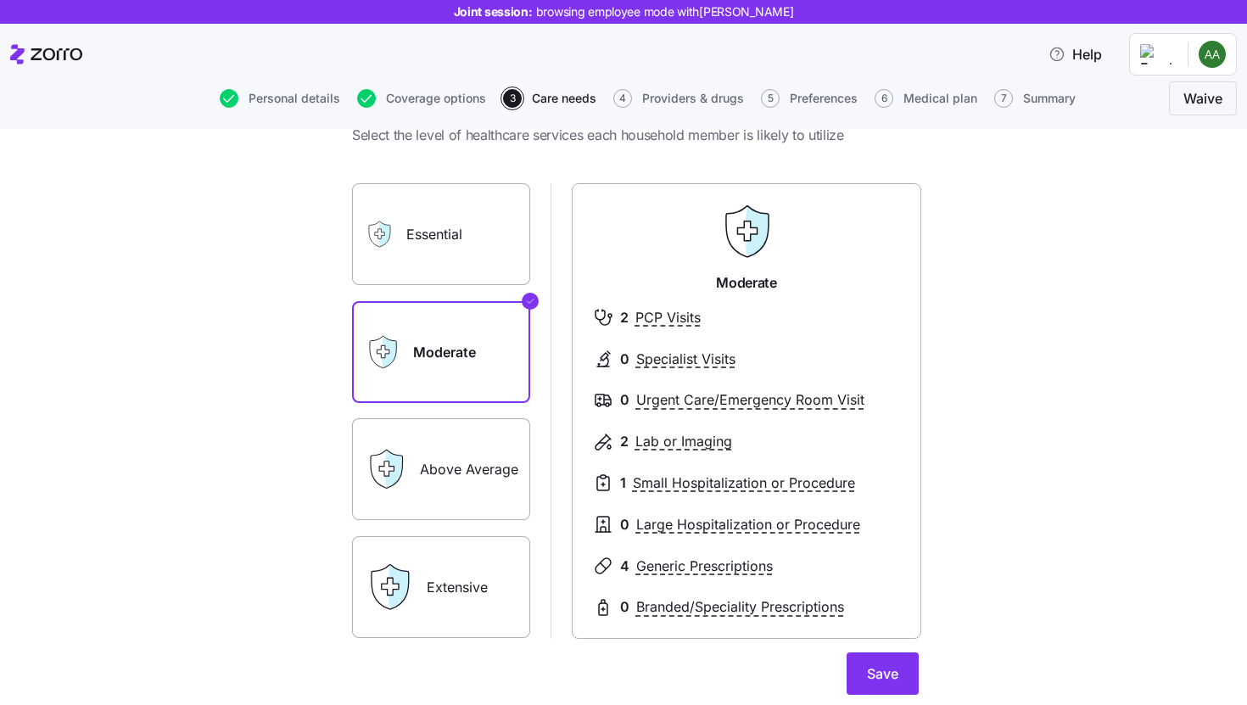
click at [442, 596] on label "Extensive" at bounding box center [441, 587] width 178 height 102
click at [0, 0] on input "Extensive" at bounding box center [0, 0] width 0 height 0
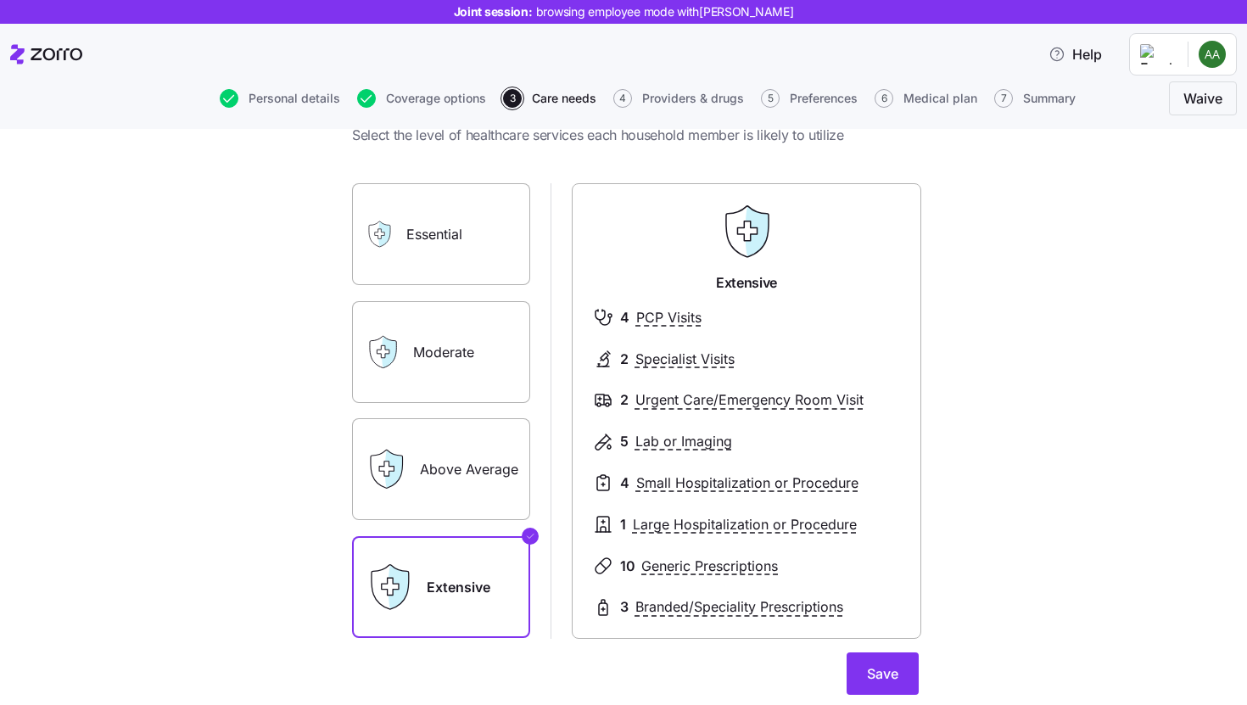
click at [463, 474] on label "Above Average" at bounding box center [441, 469] width 178 height 102
click at [0, 0] on input "Above Average" at bounding box center [0, 0] width 0 height 0
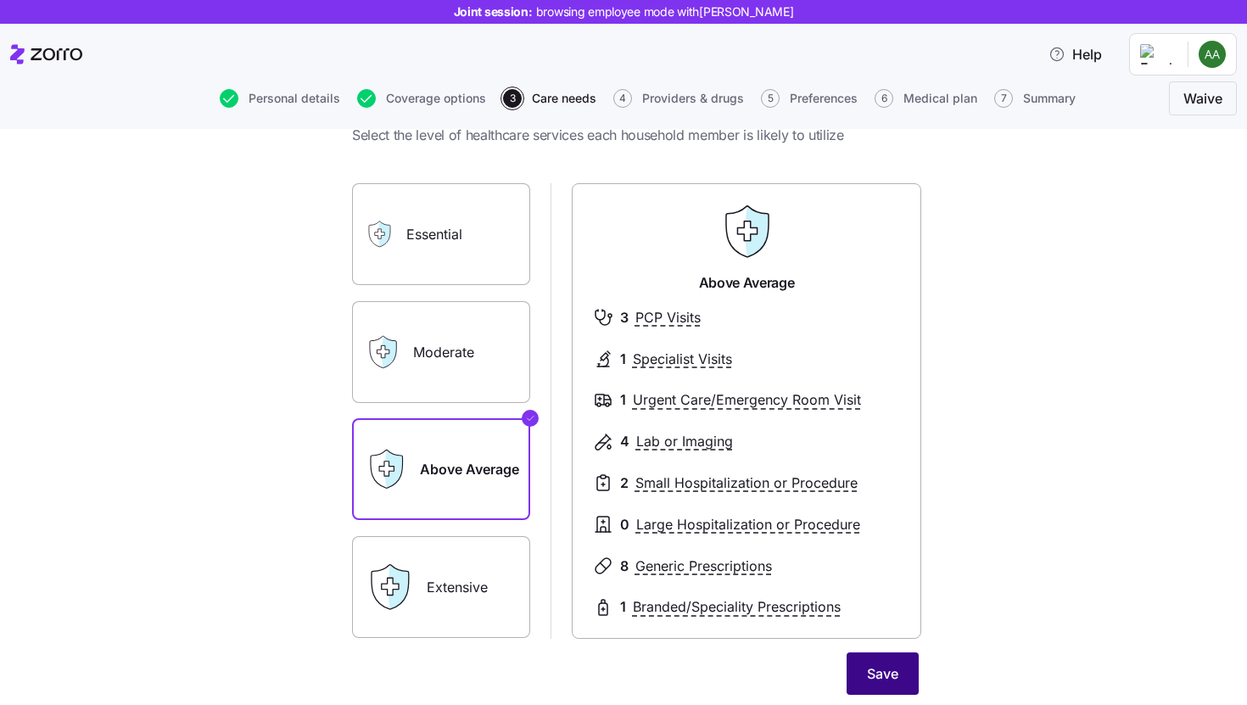
click at [885, 672] on span "Save" at bounding box center [882, 673] width 31 height 20
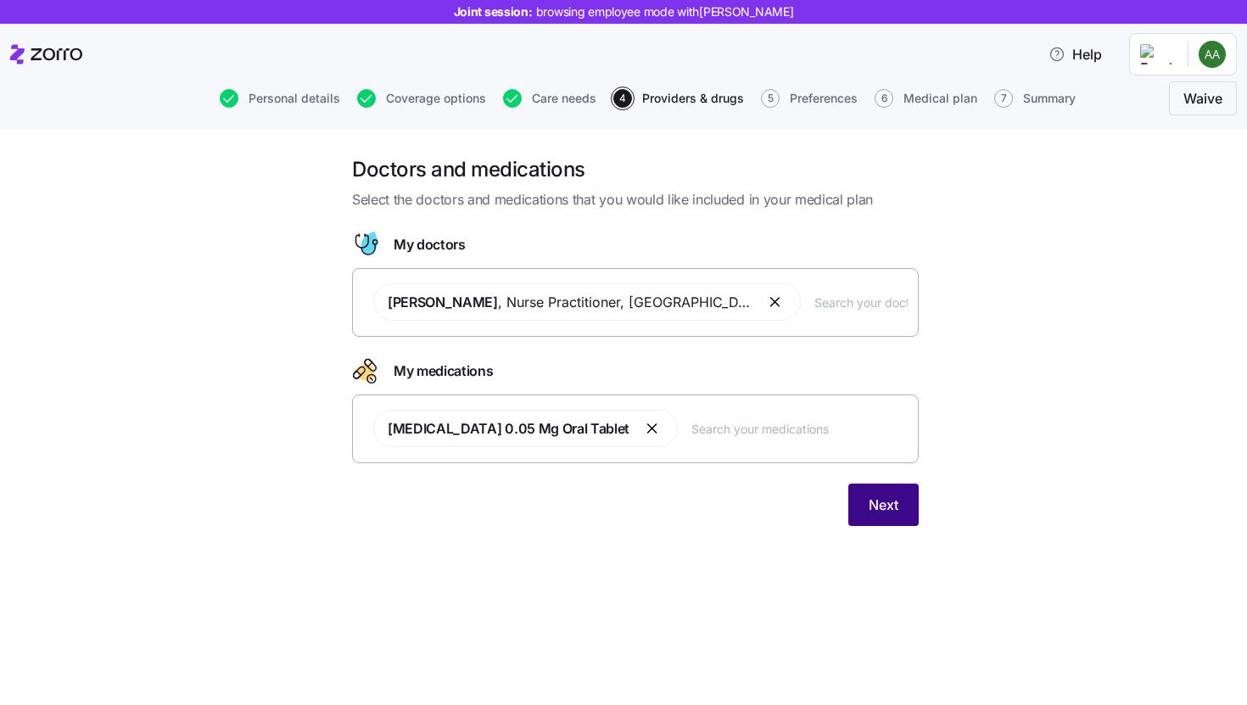
click at [870, 503] on span "Next" at bounding box center [884, 505] width 30 height 20
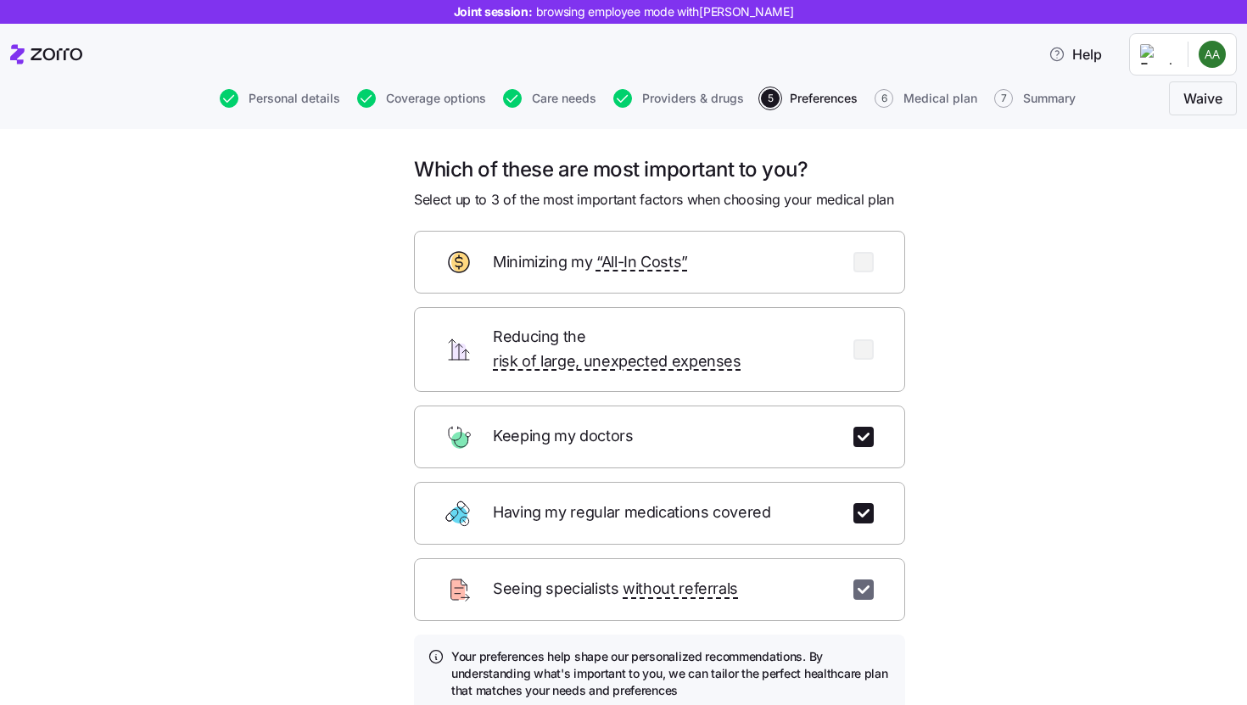
click at [858, 579] on input "checkbox" at bounding box center [863, 589] width 20 height 20
checkbox input "false"
click at [863, 261] on input "checkbox" at bounding box center [863, 262] width 20 height 20
checkbox input "true"
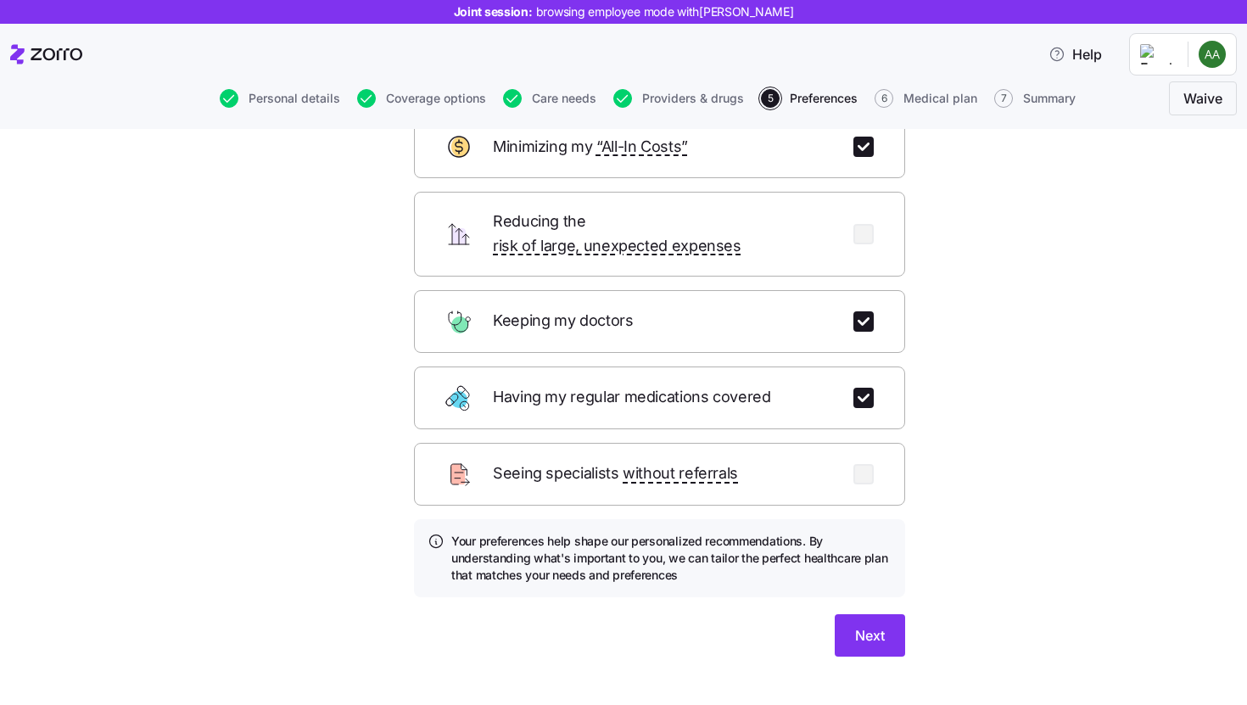
scroll to position [127, 0]
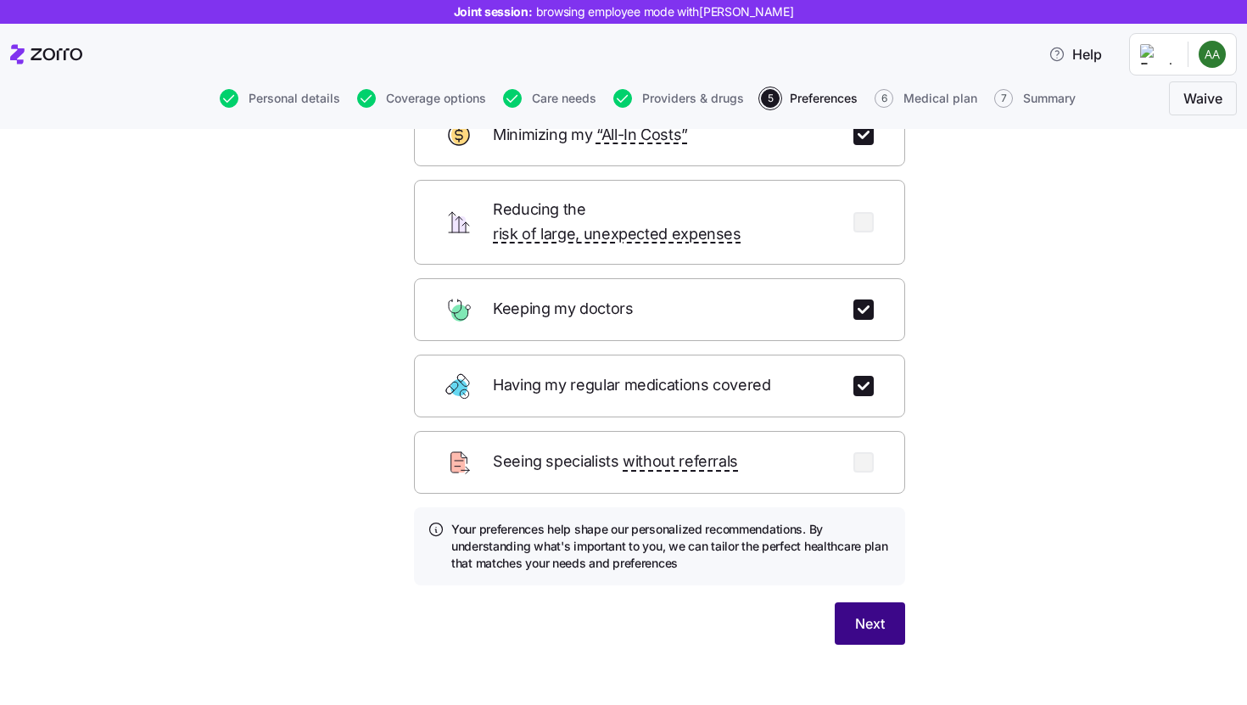
click at [866, 613] on span "Next" at bounding box center [870, 623] width 30 height 20
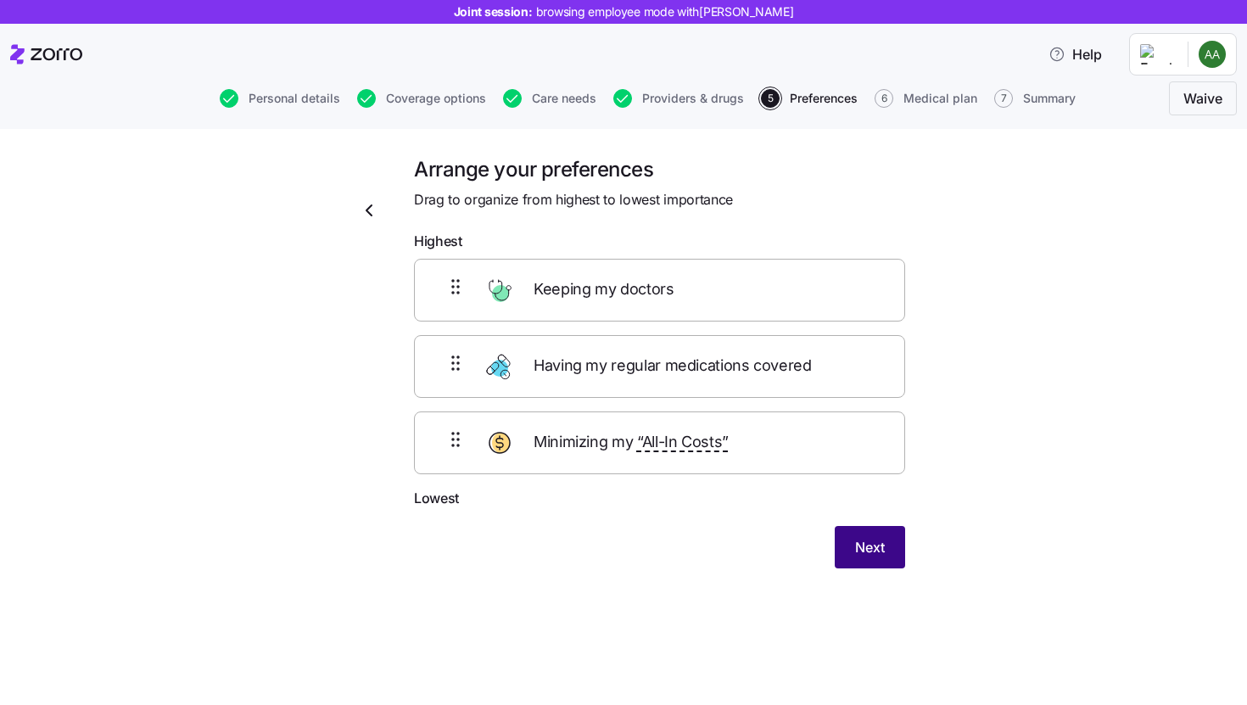
scroll to position [0, 0]
click at [763, 453] on div "Minimizing my “All-In Costs”" at bounding box center [659, 442] width 491 height 63
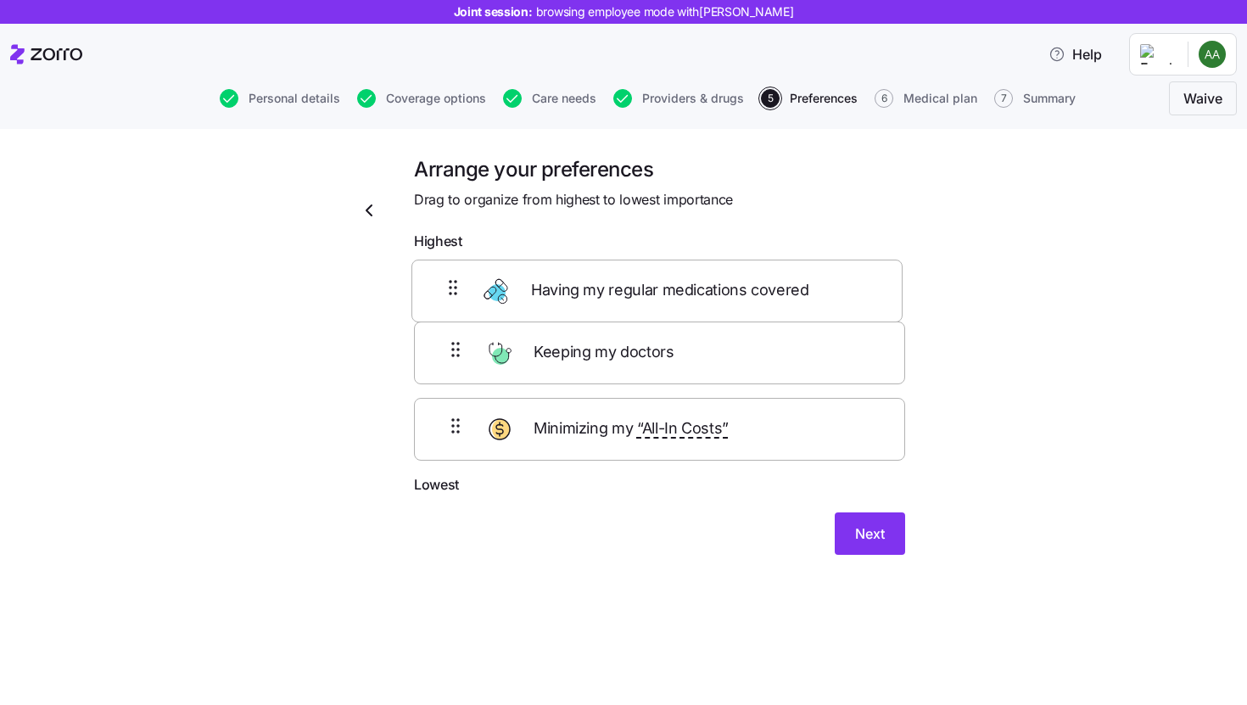
drag, startPoint x: 759, startPoint y: 378, endPoint x: 754, endPoint y: 294, distance: 85.0
click at [755, 294] on div "Keeping my doctors Having my regular medications covered Minimizing my “All-In …" at bounding box center [659, 366] width 491 height 215
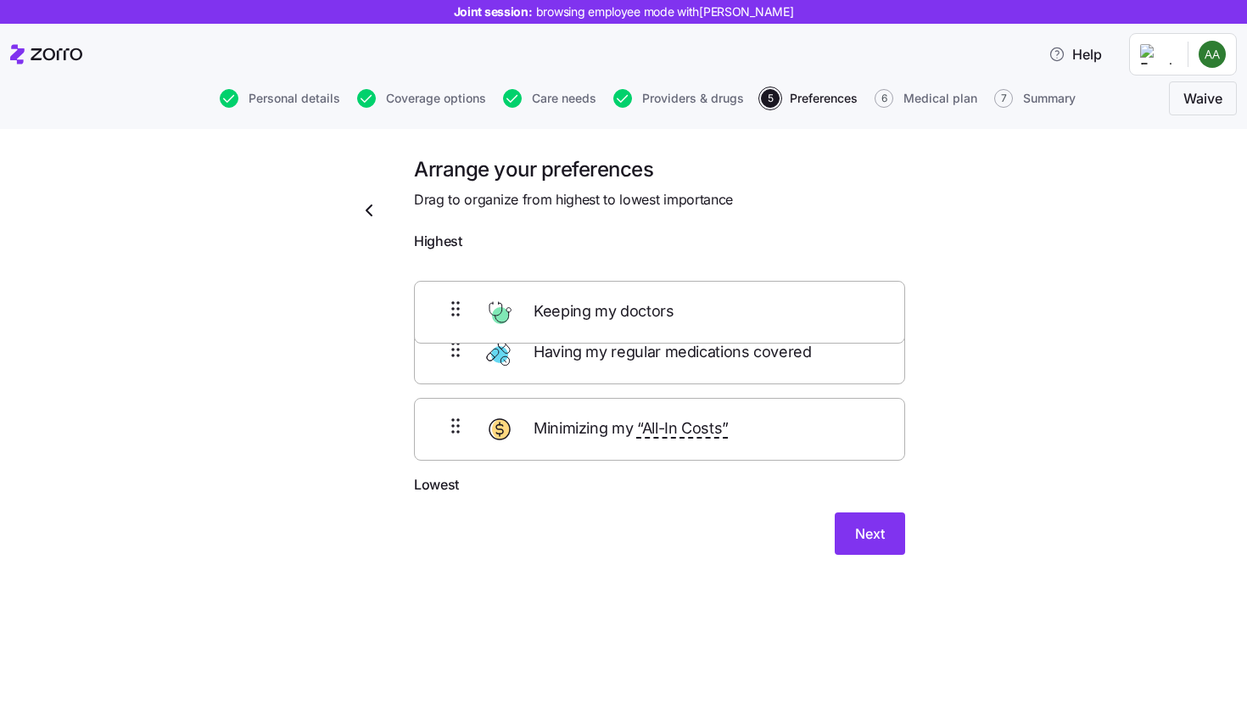
drag, startPoint x: 742, startPoint y: 370, endPoint x: 741, endPoint y: 301, distance: 68.7
click at [741, 302] on div "Having my regular medications covered Keeping my doctors Minimizing my “All-In …" at bounding box center [659, 366] width 491 height 215
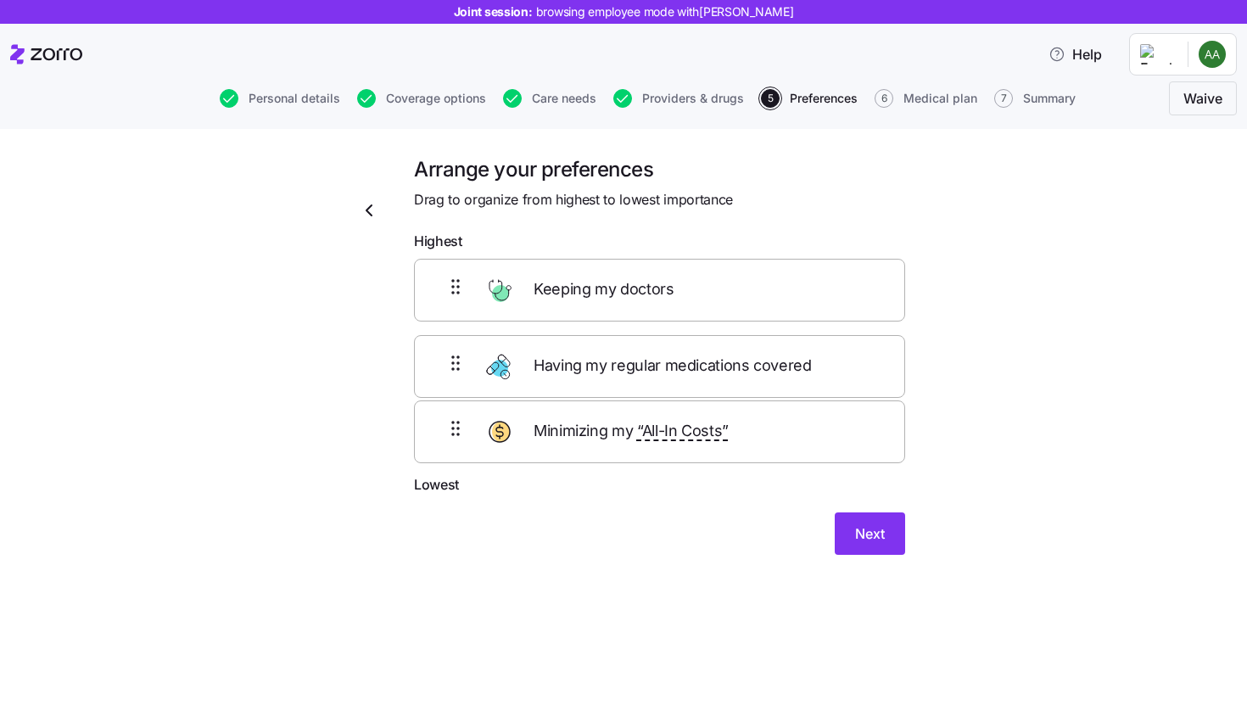
drag, startPoint x: 730, startPoint y: 426, endPoint x: 730, endPoint y: 359, distance: 67.0
click at [730, 359] on div "Keeping my doctors Having my regular medications covered Minimizing my “All-In …" at bounding box center [659, 366] width 491 height 215
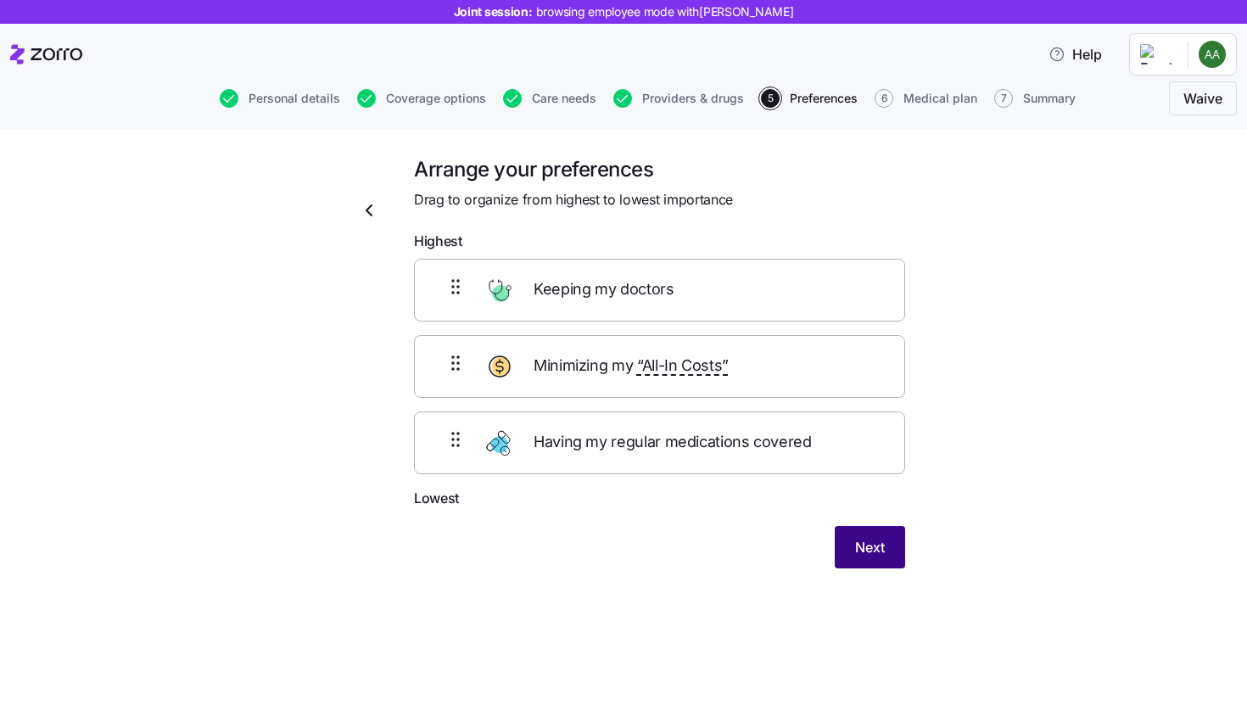
click at [879, 552] on span "Next" at bounding box center [870, 547] width 30 height 20
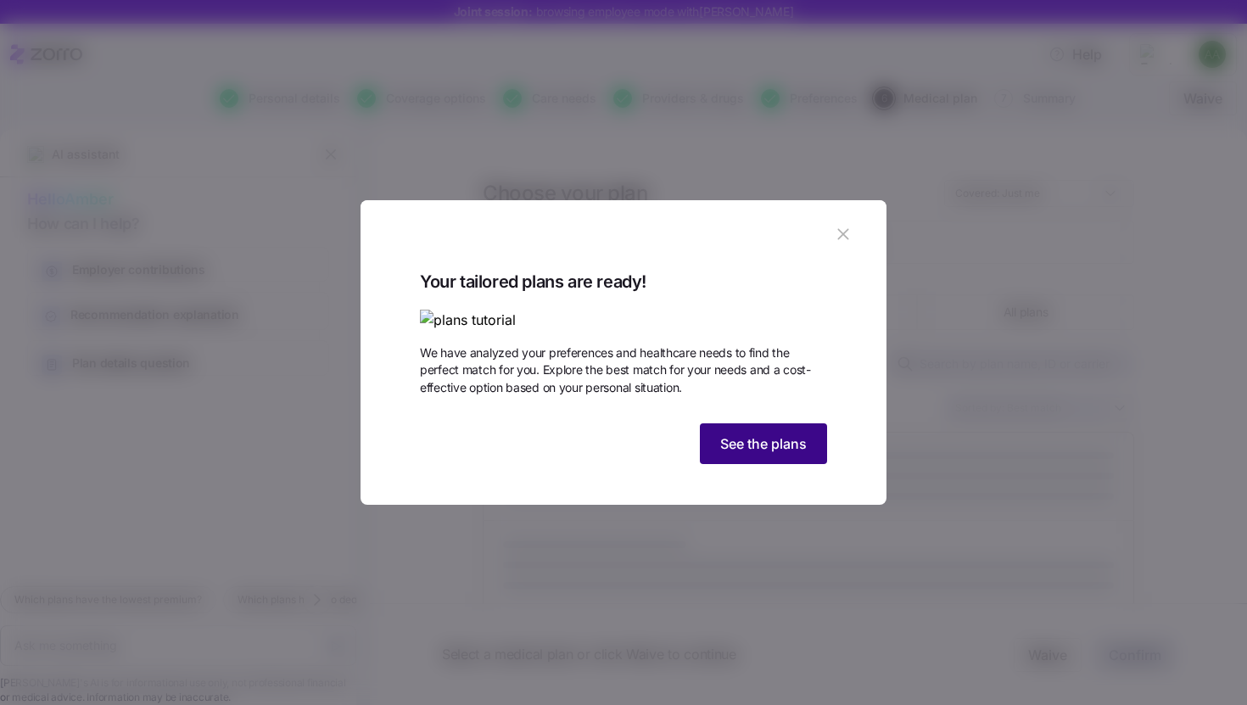
click at [777, 464] on button "See the plans" at bounding box center [763, 443] width 127 height 41
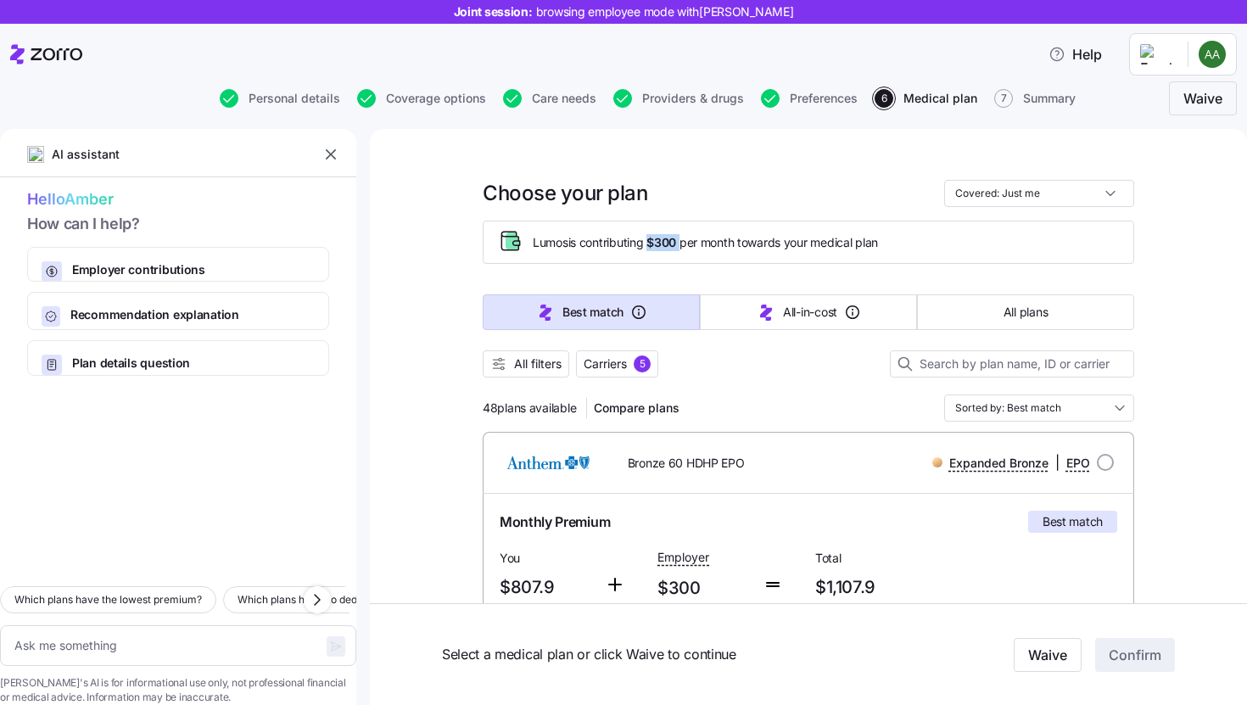
drag, startPoint x: 647, startPoint y: 248, endPoint x: 680, endPoint y: 248, distance: 33.1
click at [680, 248] on span "Lumos is contributing $300 per month towards your medical plan" at bounding box center [705, 242] width 345 height 17
click at [146, 631] on textarea at bounding box center [178, 645] width 356 height 41
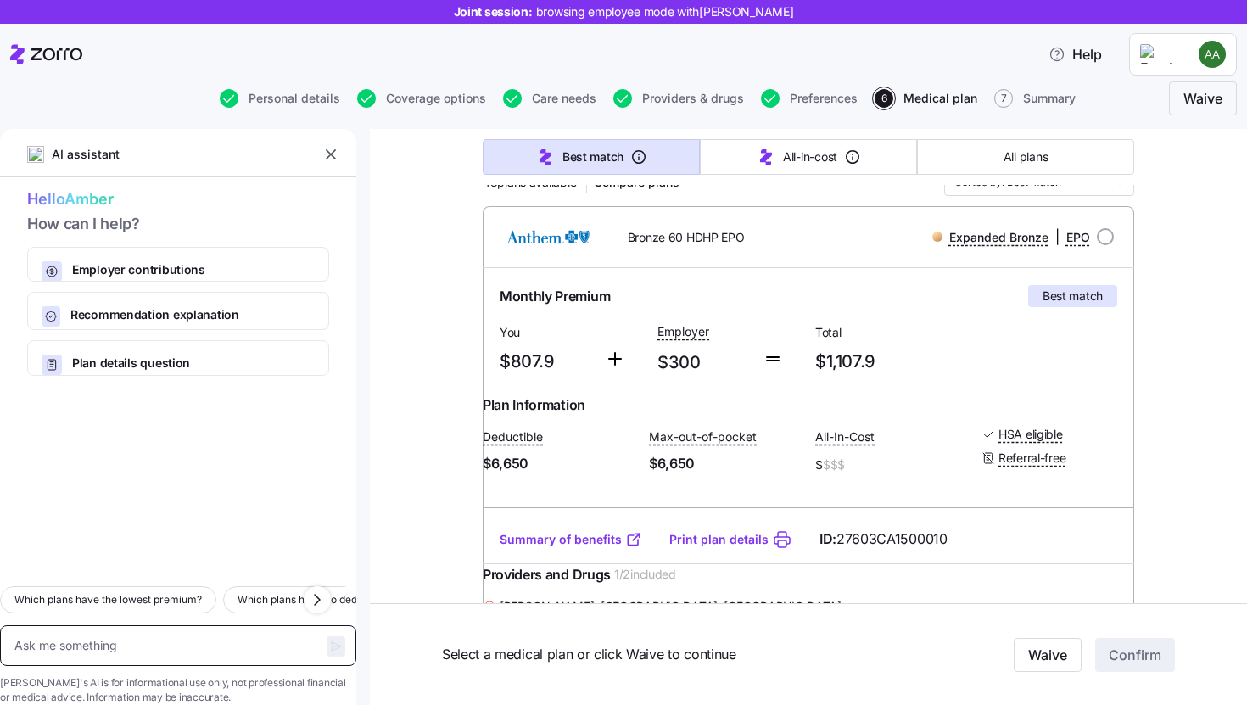
scroll to position [224, 0]
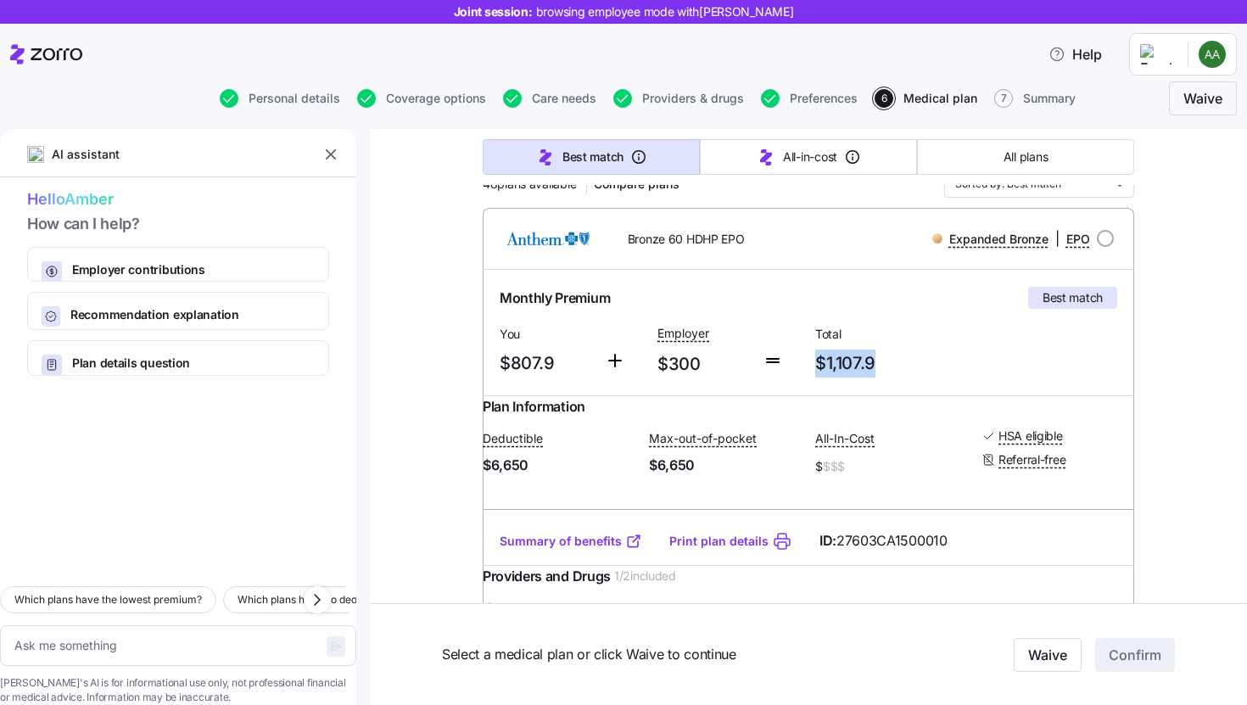
drag, startPoint x: 809, startPoint y: 361, endPoint x: 886, endPoint y: 361, distance: 76.4
click at [886, 361] on span "$1,107.9" at bounding box center [887, 364] width 144 height 28
drag, startPoint x: 500, startPoint y: 359, endPoint x: 559, endPoint y: 359, distance: 59.4
click at [559, 359] on span "$807.9" at bounding box center [546, 364] width 92 height 28
click at [584, 364] on span "$807.9" at bounding box center [546, 364] width 92 height 28
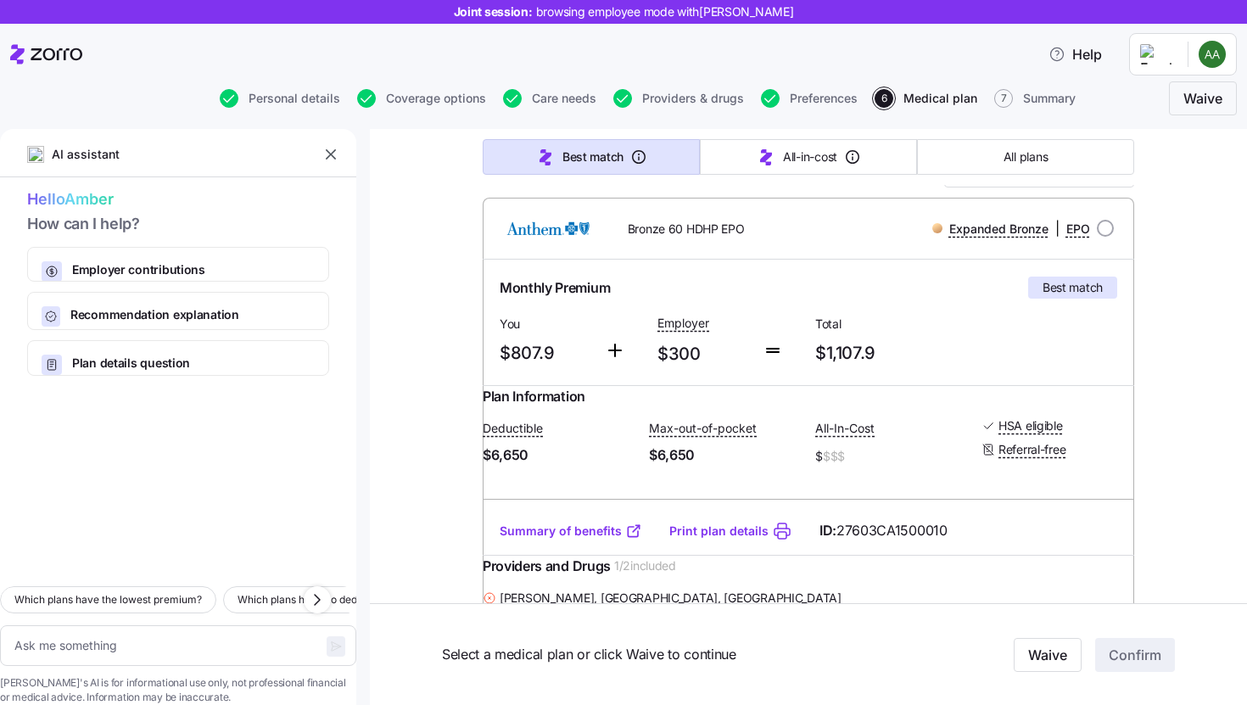
scroll to position [0, 0]
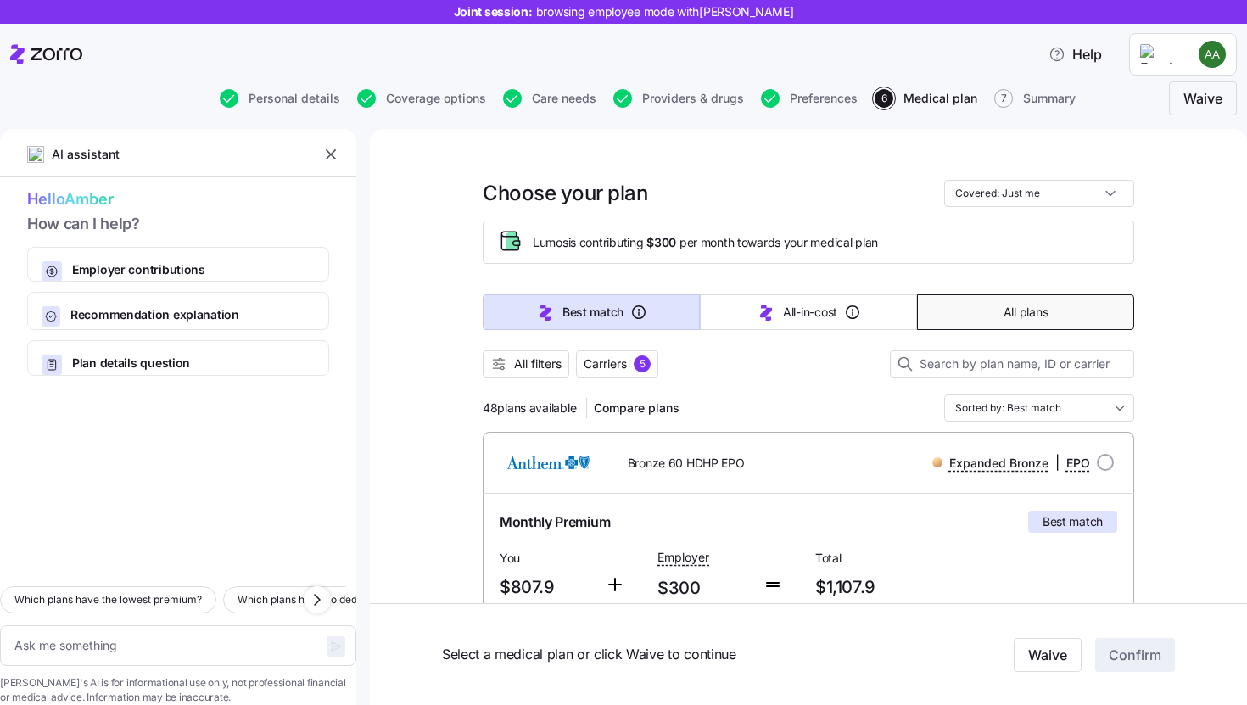
click at [945, 311] on button "All plans" at bounding box center [1025, 312] width 217 height 36
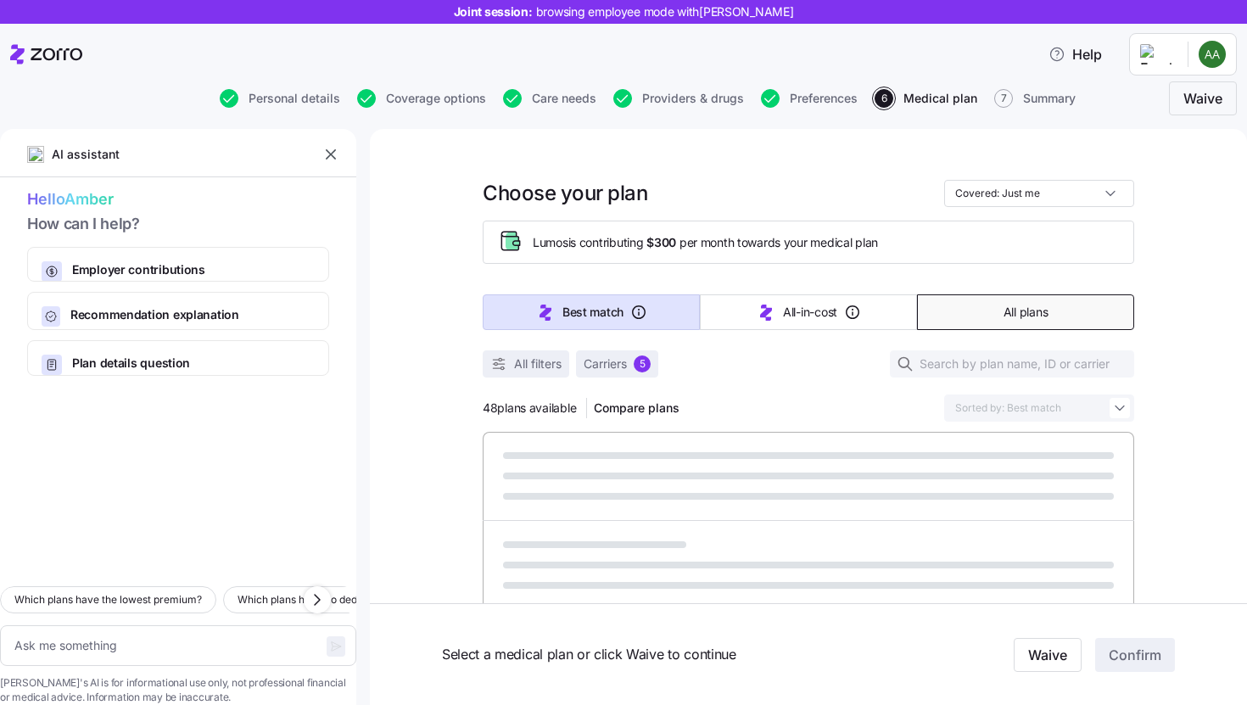
type textarea "x"
type input "Sorted by: Premium"
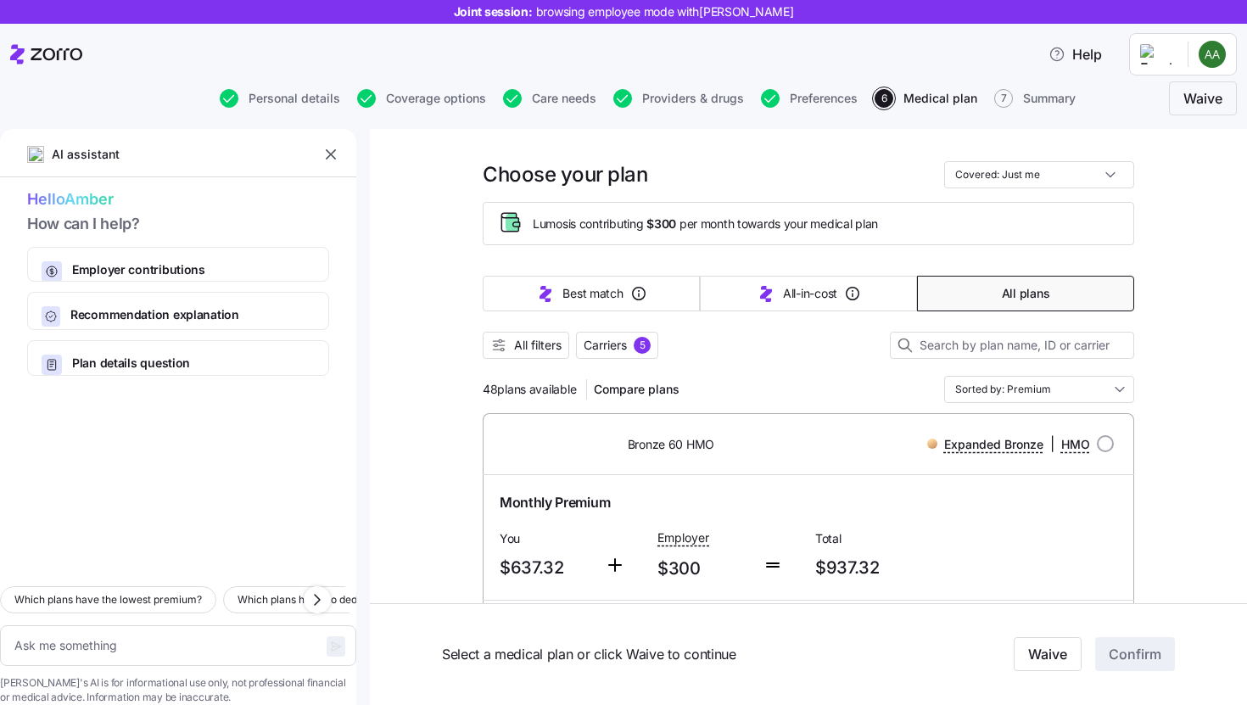
scroll to position [23, 0]
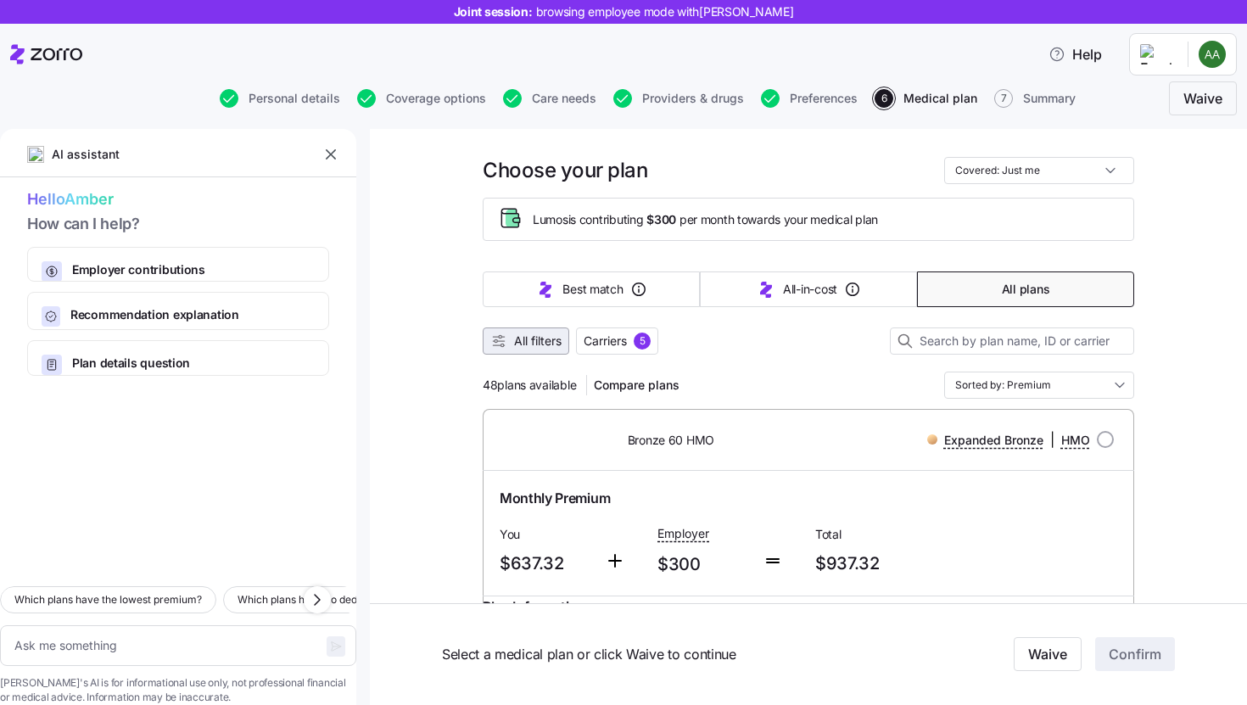
click at [546, 329] on button "All filters" at bounding box center [526, 340] width 87 height 27
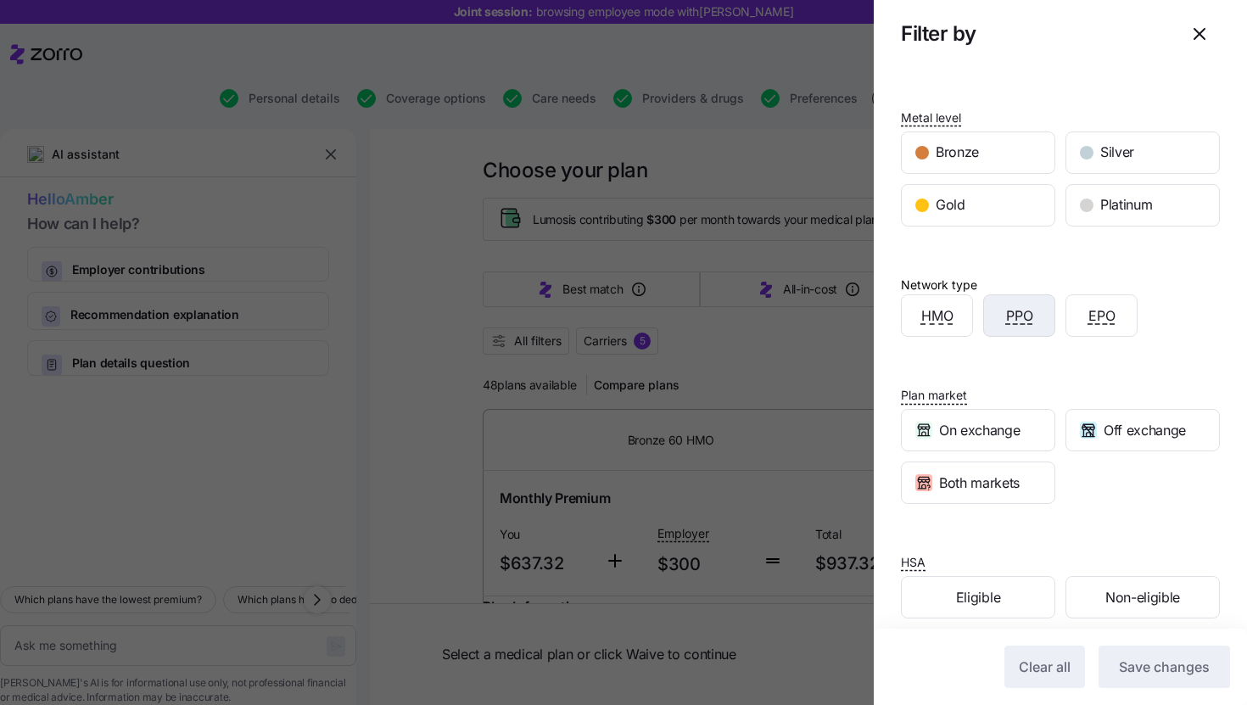
scroll to position [202, 0]
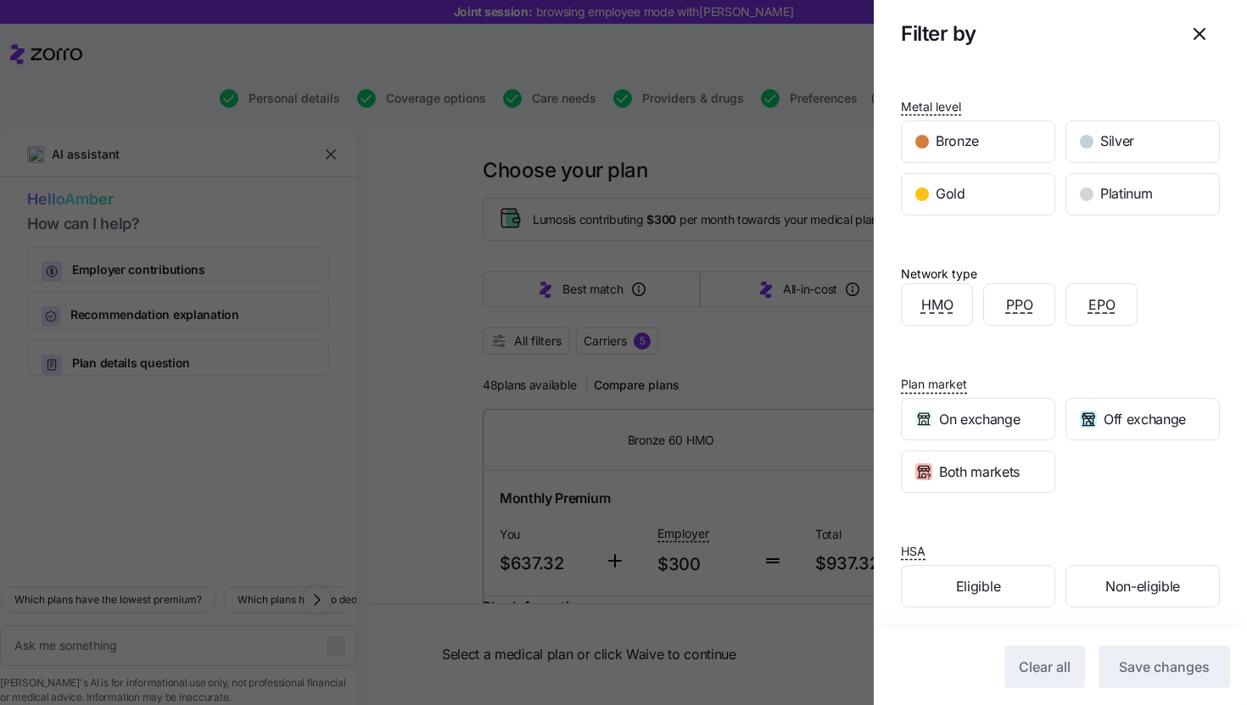
click at [763, 379] on div at bounding box center [623, 352] width 1247 height 705
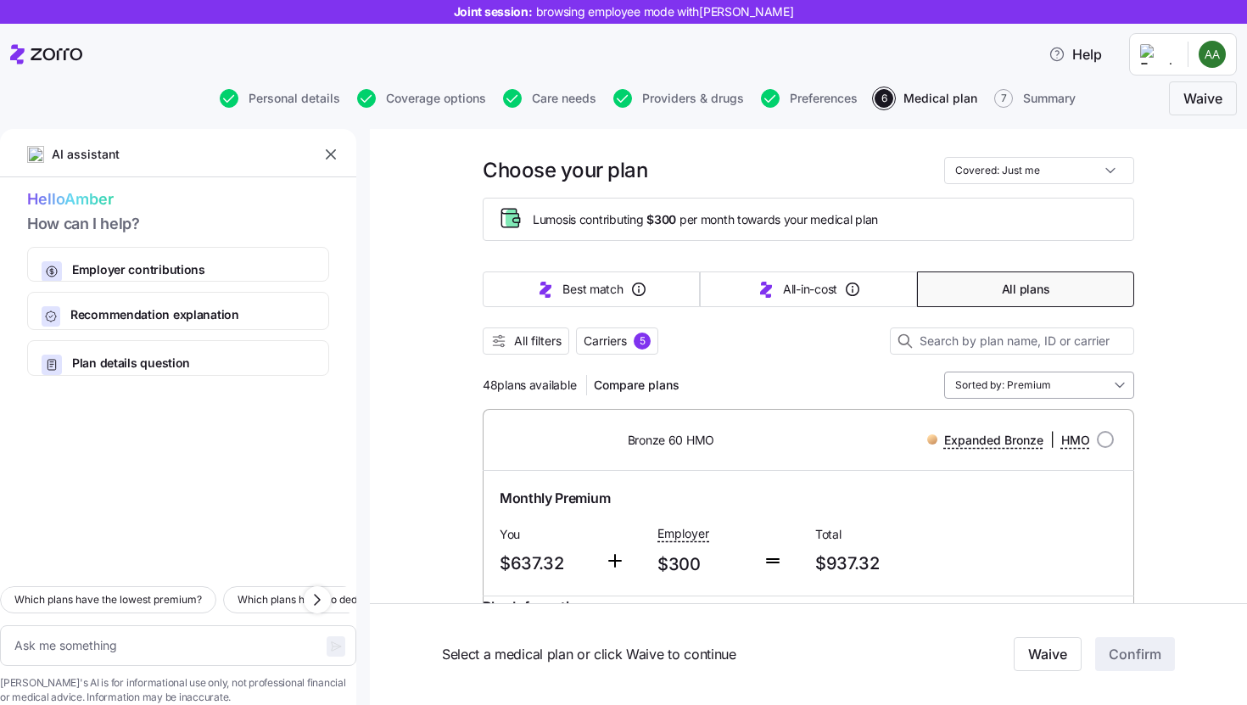
click at [965, 383] on input "Sorted by: Premium" at bounding box center [1039, 385] width 190 height 27
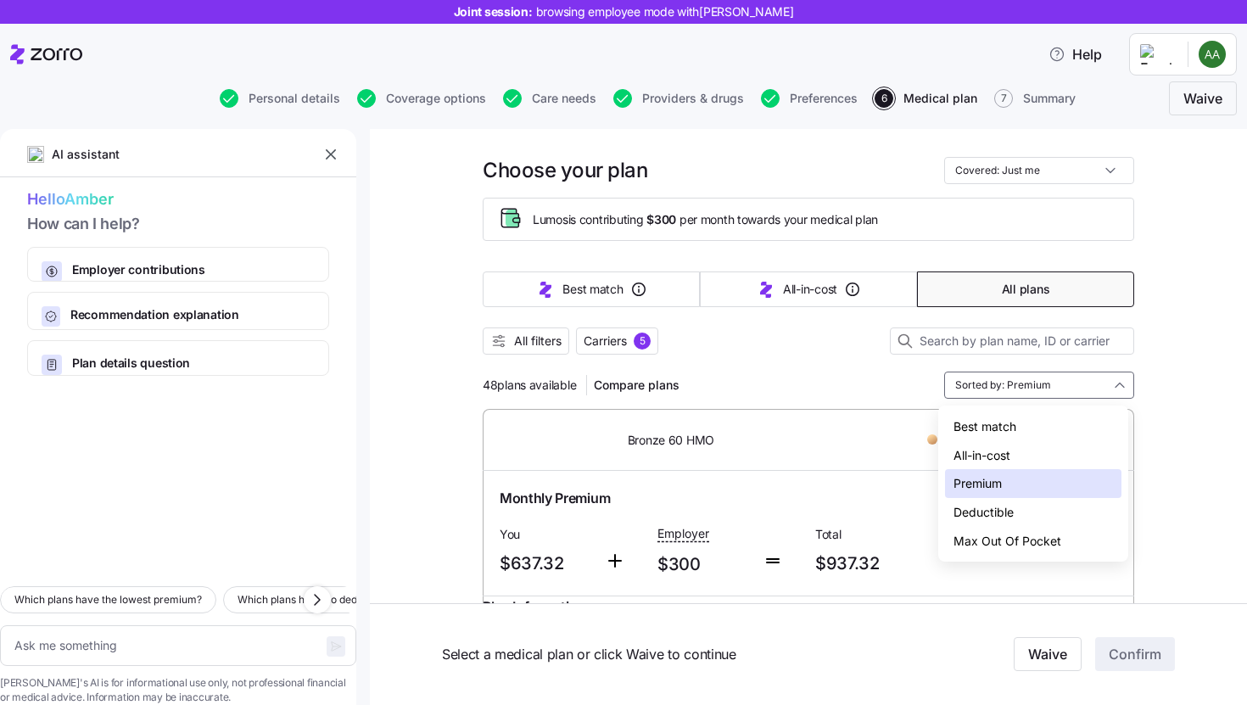
click at [965, 517] on div "Deductible" at bounding box center [1033, 512] width 176 height 29
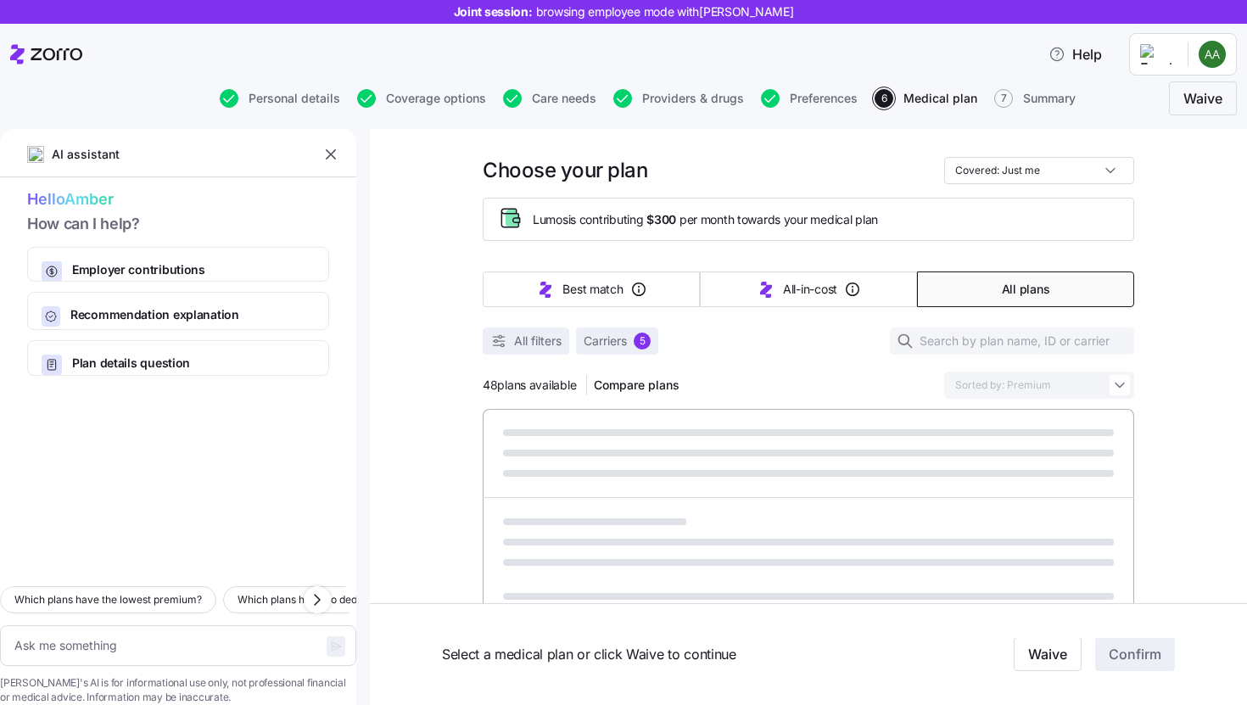
type textarea "x"
type input "Sorted by: Deductible"
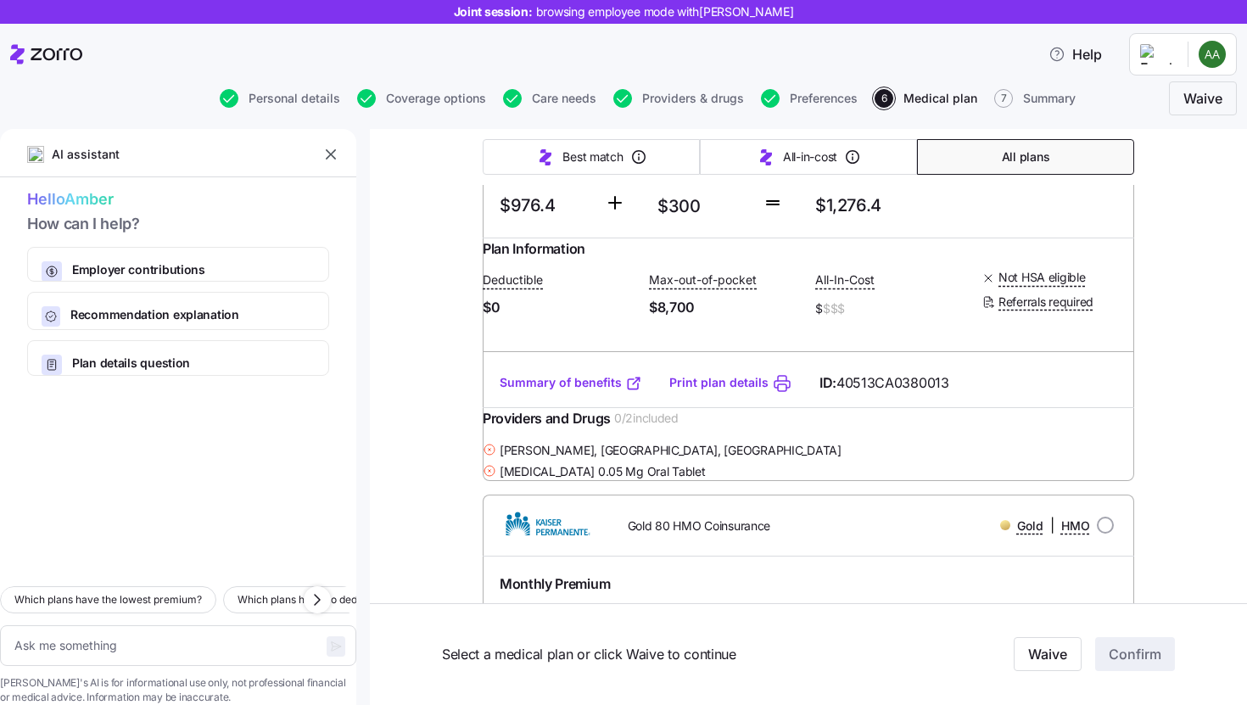
scroll to position [0, 0]
